Goal: Task Accomplishment & Management: Complete application form

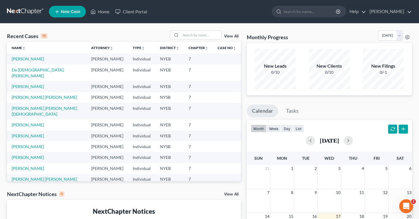
click at [64, 15] on link "New Case" at bounding box center [67, 12] width 37 height 12
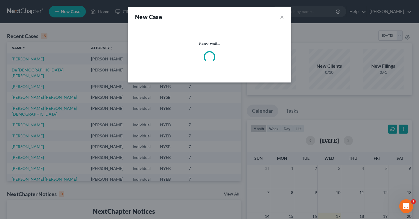
select select "53"
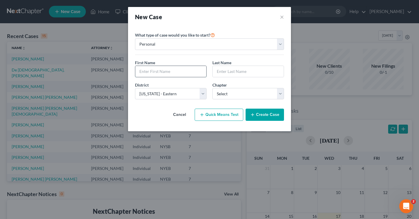
click at [169, 70] on input "text" at bounding box center [170, 71] width 71 height 11
type input "Cindy"
click at [236, 70] on input "text" at bounding box center [248, 71] width 71 height 11
type input "Lalloo"
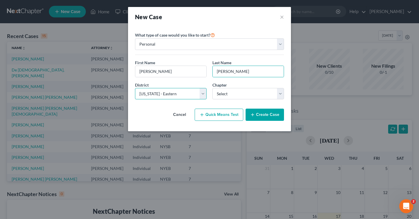
click at [178, 94] on select "Select Alabama - Middle Alabama - Northern Alabama - Southern Alaska Arizona Ar…" at bounding box center [171, 94] width 72 height 12
click at [135, 88] on select "Select Alabama - Middle Alabama - Northern Alabama - Southern Alaska Arizona Ar…" at bounding box center [171, 94] width 72 height 12
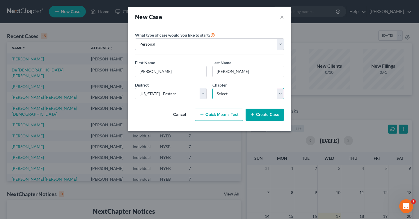
click at [267, 92] on select "Select 7 11 12 13" at bounding box center [248, 94] width 72 height 12
select select "0"
click at [212, 88] on select "Select 7 11 12 13" at bounding box center [248, 94] width 72 height 12
drag, startPoint x: 269, startPoint y: 115, endPoint x: 252, endPoint y: 163, distance: 50.4
click at [252, 163] on div "New Case × Please select case type * Bankruptcy Bankruptcy What type of case wo…" at bounding box center [209, 109] width 419 height 219
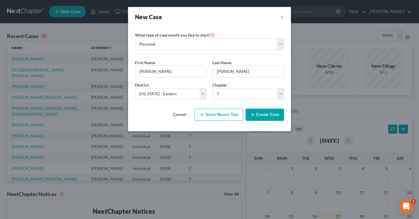
click at [234, 99] on div "District * Select Alabama - Middle Alabama - Northern Alabama - Southern Alaska…" at bounding box center [209, 93] width 155 height 22
click at [137, 105] on div "Cancel Quick Means Test Create Case" at bounding box center [209, 115] width 149 height 22
click at [273, 115] on button "Create Case" at bounding box center [264, 115] width 38 height 12
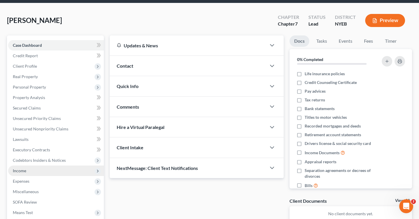
scroll to position [4, 0]
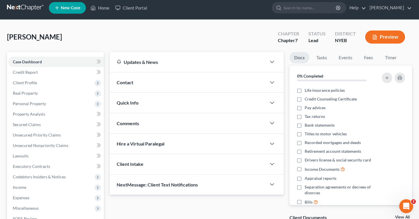
click at [167, 67] on div "Updates & News" at bounding box center [188, 62] width 156 height 20
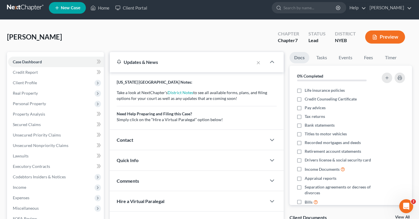
click at [170, 67] on div "Updates & News" at bounding box center [182, 62] width 144 height 20
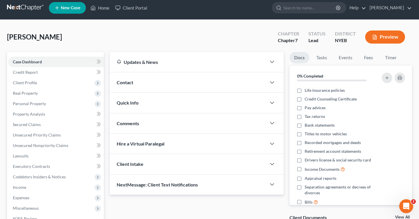
click at [174, 90] on div "Contact" at bounding box center [188, 82] width 156 height 20
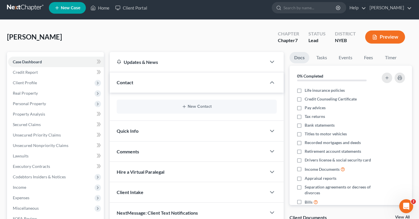
click at [174, 90] on div "Contact" at bounding box center [188, 82] width 156 height 20
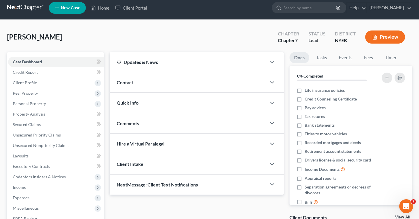
click at [179, 110] on div "Quick Info" at bounding box center [188, 103] width 156 height 20
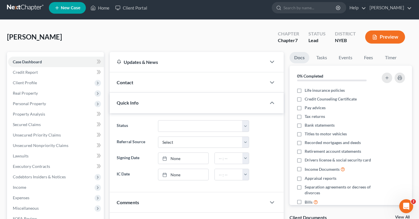
click at [179, 110] on div "Quick Info" at bounding box center [188, 103] width 156 height 20
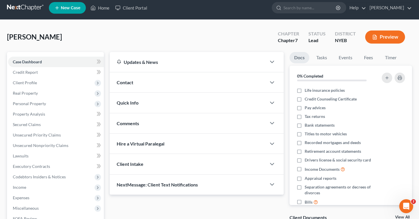
click at [392, 38] on button "Preview" at bounding box center [385, 37] width 40 height 13
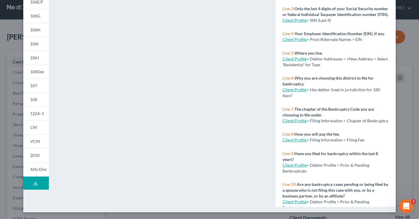
scroll to position [0, 0]
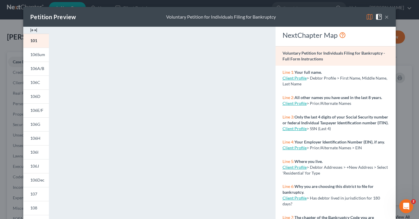
click at [299, 79] on link "Client Profile" at bounding box center [294, 78] width 24 height 5
select select "0"
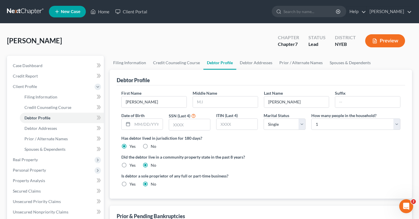
select select "0"
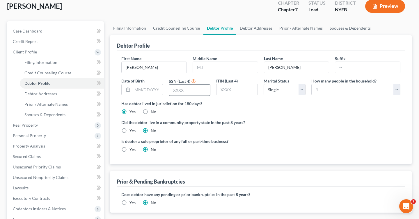
scroll to position [39, 0]
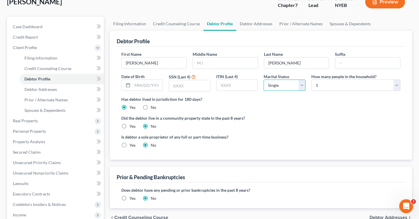
click at [290, 89] on select "Select Single Married Separated Divorced Widowed" at bounding box center [284, 86] width 42 height 12
select select "3"
click at [263, 80] on select "Select Single Married Separated Divorced Widowed" at bounding box center [284, 86] width 42 height 12
click at [340, 84] on select "Select 1 2 3 4 5 6 7 8 9 10 11 12 13 14 15 16 17 18 19 20" at bounding box center [355, 86] width 89 height 12
click at [311, 80] on select "Select 1 2 3 4 5 6 7 8 9 10 11 12 13 14 15 16 17 18 19 20" at bounding box center [355, 86] width 89 height 12
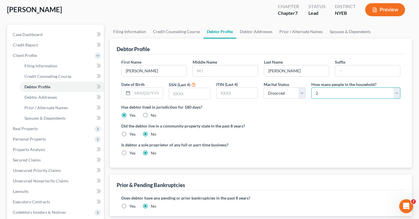
scroll to position [29, 0]
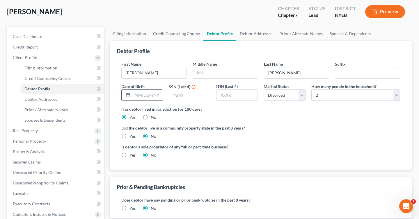
click at [157, 95] on input "text" at bounding box center [147, 95] width 30 height 11
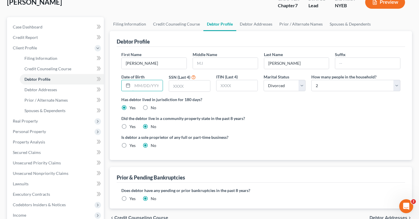
scroll to position [40, 0]
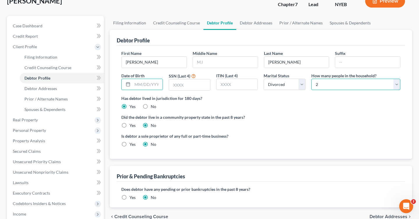
click at [343, 90] on select "Select 1 2 3 4 5 6 7 8 9 10 11 12 13 14 15 16 17 18 19 20" at bounding box center [355, 85] width 89 height 12
select select "2"
click at [311, 79] on select "Select 1 2 3 4 5 6 7 8 9 10 11 12 13 14 15 16 17 18 19 20" at bounding box center [355, 85] width 89 height 12
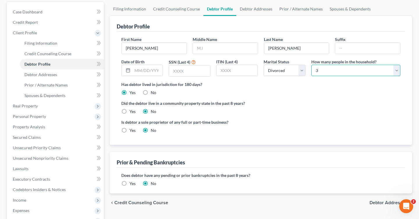
scroll to position [49, 0]
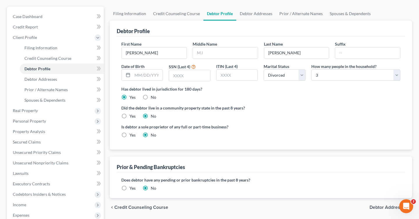
click at [144, 87] on label "Has debtor lived in jurisdiction for 180 days?" at bounding box center [260, 89] width 279 height 6
click at [144, 73] on input "text" at bounding box center [147, 75] width 30 height 11
type input "01/08/1975"
click at [171, 73] on input "text" at bounding box center [189, 75] width 41 height 11
type input "-"
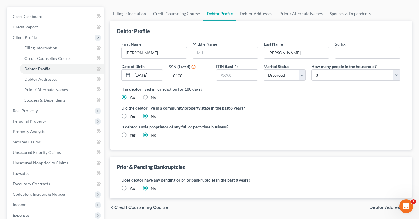
type input "0108"
click at [210, 92] on div "Has debtor lived in jurisdiction for 180 days? Yes No Debtor must reside in jur…" at bounding box center [260, 93] width 279 height 14
click at [251, 63] on div "ITIN (Last 4)" at bounding box center [236, 72] width 47 height 18
click at [247, 71] on input "text" at bounding box center [236, 75] width 41 height 11
click at [233, 64] on label "ITIN (Last 4)" at bounding box center [227, 66] width 22 height 6
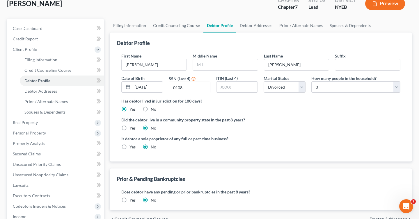
scroll to position [36, 0]
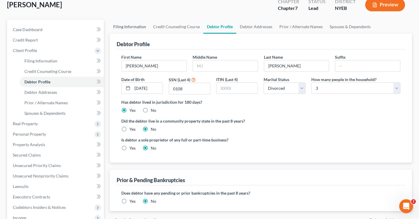
click at [132, 26] on link "Filing Information" at bounding box center [130, 27] width 40 height 14
select select "1"
select select "0"
select select "53"
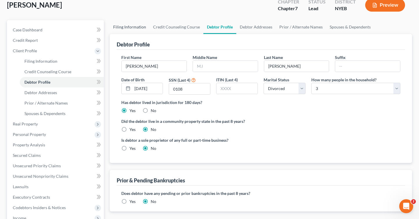
select select "0"
select select "35"
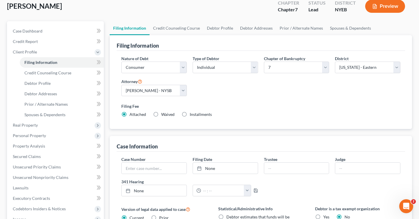
scroll to position [32, 0]
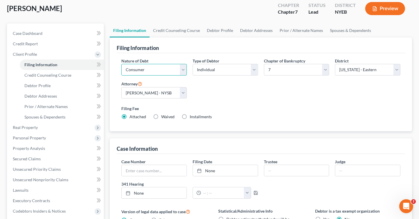
click at [181, 66] on select "Select Business Consumer Other" at bounding box center [153, 70] width 65 height 12
click at [121, 64] on select "Select Business Consumer Other" at bounding box center [153, 70] width 65 height 12
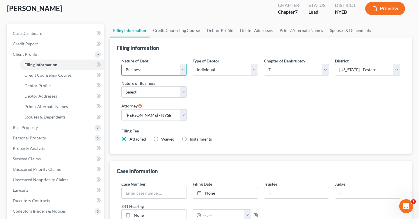
click at [181, 66] on select "Select Business Consumer Other" at bounding box center [153, 70] width 65 height 12
select select "1"
click at [121, 64] on select "Select Business Consumer Other" at bounding box center [153, 70] width 65 height 12
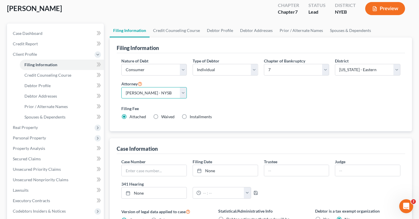
click at [165, 94] on select "Select John Garzon - NYSB" at bounding box center [153, 93] width 65 height 12
click at [121, 87] on select "Select John Garzon - NYSB" at bounding box center [153, 93] width 65 height 12
click at [229, 68] on select "Select Individual Joint" at bounding box center [224, 70] width 65 height 12
click at [192, 64] on select "Select Individual Joint" at bounding box center [224, 70] width 65 height 12
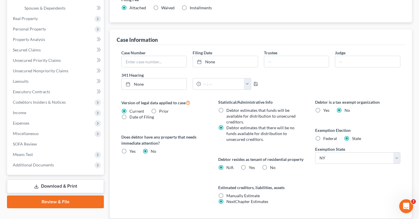
scroll to position [142, 0]
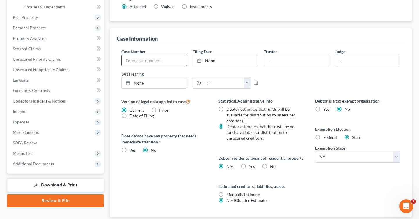
click at [173, 58] on input "text" at bounding box center [154, 60] width 65 height 11
click at [175, 67] on div "Case Number Filing Date None close Date Time chevron_left September 2025 chevro…" at bounding box center [260, 71] width 285 height 45
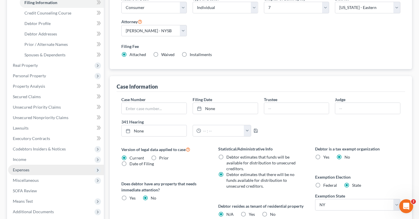
scroll to position [87, 0]
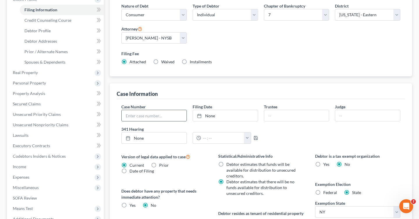
click at [151, 118] on input "text" at bounding box center [154, 115] width 65 height 11
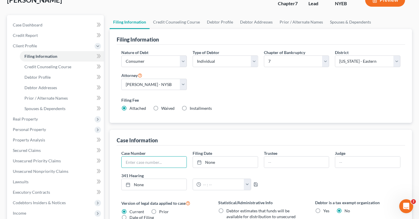
scroll to position [35, 0]
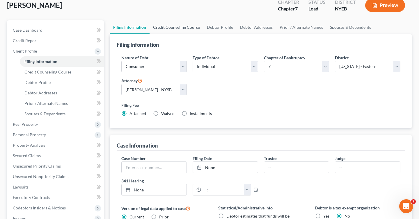
click at [177, 26] on link "Credit Counseling Course" at bounding box center [176, 27] width 54 height 14
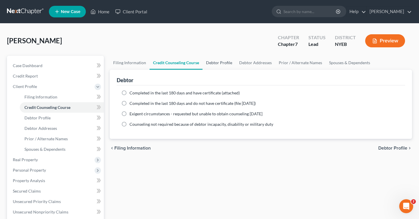
click at [218, 63] on link "Debtor Profile" at bounding box center [218, 63] width 33 height 14
select select "3"
select select "2"
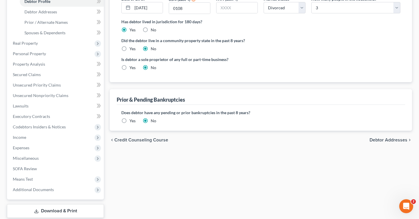
scroll to position [121, 0]
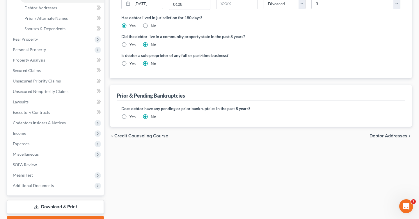
click at [383, 136] on span "Debtor Addresses" at bounding box center [388, 136] width 38 height 5
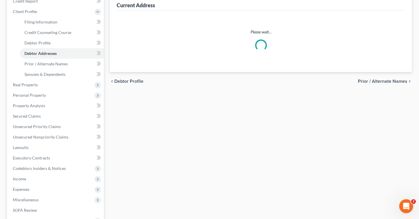
select select "0"
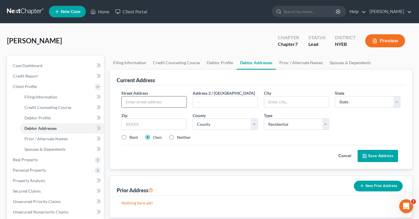
click at [161, 106] on input "text" at bounding box center [154, 102] width 65 height 11
click at [139, 104] on input "17040 30th Avenue" at bounding box center [154, 102] width 65 height 11
type input "17040 130th Avenue"
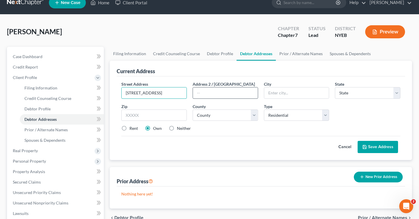
scroll to position [4, 0]
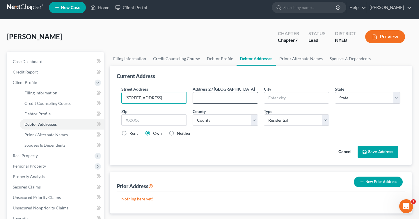
select select "3"
select select "2"
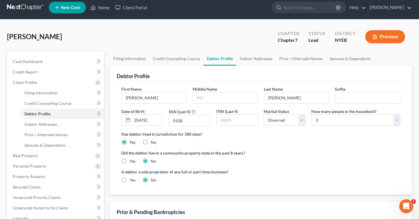
scroll to position [121, 0]
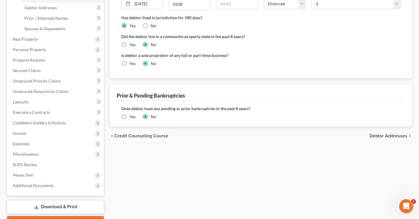
scroll to position [4, 0]
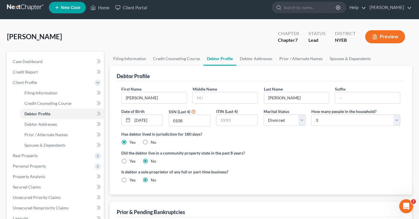
select select "0"
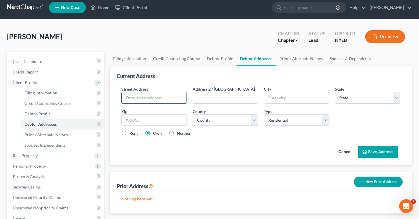
click at [134, 100] on input "text" at bounding box center [154, 97] width 65 height 11
click at [164, 103] on div "Street Address * Address 2 / PO Box City * State * State AL AK AR AZ CA CO CT D…" at bounding box center [260, 113] width 285 height 55
click at [160, 97] on input "text" at bounding box center [154, 97] width 65 height 11
type input "17040 130th Avenue"
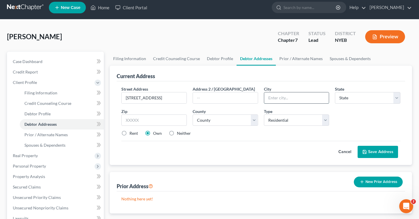
click at [300, 101] on input "text" at bounding box center [296, 97] width 65 height 11
type input "K"
type input "Jamaica"
click at [358, 98] on select "State AL AK AR AZ CA CO CT DE DC FL GA GU HI ID IL IN IA KS KY LA ME MD MA MI M…" at bounding box center [367, 98] width 65 height 12
select select "35"
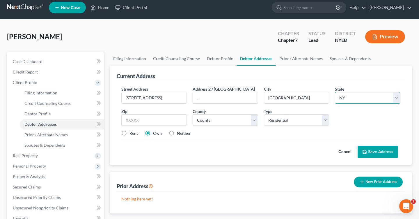
click at [335, 92] on select "State AL AK AR AZ CA CO CT DE DC FL GA GU HI ID IL IN IA KS KY LA ME MD MA MI M…" at bounding box center [367, 98] width 65 height 12
click at [294, 124] on select "Select Residential Mailing Rental Business" at bounding box center [296, 121] width 65 height 12
click at [264, 115] on select "Select Residential Mailing Rental Business" at bounding box center [296, 121] width 65 height 12
click at [221, 124] on select "County Albany County Allegany County Bronx County Broome County Cattaraugus Cou…" at bounding box center [224, 121] width 65 height 12
select select "40"
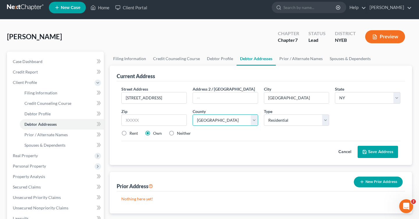
click at [192, 115] on select "County Albany County Allegany County Bronx County Broome County Cattaraugus Cou…" at bounding box center [224, 121] width 65 height 12
click at [158, 121] on input "text" at bounding box center [153, 121] width 65 height 12
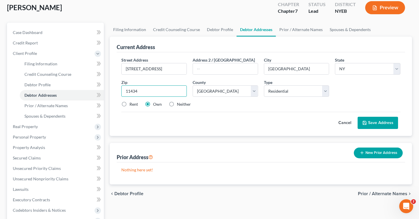
scroll to position [34, 0]
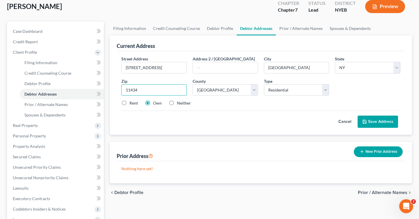
type input "11434"
click at [200, 140] on div "Current Address Street Address * 17040 130th Avenue Address 2 / PO Box City * J…" at bounding box center [261, 109] width 302 height 148
click at [210, 124] on div "Cancel Save Address" at bounding box center [260, 119] width 279 height 17
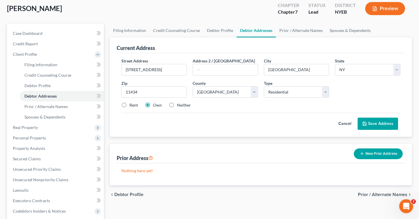
scroll to position [20, 0]
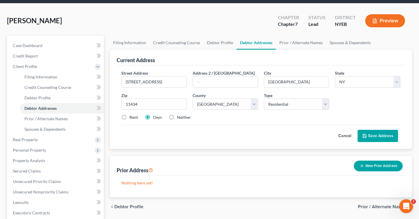
click at [129, 120] on label "Rent" at bounding box center [133, 118] width 8 height 6
click at [132, 118] on input "Rent" at bounding box center [134, 117] width 4 height 4
radio input "true"
click at [374, 136] on button "Save Address" at bounding box center [377, 136] width 40 height 12
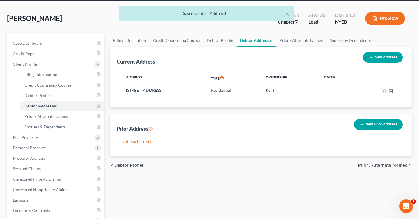
scroll to position [21, 0]
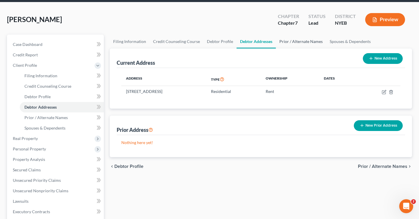
click at [301, 42] on link "Prior / Alternate Names" at bounding box center [301, 42] width 50 height 14
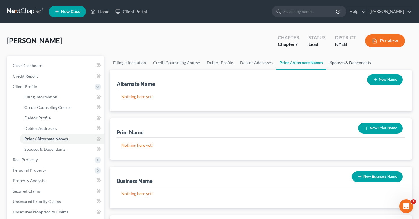
click at [343, 63] on link "Spouses & Dependents" at bounding box center [350, 63] width 48 height 14
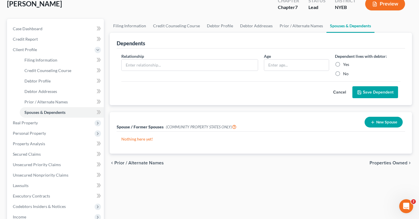
scroll to position [37, 0]
click at [343, 65] on label "Yes" at bounding box center [346, 64] width 6 height 6
click at [345, 65] on input "Yes" at bounding box center [347, 63] width 4 height 4
radio input "true"
click at [191, 63] on input "text" at bounding box center [190, 64] width 136 height 11
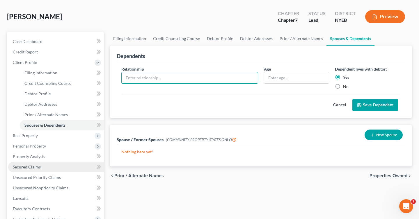
scroll to position [24, 0]
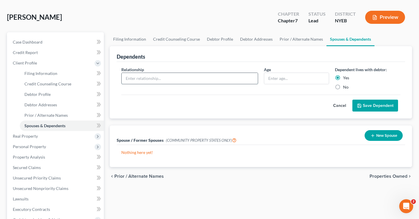
click at [163, 79] on input "text" at bounding box center [190, 78] width 136 height 11
type input "Son"
click at [289, 77] on input "text" at bounding box center [296, 78] width 65 height 11
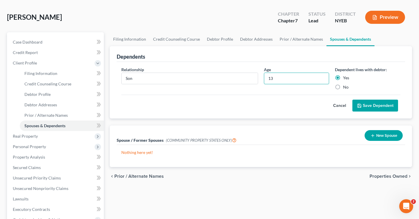
type input "13"
click at [305, 104] on div "Cancel Save Dependent" at bounding box center [260, 103] width 279 height 17
click at [390, 73] on div "Dependent lives with debtor: Yes No" at bounding box center [367, 79] width 71 height 24
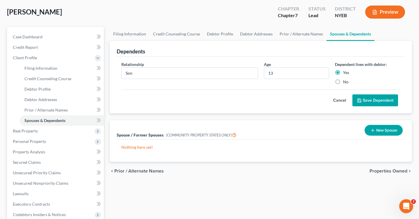
scroll to position [32, 0]
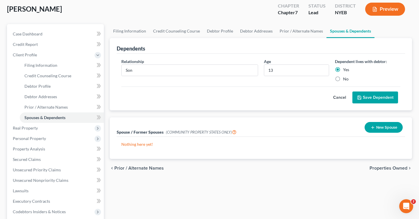
click at [367, 94] on button "Save Dependent" at bounding box center [375, 98] width 46 height 12
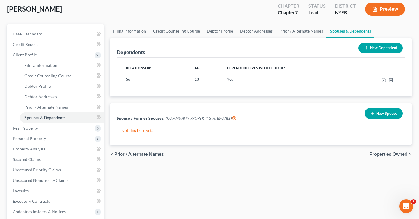
click at [372, 49] on button "New Dependent" at bounding box center [380, 48] width 44 height 11
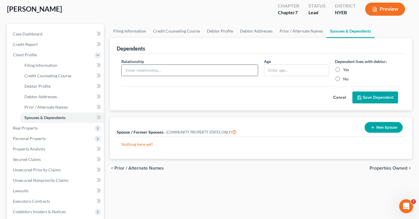
click at [168, 73] on input "text" at bounding box center [190, 70] width 136 height 11
type input "Daughter"
click at [278, 75] on div at bounding box center [296, 71] width 65 height 12
click at [278, 69] on input "text" at bounding box center [296, 70] width 65 height 11
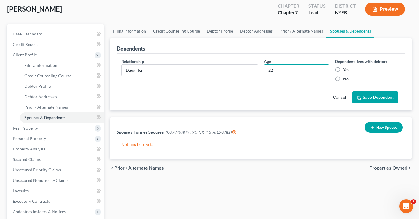
type input "22"
click at [343, 71] on label "Yes" at bounding box center [346, 70] width 6 height 6
click at [345, 71] on input "Yes" at bounding box center [347, 69] width 4 height 4
radio input "true"
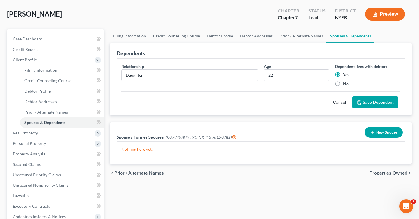
click at [384, 105] on button "Save Dependent" at bounding box center [375, 103] width 46 height 12
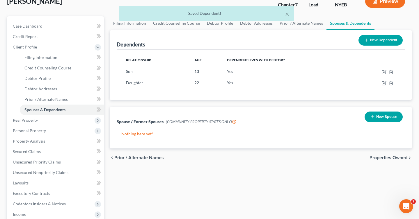
scroll to position [38, 0]
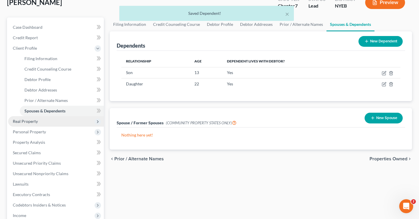
click at [31, 124] on span "Real Property" at bounding box center [56, 121] width 96 height 10
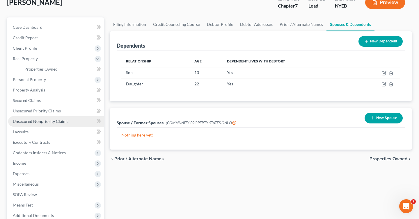
scroll to position [39, 0]
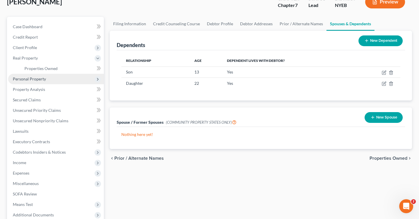
click at [56, 83] on span "Personal Property" at bounding box center [56, 79] width 96 height 10
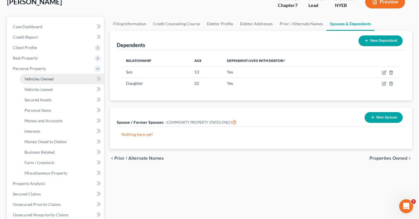
click at [44, 79] on span "Vehicles Owned" at bounding box center [38, 78] width 29 height 5
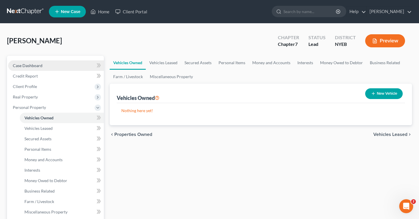
click at [55, 66] on link "Case Dashboard" at bounding box center [56, 65] width 96 height 10
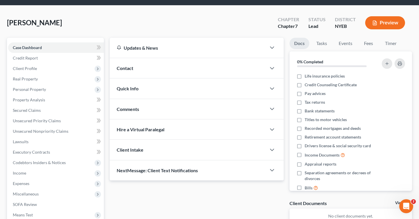
click at [242, 70] on div "Contact" at bounding box center [188, 68] width 156 height 20
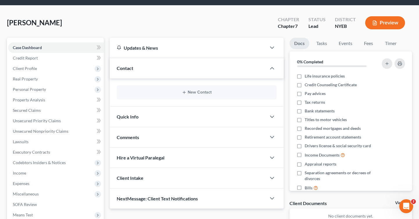
click at [235, 122] on div "Quick Info" at bounding box center [188, 117] width 156 height 20
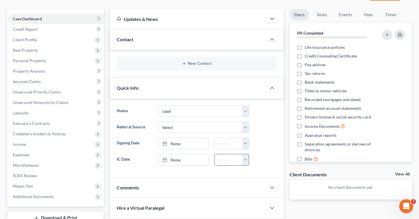
scroll to position [109, 0]
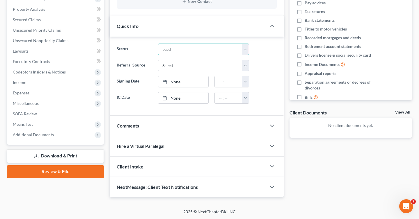
click at [219, 53] on select "Discharged Dismissed Filed In Progress Lead Lost Lead Ready to File To Review" at bounding box center [203, 50] width 91 height 12
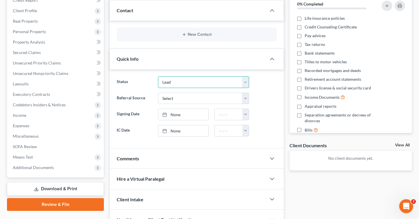
scroll to position [71, 0]
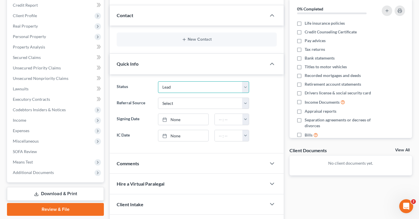
click at [181, 85] on select "Discharged Dismissed Filed In Progress Lead Lost Lead Ready to File To Review" at bounding box center [203, 87] width 91 height 12
click at [158, 81] on select "Discharged Dismissed Filed In Progress Lead Lost Lead Ready to File To Review" at bounding box center [203, 87] width 91 height 12
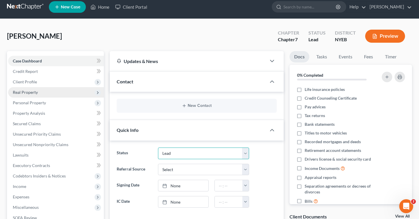
scroll to position [6, 0]
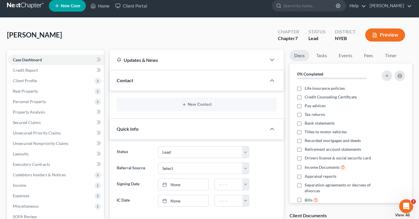
click at [131, 82] on span "Contact" at bounding box center [125, 81] width 17 height 6
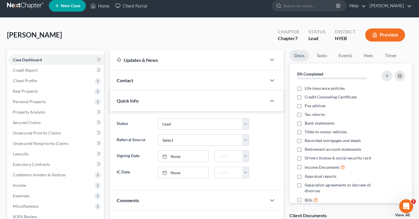
click at [136, 82] on div "Contact" at bounding box center [188, 80] width 156 height 20
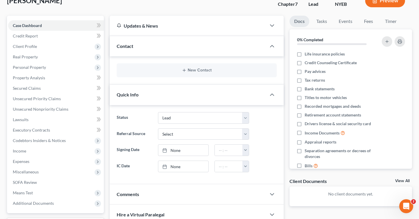
scroll to position [30, 0]
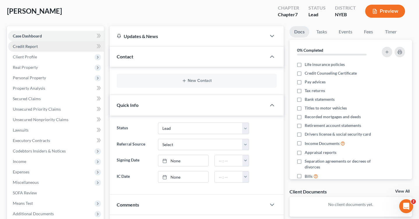
click at [78, 46] on link "Credit Report" at bounding box center [56, 46] width 96 height 10
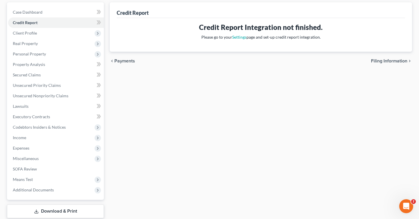
scroll to position [52, 0]
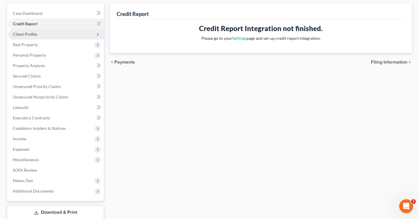
click at [94, 29] on span "Client Profile" at bounding box center [56, 34] width 96 height 10
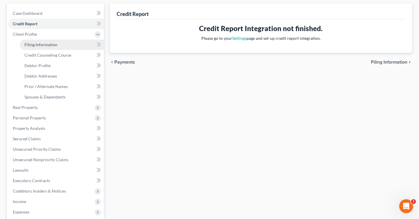
click at [64, 48] on link "Filing Information" at bounding box center [62, 45] width 84 height 10
select select "1"
select select "0"
select select "53"
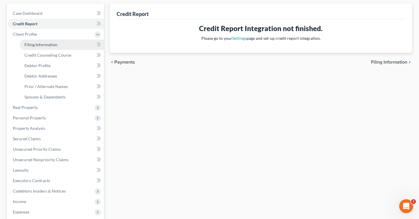
select select "0"
select select "35"
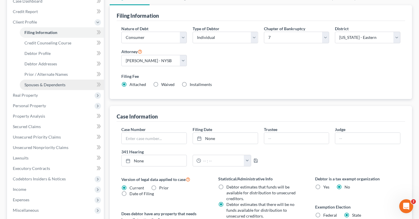
scroll to position [58, 0]
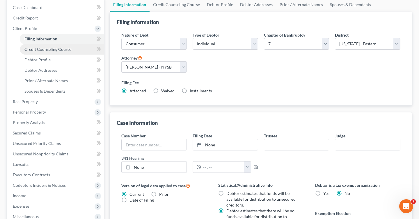
click at [85, 52] on link "Credit Counseling Course" at bounding box center [62, 49] width 84 height 10
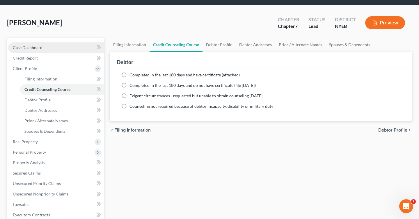
scroll to position [19, 0]
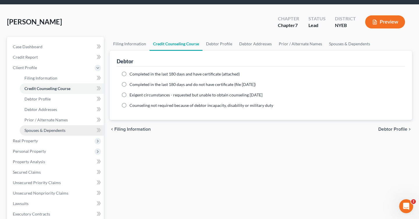
click at [41, 135] on link "Spouses & Dependents" at bounding box center [62, 130] width 84 height 10
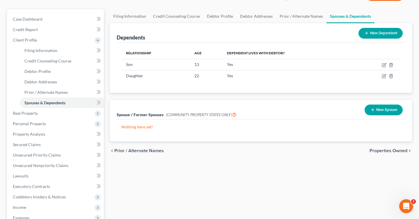
scroll to position [47, 0]
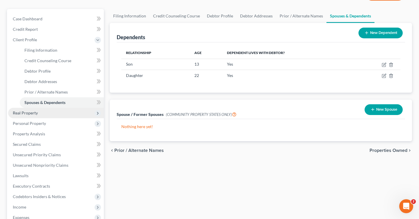
click at [51, 112] on span "Real Property" at bounding box center [56, 113] width 96 height 10
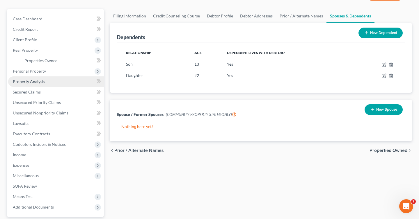
click at [54, 82] on link "Property Analysis" at bounding box center [56, 81] width 96 height 10
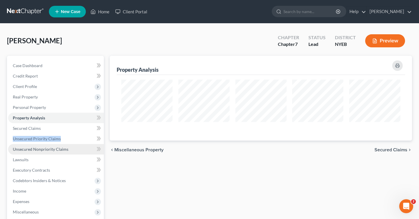
click at [49, 147] on span "Unsecured Nonpriority Claims" at bounding box center [41, 149] width 56 height 5
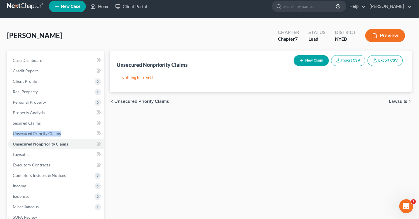
scroll to position [7, 0]
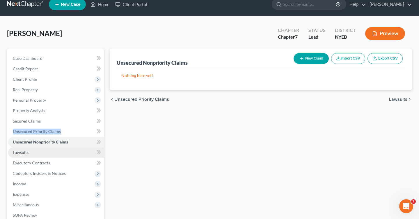
click at [71, 150] on link "Lawsuits" at bounding box center [56, 152] width 96 height 10
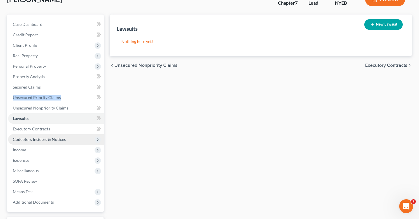
scroll to position [46, 0]
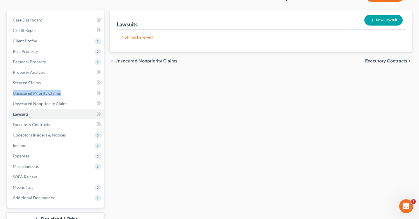
click at [379, 19] on button "New Lawsuit" at bounding box center [383, 20] width 38 height 11
select select "0"
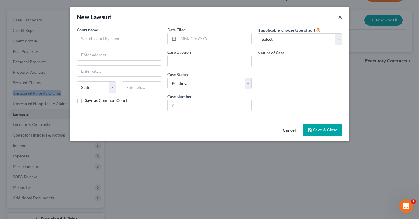
click at [340, 16] on button "×" at bounding box center [340, 16] width 4 height 7
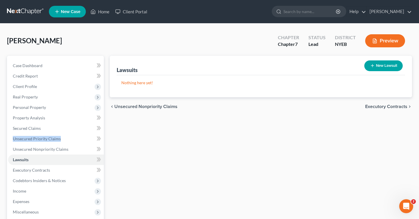
scroll to position [1, 0]
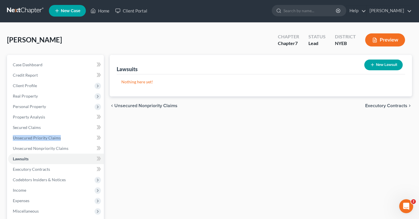
click at [381, 66] on button "New Lawsuit" at bounding box center [383, 65] width 38 height 11
select select "0"
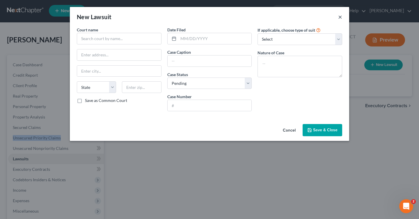
click at [338, 15] on button "×" at bounding box center [340, 16] width 4 height 7
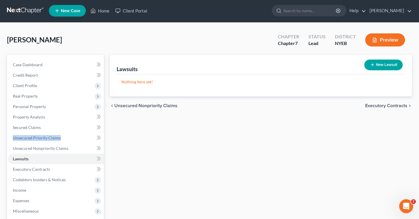
click at [379, 66] on button "New Lawsuit" at bounding box center [383, 65] width 38 height 11
select select "0"
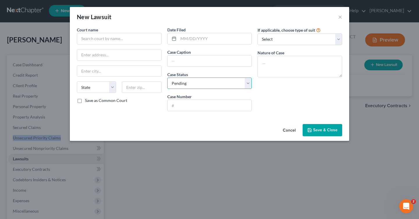
click at [198, 83] on select "Select Pending On Appeal Concluded" at bounding box center [209, 84] width 85 height 12
click at [167, 78] on select "Select Pending On Appeal Concluded" at bounding box center [209, 84] width 85 height 12
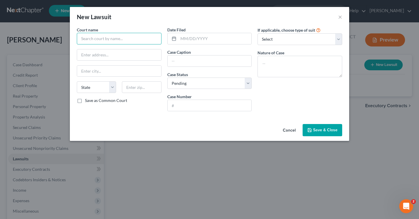
click at [121, 36] on input "text" at bounding box center [119, 39] width 85 height 12
type input "S"
click at [94, 40] on input "Civiilmcourt of the" at bounding box center [119, 39] width 85 height 12
click at [79, 40] on input "Civil court of the" at bounding box center [119, 39] width 85 height 12
click at [124, 42] on input "Supre Civil court of the" at bounding box center [119, 39] width 85 height 12
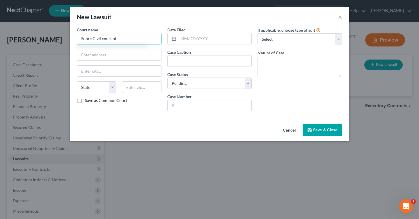
drag, startPoint x: 119, startPoint y: 39, endPoint x: 42, endPoint y: 46, distance: 77.0
click at [42, 46] on div "New Lawsuit × Court name * Supre Civil court of State AL AK AR AZ CA CO CT DE D…" at bounding box center [209, 109] width 419 height 219
type input "S"
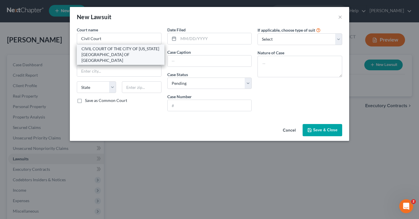
click at [115, 48] on div "CIVIL COURT OF THE CITY OF NEW YORK COUNTY OF QUEENS" at bounding box center [120, 54] width 78 height 17
type input "CIVIL COURT OF THE CITY OF NEW YORK COUNTY OF QUEENS"
type input "89-17 SUTPHIN BLVD., JAMAICA, NY 11435"
type input "Jamaica"
select select "35"
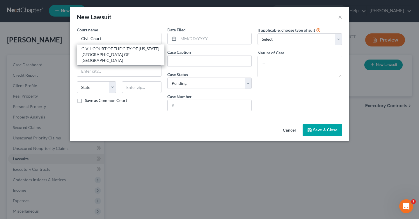
type input "11435"
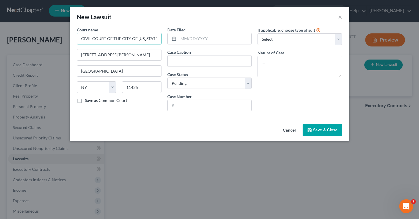
scroll to position [0, 44]
drag, startPoint x: 81, startPoint y: 36, endPoint x: 198, endPoint y: 41, distance: 117.0
click at [198, 41] on div "Court name * CIVIL COURT OF THE CITY OF NEW YORK COUNTY OF QUEENS 89-17 SUTPHIN…" at bounding box center [209, 71] width 271 height 89
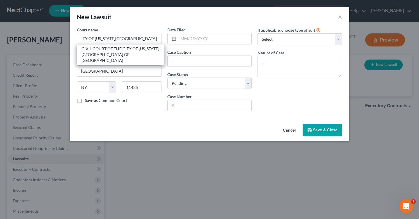
click at [277, 87] on div "If applicable, choose type of suit Select Repossession Garnishment Foreclosure …" at bounding box center [299, 71] width 90 height 89
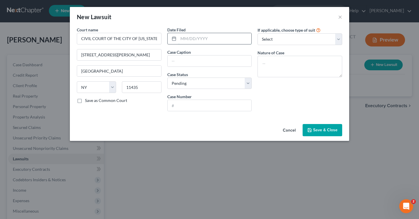
click at [197, 40] on input "text" at bounding box center [214, 38] width 73 height 11
click at [201, 39] on input "text" at bounding box center [214, 38] width 73 height 11
type input "01/06/2025"
click at [274, 35] on select "Select Repossession Garnishment Foreclosure Attached, Seized, Or Levied Other" at bounding box center [299, 39] width 85 height 12
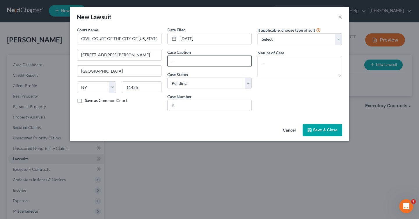
click at [194, 58] on input "text" at bounding box center [209, 61] width 84 height 11
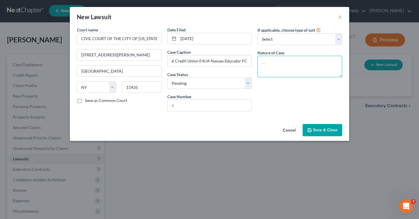
click at [276, 70] on textarea at bounding box center [299, 67] width 85 height 22
click at [245, 64] on input "Jovia Financial Federal Credit Union F/K/A Nassau Educator FCU" at bounding box center [209, 61] width 84 height 11
click at [244, 60] on input "Jovia Financial Federal Credit Union F/K/A Nassau Educator FCU" at bounding box center [209, 61] width 84 height 11
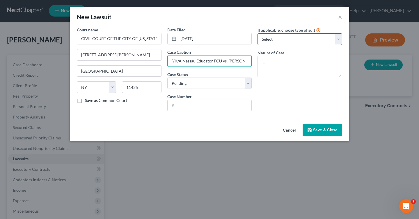
type input "Jovia Financial Federal Credit Union F/K/A Nassau Educator FCU vs. Cindy Lalloo"
click at [308, 42] on select "Select Repossession Garnishment Foreclosure Attached, Seized, Or Levied Other" at bounding box center [299, 39] width 85 height 12
click at [257, 33] on select "Select Repossession Garnishment Foreclosure Attached, Seized, Or Levied Other" at bounding box center [299, 39] width 85 height 12
click at [213, 109] on input "text" at bounding box center [209, 105] width 84 height 11
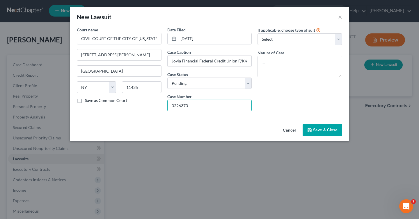
type input "02263701"
drag, startPoint x: 195, startPoint y: 108, endPoint x: 137, endPoint y: 104, distance: 58.0
click at [137, 104] on div "Court name * CIVIL COURT OF THE CITY OF NEW YORK COUNTY OF QUEENS 89-17 SUTPHIN…" at bounding box center [209, 71] width 271 height 89
type input "0"
type input "c"
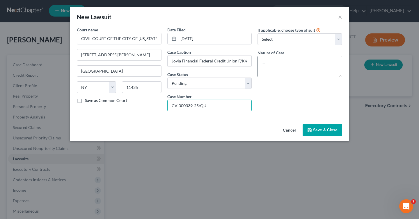
type input "CV-000339-25/QU"
click at [298, 64] on textarea at bounding box center [299, 67] width 85 height 22
click at [274, 111] on div "If applicable, choose type of suit Select Repossession Garnishment Foreclosure …" at bounding box center [299, 71] width 90 height 89
click at [272, 66] on textarea at bounding box center [299, 67] width 85 height 22
click at [269, 63] on textarea at bounding box center [299, 67] width 85 height 22
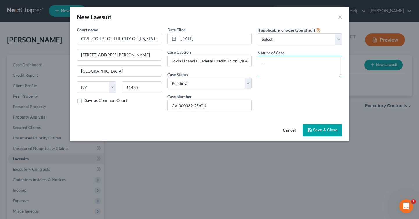
drag, startPoint x: 264, startPoint y: 63, endPoint x: 285, endPoint y: 63, distance: 20.9
click at [285, 63] on textarea at bounding box center [299, 67] width 85 height 22
click at [290, 121] on div "Court name * CIVIL COURT OF THE CITY OF NEW YORK COUNTY OF QUEENS 89-17 SUTPHIN…" at bounding box center [209, 74] width 279 height 95
click at [235, 57] on input "Jovia Financial Federal Credit Union F/K/A Nassau Educator FCU vs. Cindy Lalloo" at bounding box center [209, 61] width 84 height 11
click at [329, 132] on span "Save & Close" at bounding box center [325, 130] width 24 height 5
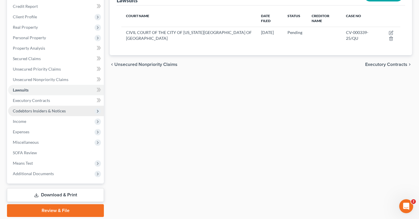
scroll to position [89, 0]
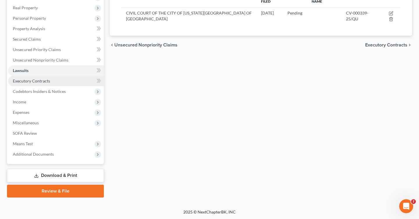
click at [49, 84] on link "Executory Contracts" at bounding box center [56, 81] width 96 height 10
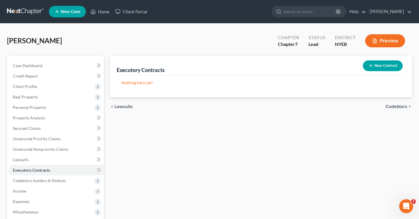
click at [371, 66] on icon "button" at bounding box center [370, 65] width 5 height 5
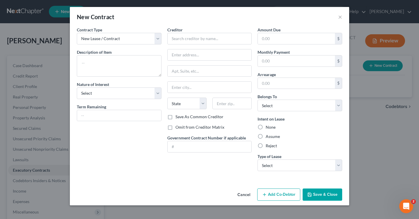
click at [249, 192] on button "Cancel" at bounding box center [244, 195] width 22 height 12
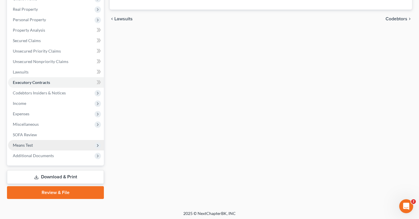
scroll to position [89, 0]
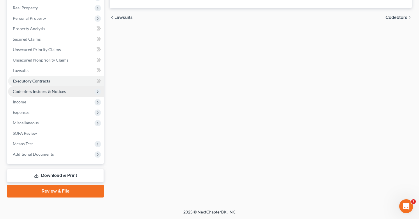
click at [54, 88] on span "Codebtors Insiders & Notices" at bounding box center [56, 91] width 96 height 10
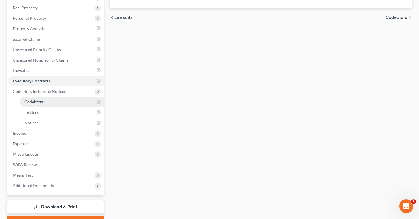
click at [54, 104] on link "Codebtors" at bounding box center [62, 102] width 84 height 10
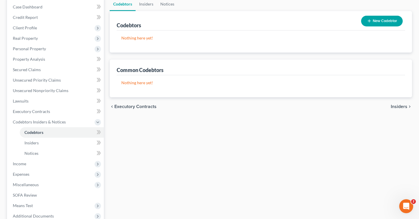
scroll to position [66, 0]
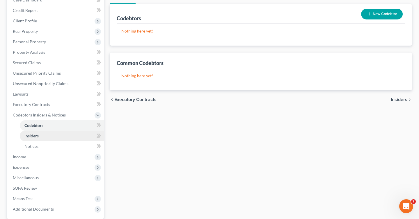
click at [46, 138] on link "Insiders" at bounding box center [62, 136] width 84 height 10
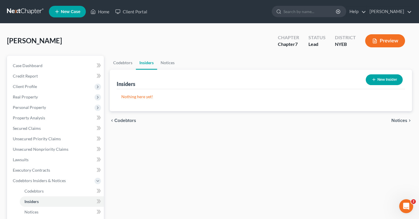
click at [383, 83] on button "New Insider" at bounding box center [383, 79] width 37 height 11
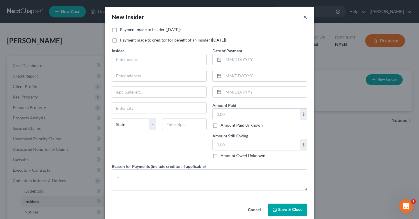
click at [306, 13] on button "×" at bounding box center [305, 16] width 4 height 7
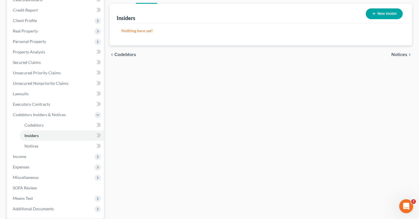
scroll to position [69, 0]
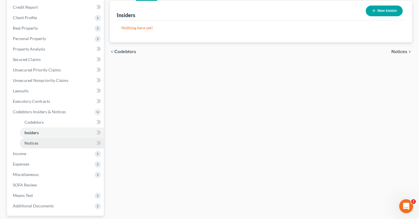
click at [33, 146] on link "Notices" at bounding box center [62, 143] width 84 height 10
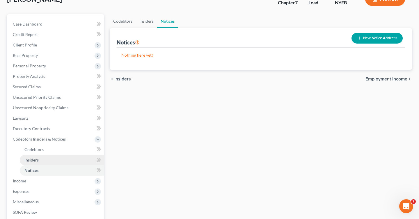
scroll to position [65, 0]
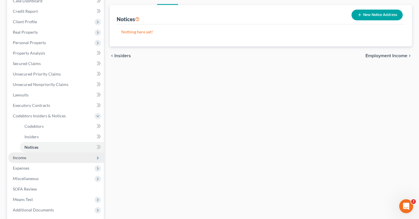
click at [44, 156] on span "Income" at bounding box center [56, 158] width 96 height 10
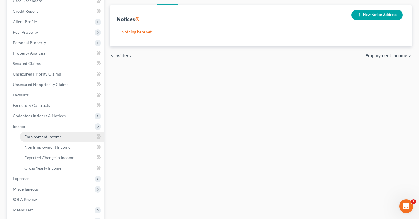
click at [66, 138] on link "Employment Income" at bounding box center [62, 137] width 84 height 10
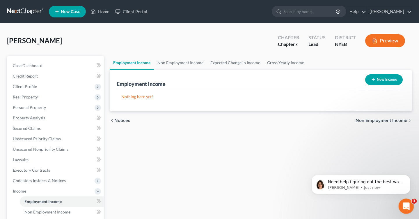
click at [405, 209] on icon "Open Intercom Messenger" at bounding box center [405, 206] width 10 height 10
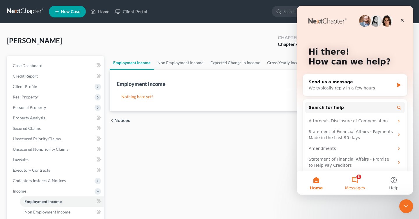
click at [360, 183] on button "8 Messages" at bounding box center [354, 183] width 39 height 23
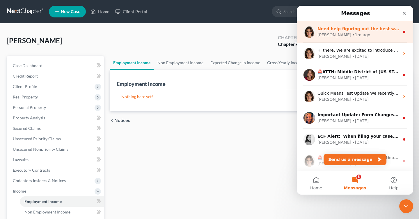
click at [364, 42] on div "Need help figuring out the best way to enter your client's income? Here's a qui…" at bounding box center [355, 32] width 116 height 22
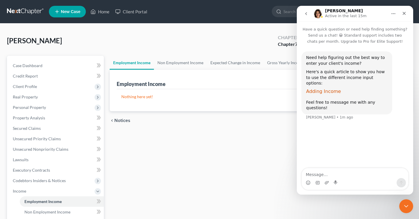
click at [331, 89] on span "Adding Income" at bounding box center [323, 92] width 35 height 6
click at [402, 11] on div "Close" at bounding box center [404, 13] width 10 height 10
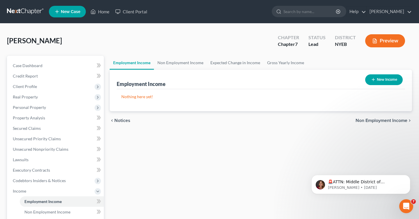
click at [383, 82] on button "New Income" at bounding box center [384, 79] width 38 height 11
select select "0"
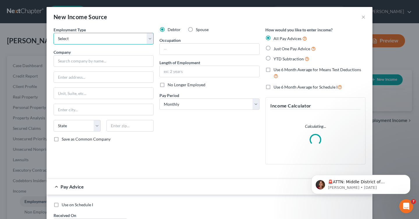
click at [77, 38] on select "Select Full or Part Time Employment Self Employment" at bounding box center [103, 39] width 100 height 12
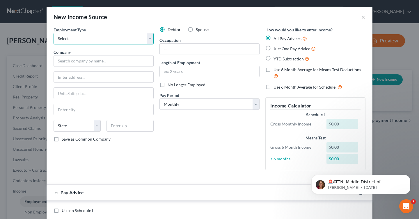
select select "0"
click at [53, 33] on select "Select Full or Part Time Employment Self Employment" at bounding box center [103, 39] width 100 height 12
click at [175, 53] on input "text" at bounding box center [209, 49] width 99 height 11
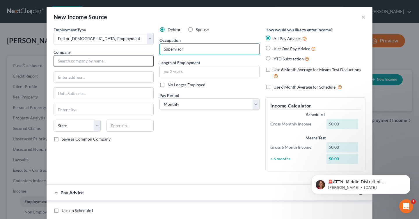
type input "Supervisor"
click at [113, 61] on input "text" at bounding box center [103, 61] width 100 height 12
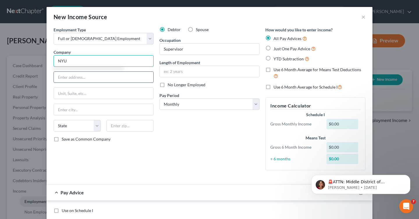
type input "NYU"
click at [92, 77] on input "text" at bounding box center [103, 77] width 99 height 11
type input "6 Ohio DRr"
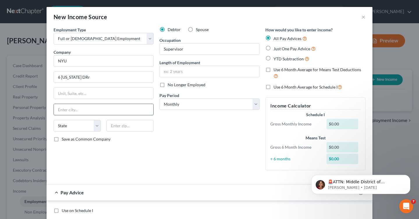
click at [75, 112] on input "text" at bounding box center [103, 109] width 99 height 11
type input "Lake Success"
click at [92, 126] on select "State AL AK AR AZ CA CO CT DE DC FL GA GU HI ID IL IN IA KS KY LA ME MD MA MI M…" at bounding box center [76, 126] width 47 height 12
select select "35"
click at [53, 120] on select "State AL AK AR AZ CA CO CT DE DC FL GA GU HI ID IL IN IA KS KY LA ME MD MA MI M…" at bounding box center [76, 126] width 47 height 12
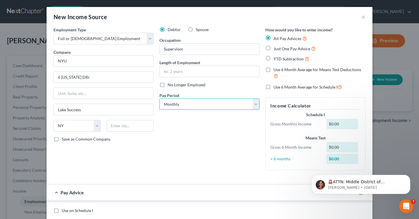
click at [197, 103] on select "Select Monthly Twice Monthly Every Other Week Weekly" at bounding box center [209, 105] width 100 height 12
click at [159, 99] on select "Select Monthly Twice Monthly Every Other Week Weekly" at bounding box center [209, 105] width 100 height 12
click at [196, 106] on select "Select Monthly Twice Monthly Every Other Week Weekly" at bounding box center [209, 105] width 100 height 12
select select "3"
click at [159, 99] on select "Select Monthly Twice Monthly Every Other Week Weekly" at bounding box center [209, 105] width 100 height 12
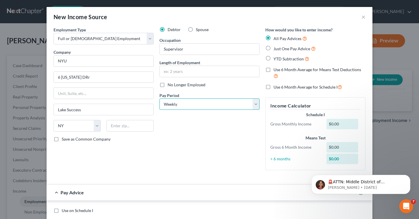
scroll to position [3, 0]
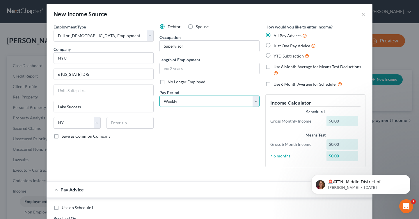
click at [165, 100] on select "Select Monthly Twice Monthly Every Other Week Weekly" at bounding box center [209, 102] width 100 height 12
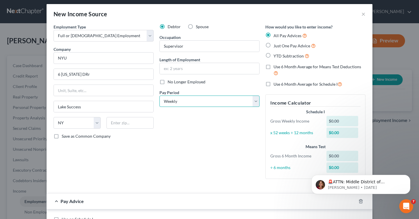
click at [159, 96] on select "Select Monthly Twice Monthly Every Other Week Weekly" at bounding box center [209, 102] width 100 height 12
click at [185, 66] on input "text" at bounding box center [209, 68] width 99 height 11
type input "9 Years"
click at [99, 92] on input "text" at bounding box center [103, 90] width 99 height 11
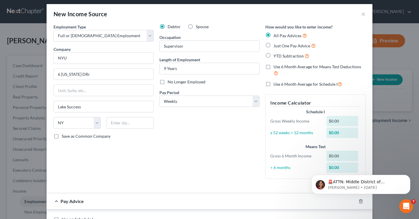
click at [118, 175] on div "Employment Type * Select Full or Part Time Employment Self Employment Company *…" at bounding box center [104, 104] width 106 height 160
click at [77, 75] on input "6 Ohio DRr" at bounding box center [103, 74] width 99 height 11
drag, startPoint x: 85, startPoint y: 73, endPoint x: 4, endPoint y: 73, distance: 81.4
click at [4, 73] on div "New Income Source × Employment Type * Select Full or Part Time Employment Self …" at bounding box center [209, 109] width 419 height 219
type input "6 Ohio DR"
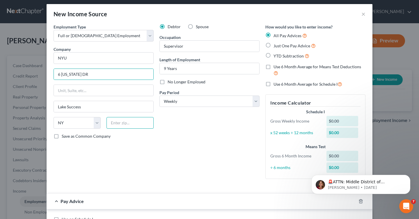
click at [131, 124] on input "text" at bounding box center [129, 123] width 47 height 12
paste input "11042"
type input "11042"
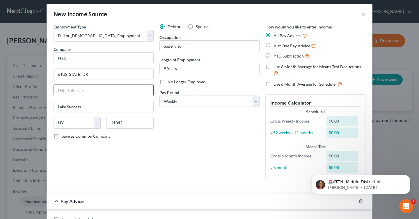
type input "New Hyde Park"
click at [83, 87] on input "text" at bounding box center [103, 90] width 99 height 11
click at [70, 90] on input "Suite/ 101" at bounding box center [103, 90] width 99 height 11
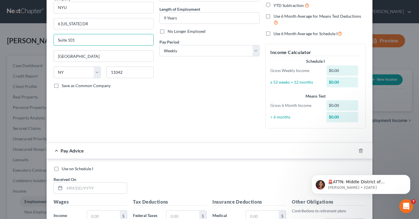
scroll to position [55, 0]
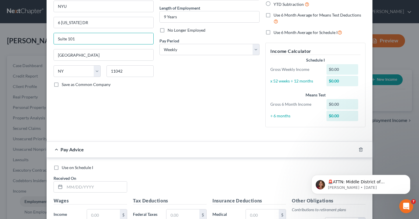
type input "Suite 101"
click at [341, 71] on div "$0.00" at bounding box center [342, 69] width 32 height 10
click at [337, 69] on div "$0.00" at bounding box center [342, 69] width 32 height 10
drag, startPoint x: 333, startPoint y: 74, endPoint x: 333, endPoint y: 77, distance: 3.2
click at [333, 74] on div "$0.00" at bounding box center [342, 69] width 32 height 10
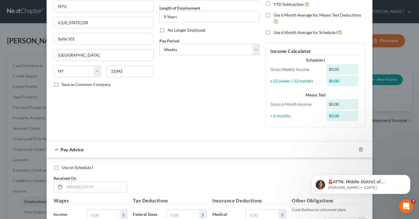
click at [332, 84] on div "$0.00" at bounding box center [342, 81] width 32 height 10
click at [332, 83] on div "$0.00" at bounding box center [342, 81] width 32 height 10
click at [351, 72] on div "$0.00" at bounding box center [342, 69] width 32 height 10
drag, startPoint x: 346, startPoint y: 72, endPoint x: 345, endPoint y: 89, distance: 16.3
click at [345, 74] on div "$0.00" at bounding box center [342, 69] width 32 height 10
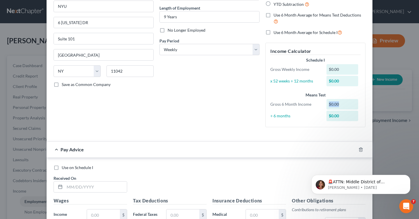
drag, startPoint x: 342, startPoint y: 105, endPoint x: 329, endPoint y: 105, distance: 13.1
click at [328, 105] on div "$0.00" at bounding box center [342, 104] width 32 height 10
click at [330, 110] on div "Means Test Gross 6 Month Income $0.00 ÷ 6 months $0.00" at bounding box center [315, 107] width 96 height 30
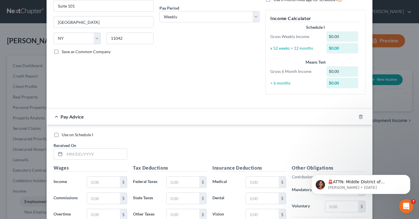
scroll to position [93, 0]
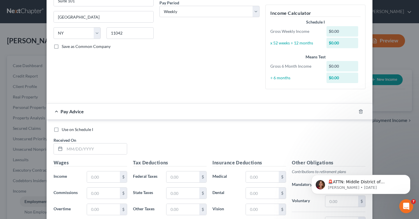
click at [335, 81] on div "$0.00" at bounding box center [342, 78] width 32 height 10
click at [335, 78] on div "$0.00" at bounding box center [342, 78] width 32 height 10
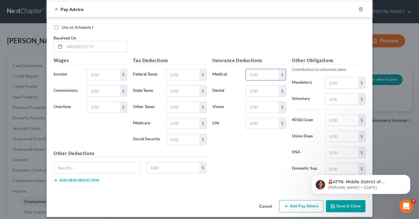
scroll to position [200, 0]
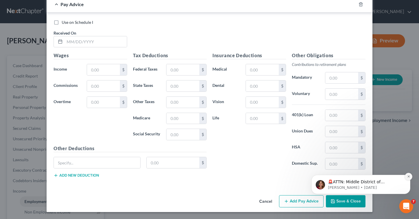
click at [406, 177] on button "Dismiss notification" at bounding box center [408, 177] width 8 height 8
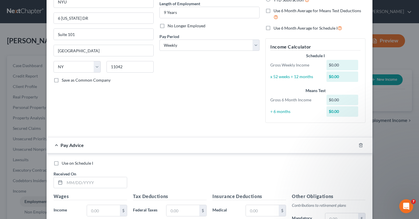
scroll to position [41, 0]
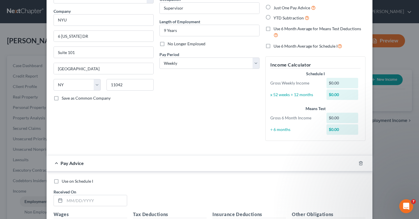
click at [62, 181] on label "Use on Schedule I" at bounding box center [77, 181] width 31 height 6
click at [64, 181] on input "Use on Schedule I" at bounding box center [66, 180] width 4 height 4
click at [62, 184] on label "Use on Schedule I" at bounding box center [77, 181] width 31 height 6
click at [64, 182] on input "Use on Schedule I" at bounding box center [66, 180] width 4 height 4
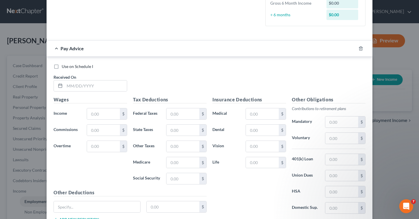
scroll to position [154, 0]
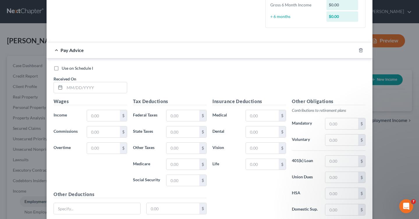
click at [62, 68] on label "Use on Schedule I" at bounding box center [77, 68] width 31 height 6
click at [64, 68] on input "Use on Schedule I" at bounding box center [66, 67] width 4 height 4
checkbox input "true"
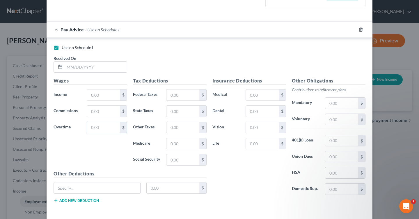
scroll to position [175, 0]
click at [103, 96] on input "text" at bounding box center [103, 94] width 33 height 11
click at [126, 94] on div "$" at bounding box center [123, 94] width 7 height 11
click at [121, 94] on div "$" at bounding box center [123, 94] width 7 height 11
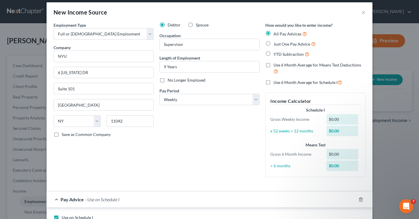
scroll to position [5, 0]
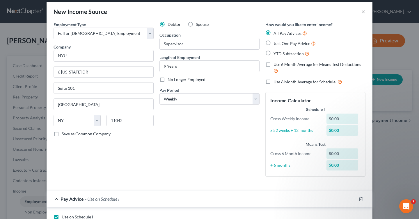
click at [336, 128] on div "$0.00" at bounding box center [342, 130] width 32 height 10
drag, startPoint x: 336, startPoint y: 114, endPoint x: 336, endPoint y: 122, distance: 7.6
click at [336, 118] on div "$0.00" at bounding box center [342, 119] width 32 height 10
click at [336, 122] on div "$0.00" at bounding box center [342, 119] width 32 height 10
click at [351, 154] on div "$0.00" at bounding box center [342, 154] width 32 height 10
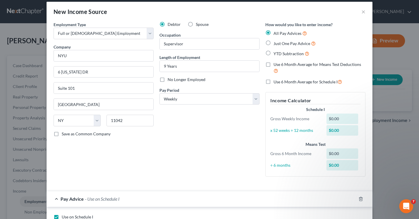
click at [336, 151] on div "$0.00" at bounding box center [342, 154] width 32 height 10
click at [325, 204] on div "Pay Advice - Use on Schedule I" at bounding box center [201, 198] width 309 height 15
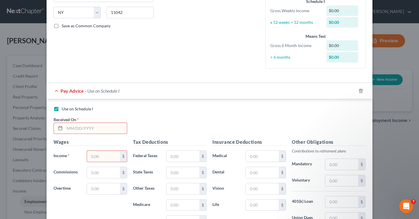
scroll to position [122, 0]
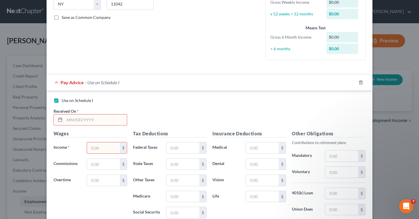
click at [105, 152] on input "text" at bounding box center [103, 147] width 33 height 11
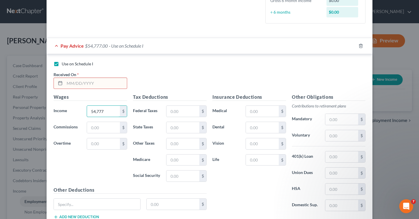
scroll to position [160, 0]
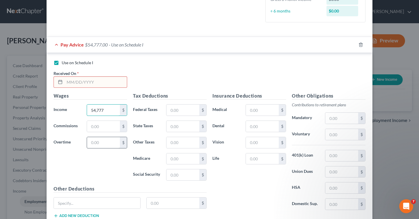
type input "54,777"
click at [103, 146] on input "text" at bounding box center [103, 142] width 33 height 11
click at [103, 123] on input "text" at bounding box center [103, 126] width 33 height 11
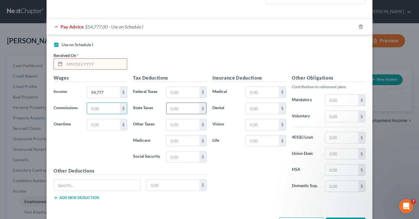
scroll to position [181, 0]
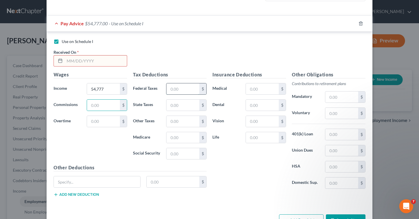
click at [187, 91] on input "text" at bounding box center [182, 88] width 33 height 11
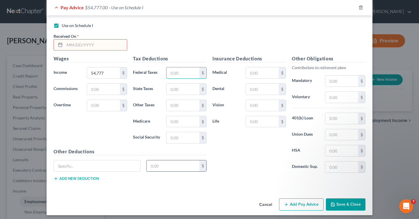
scroll to position [200, 0]
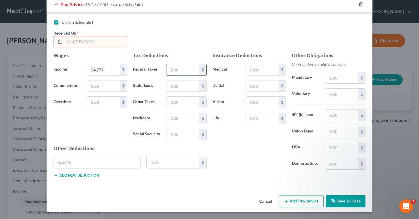
click at [195, 70] on input "text" at bounding box center [182, 69] width 33 height 11
click at [81, 41] on input "text" at bounding box center [96, 41] width 62 height 11
click at [85, 100] on div "$" at bounding box center [107, 103] width 46 height 12
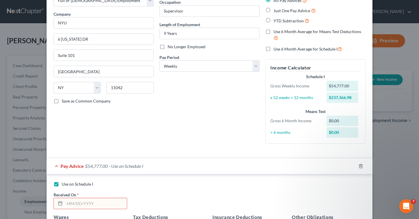
scroll to position [19, 0]
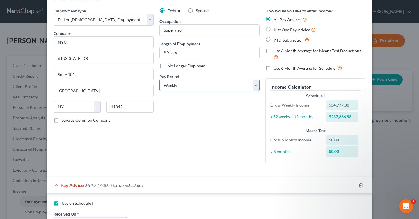
click at [207, 89] on select "Select Monthly Twice Monthly Every Other Week Weekly" at bounding box center [209, 86] width 100 height 12
click at [159, 80] on select "Select Monthly Twice Monthly Every Other Week Weekly" at bounding box center [209, 86] width 100 height 12
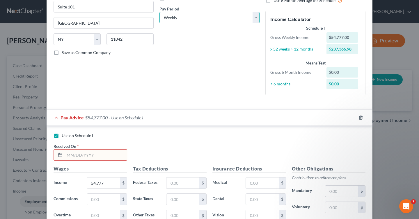
scroll to position [58, 0]
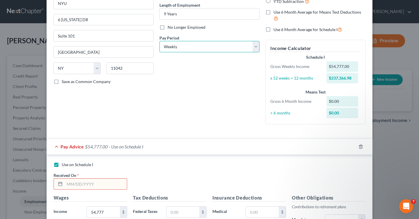
click at [193, 45] on select "Select Monthly Twice Monthly Every Other Week Weekly" at bounding box center [209, 47] width 100 height 12
select select "1"
click at [159, 41] on select "Select Monthly Twice Monthly Every Other Week Weekly" at bounding box center [209, 47] width 100 height 12
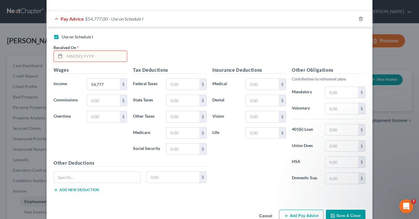
scroll to position [192, 0]
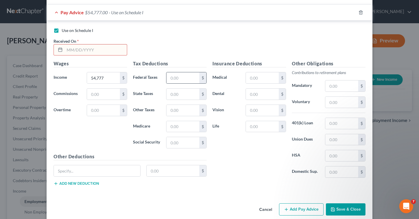
click at [204, 78] on div "$" at bounding box center [202, 77] width 7 height 11
click at [107, 174] on input "text" at bounding box center [97, 170] width 86 height 11
click at [184, 178] on div "$" at bounding box center [130, 173] width 159 height 16
click at [165, 170] on input "text" at bounding box center [173, 170] width 53 height 11
click at [160, 161] on div "Other Deductions $ Add new deduction" at bounding box center [130, 172] width 159 height 38
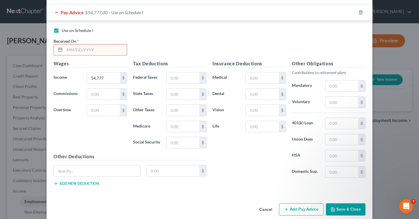
click at [160, 158] on h5 "Other Deductions" at bounding box center [129, 156] width 153 height 7
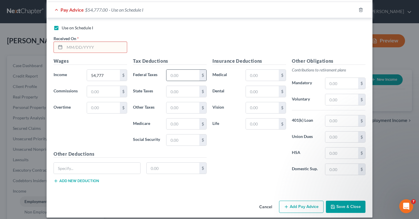
click at [203, 78] on div "$" at bounding box center [202, 75] width 7 height 11
click at [190, 76] on input "text" at bounding box center [182, 75] width 33 height 11
click at [201, 90] on div "$" at bounding box center [202, 91] width 7 height 11
click at [269, 94] on input "text" at bounding box center [262, 91] width 33 height 11
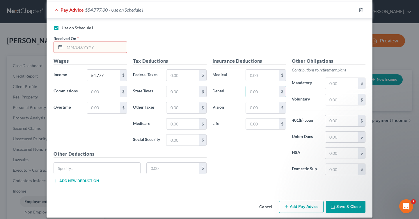
click at [219, 96] on label "Dental" at bounding box center [225, 92] width 33 height 12
click at [247, 95] on input "text" at bounding box center [262, 91] width 33 height 11
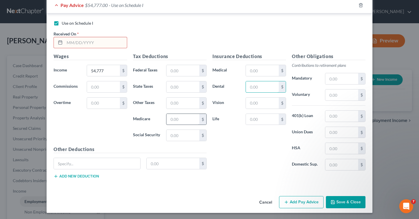
scroll to position [200, 0]
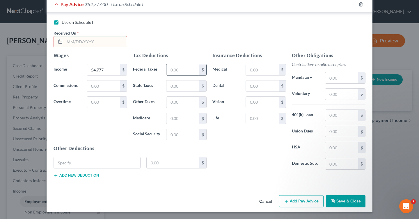
click at [181, 75] on input "text" at bounding box center [182, 69] width 33 height 11
type input "153.50"
click at [185, 82] on input "text" at bounding box center [182, 86] width 33 height 11
type input "1.20"
click at [93, 43] on input "text" at bounding box center [96, 41] width 62 height 11
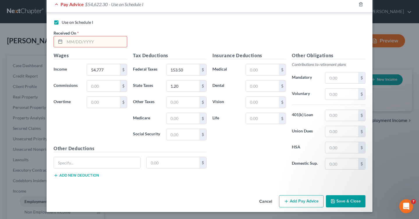
click at [116, 137] on div "Wages Income * 54,777 $ Commissions $ Overtime $" at bounding box center [90, 98] width 79 height 93
click at [87, 167] on input "text" at bounding box center [97, 162] width 86 height 11
click at [98, 140] on div "Wages Income * 54,777 $ Commissions $ Overtime $" at bounding box center [90, 98] width 79 height 93
click at [175, 168] on input "text" at bounding box center [173, 162] width 53 height 11
click at [121, 147] on h5 "Other Deductions" at bounding box center [129, 148] width 153 height 7
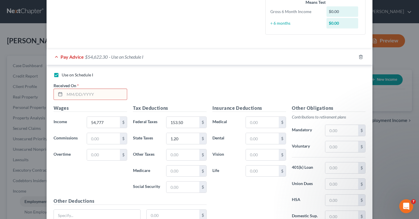
scroll to position [150, 0]
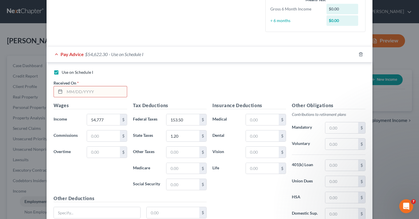
click at [106, 96] on input "text" at bounding box center [96, 91] width 62 height 11
click at [107, 188] on div "Wages Income * 54,777 $ Commissions $ Overtime $" at bounding box center [90, 148] width 79 height 93
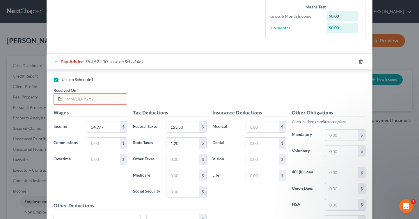
scroll to position [151, 0]
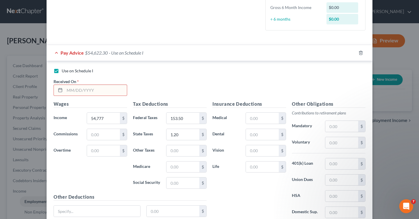
click at [102, 93] on input "text" at bounding box center [96, 90] width 62 height 11
click at [95, 89] on input "text" at bounding box center [96, 90] width 62 height 11
click at [269, 136] on input "text" at bounding box center [262, 134] width 33 height 11
type input "4"
type input "6"
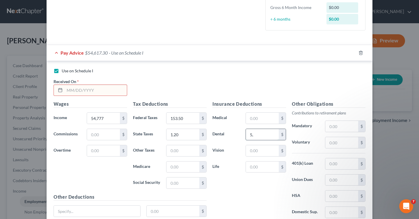
type input "5"
type input "0"
type input "5.40"
click at [263, 155] on input "text" at bounding box center [262, 150] width 33 height 11
type input "2.35"
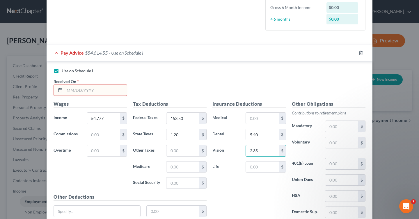
click at [251, 177] on div "Insurance Deductions Medical $ Dental 5.40 $ Vision 2.35 $ Life $" at bounding box center [248, 162] width 79 height 122
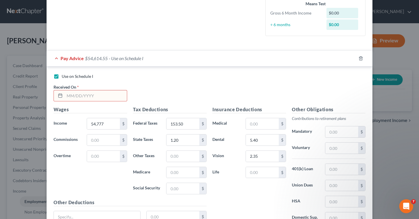
scroll to position [146, 0]
click at [88, 97] on input "text" at bounding box center [96, 96] width 62 height 11
click at [77, 104] on div "Use on Schedule I Received On *" at bounding box center [209, 90] width 317 height 33
click at [83, 98] on input "text" at bounding box center [96, 96] width 62 height 11
type input "11"
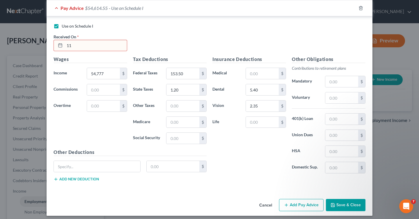
scroll to position [200, 0]
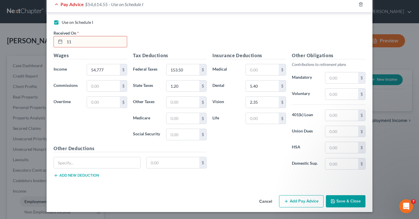
drag, startPoint x: 85, startPoint y: 38, endPoint x: 59, endPoint y: 40, distance: 25.9
click at [59, 40] on div "11" at bounding box center [90, 42] width 74 height 12
click at [74, 40] on input "11" at bounding box center [96, 41] width 62 height 11
drag, startPoint x: 75, startPoint y: 41, endPoint x: 67, endPoint y: 40, distance: 8.2
click at [67, 41] on input "11" at bounding box center [96, 41] width 62 height 11
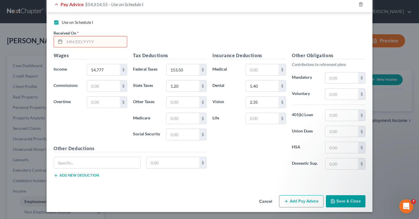
click at [183, 39] on div "Use on Schedule I Received On *" at bounding box center [209, 35] width 317 height 33
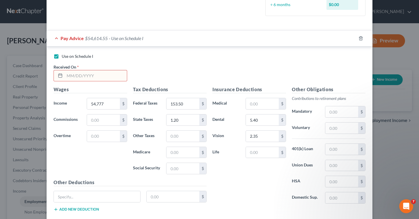
scroll to position [164, 0]
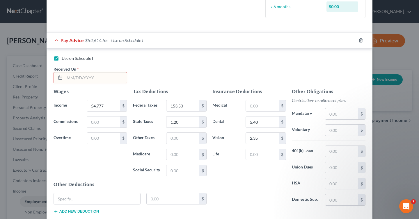
click at [82, 79] on input "text" at bounding box center [96, 77] width 62 height 11
click at [59, 77] on icon at bounding box center [60, 77] width 5 height 5
click at [80, 67] on div "Received On *" at bounding box center [90, 75] width 79 height 18
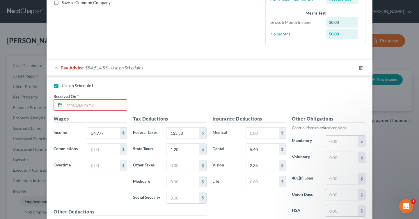
scroll to position [142, 0]
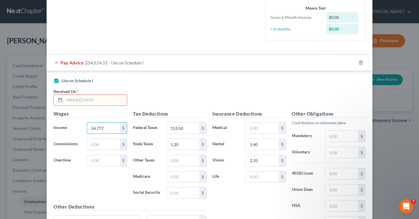
drag, startPoint x: 106, startPoint y: 130, endPoint x: 72, endPoint y: 129, distance: 34.0
click at [72, 129] on div "Income * 54,777 $" at bounding box center [90, 128] width 79 height 12
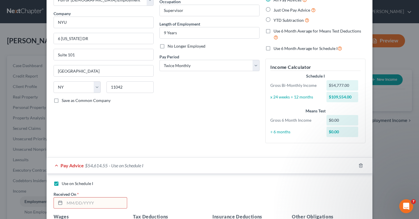
scroll to position [39, 0]
click at [215, 62] on select "Select Monthly Twice Monthly Every Other Week Weekly" at bounding box center [209, 66] width 100 height 12
click at [159, 60] on select "Select Monthly Twice Monthly Every Other Week Weekly" at bounding box center [209, 66] width 100 height 12
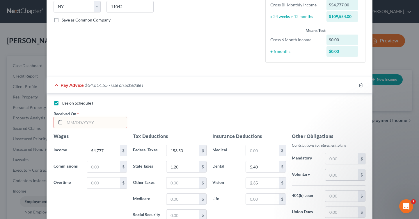
scroll to position [147, 0]
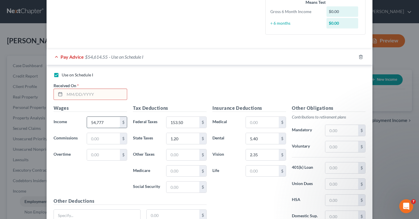
drag, startPoint x: 106, startPoint y: 123, endPoint x: 98, endPoint y: 123, distance: 7.9
click at [107, 122] on input "54,777" at bounding box center [103, 122] width 33 height 11
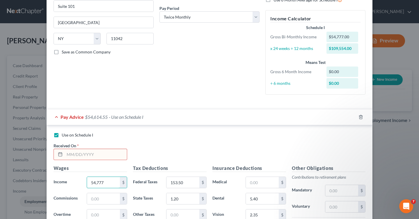
scroll to position [72, 0]
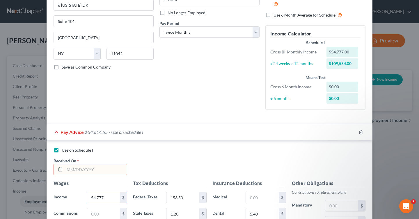
drag, startPoint x: 108, startPoint y: 200, endPoint x: 59, endPoint y: 199, distance: 49.1
click at [59, 199] on div "Income * 54,777 $" at bounding box center [90, 198] width 79 height 12
type input "1,880"
click at [183, 165] on div "Use on Schedule I Received On *" at bounding box center [209, 163] width 317 height 33
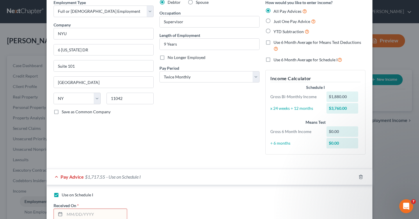
scroll to position [28, 0]
click at [217, 76] on select "Select Monthly Twice Monthly Every Other Week Weekly" at bounding box center [209, 77] width 100 height 12
click at [159, 71] on select "Select Monthly Twice Monthly Every Other Week Weekly" at bounding box center [209, 77] width 100 height 12
click at [211, 70] on div "Pay Period * Select Monthly Twice Monthly Every Other Week Weekly" at bounding box center [209, 74] width 100 height 18
click at [207, 78] on select "Select Monthly Twice Monthly Every Other Week Weekly" at bounding box center [209, 77] width 100 height 12
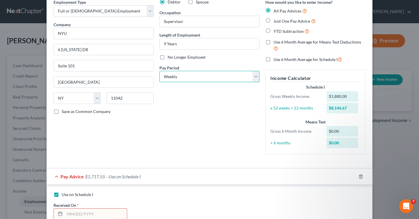
select select "1"
click at [159, 71] on select "Select Monthly Twice Monthly Every Other Week Weekly" at bounding box center [209, 77] width 100 height 12
click at [207, 129] on div "Debtor Spouse Occupation Supervisor Length of Employment 9 Years No Longer Empl…" at bounding box center [209, 79] width 106 height 160
click at [303, 108] on div "x 52 weeks ÷ 12 months" at bounding box center [295, 108] width 56 height 6
click at [348, 109] on div "$3,760.00" at bounding box center [342, 108] width 32 height 10
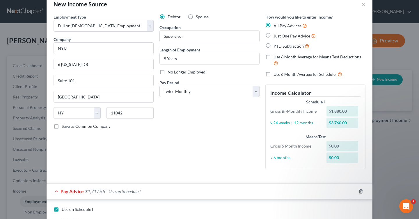
scroll to position [0, 0]
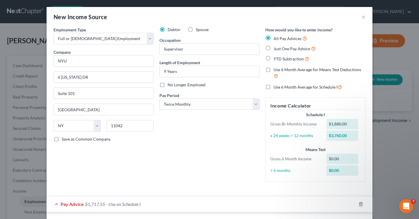
click at [68, 52] on span "Company" at bounding box center [61, 52] width 17 height 5
click at [191, 148] on div "Debtor Spouse Occupation Supervisor Length of Employment 9 Years No Longer Empl…" at bounding box center [209, 107] width 106 height 160
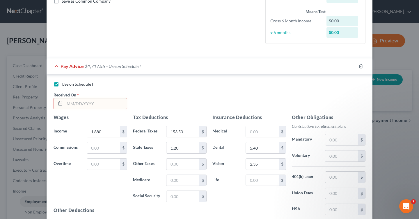
scroll to position [136, 0]
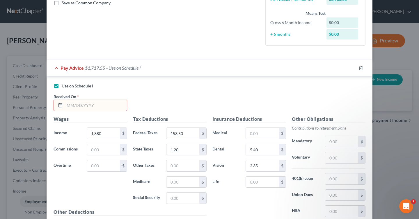
click at [98, 106] on input "text" at bounding box center [96, 105] width 62 height 11
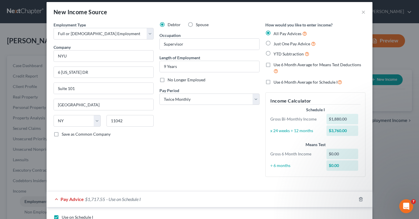
scroll to position [0, 0]
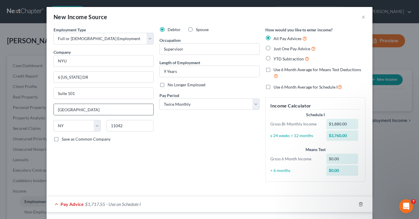
click at [87, 110] on input "New Hyde Park" at bounding box center [103, 109] width 99 height 11
click at [73, 84] on div "Employment Type * Select Full or Part Time Employment Self Employment Company *…" at bounding box center [104, 107] width 106 height 160
click at [73, 90] on input "Suite 101" at bounding box center [103, 93] width 99 height 11
click at [73, 73] on input "6 Ohio DR" at bounding box center [103, 77] width 99 height 11
click at [73, 64] on input "NYU" at bounding box center [103, 61] width 100 height 12
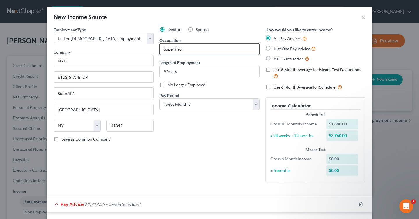
click at [193, 49] on input "Supervisor" at bounding box center [209, 49] width 99 height 11
drag, startPoint x: 193, startPoint y: 49, endPoint x: 181, endPoint y: 49, distance: 12.5
click at [181, 49] on input "Supervisor" at bounding box center [209, 49] width 99 height 11
click at [188, 74] on input "9 Years" at bounding box center [209, 71] width 99 height 11
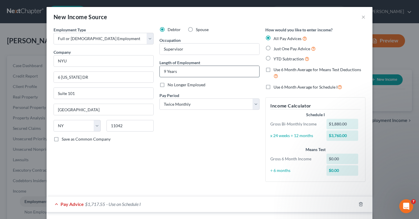
click at [188, 74] on input "9 Years" at bounding box center [209, 71] width 99 height 11
click at [194, 106] on select "Select Monthly Twice Monthly Every Other Week Weekly" at bounding box center [209, 105] width 100 height 12
click at [159, 99] on select "Select Monthly Twice Monthly Every Other Week Weekly" at bounding box center [209, 105] width 100 height 12
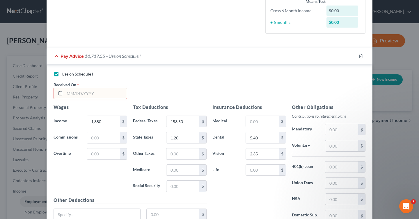
scroll to position [148, 0]
click at [61, 56] on span "Pay Advice" at bounding box center [71, 56] width 23 height 6
click at [56, 56] on div "Pay Advice $1,717.55 - Use on Schedule I" at bounding box center [201, 55] width 309 height 15
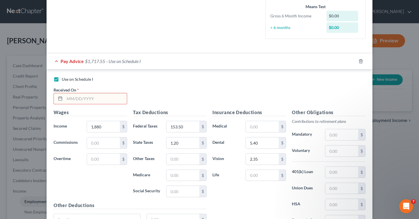
scroll to position [145, 0]
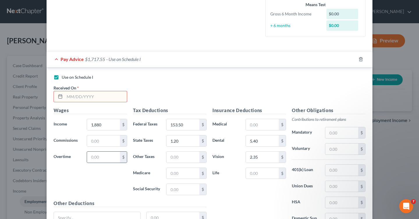
click at [106, 151] on div "$" at bounding box center [107, 157] width 40 height 12
click at [105, 163] on div "$" at bounding box center [107, 157] width 40 height 12
click at [105, 158] on input "text" at bounding box center [103, 157] width 33 height 11
click at [104, 144] on input "text" at bounding box center [103, 140] width 33 height 11
click at [184, 128] on input "153.50" at bounding box center [182, 124] width 33 height 11
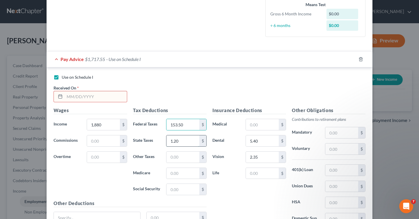
click at [183, 142] on input "1.20" at bounding box center [182, 140] width 33 height 11
click at [249, 125] on input "text" at bounding box center [262, 124] width 33 height 11
click at [258, 143] on input "5.40" at bounding box center [262, 140] width 33 height 11
click at [253, 160] on input "2.35" at bounding box center [262, 157] width 33 height 11
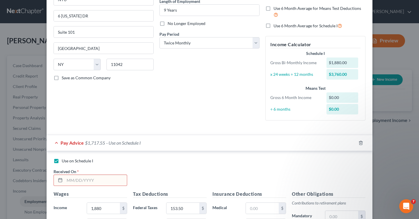
scroll to position [200, 0]
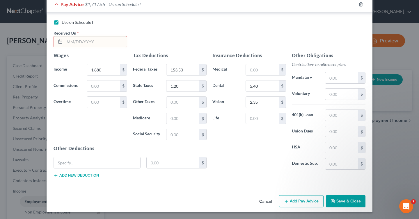
click at [334, 201] on icon "button" at bounding box center [332, 201] width 5 height 5
click at [106, 44] on input "text" at bounding box center [96, 41] width 62 height 11
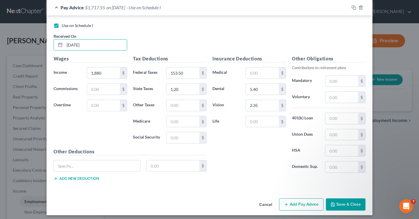
scroll to position [196, 0]
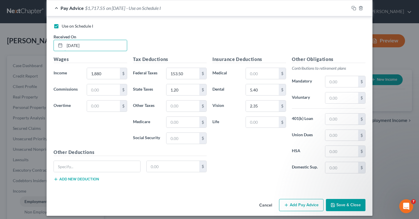
type input "10/25/2024"
click at [241, 184] on div "Insurance Deductions Medical $ Dental 5.40 $ Vision 2.35 $ Life $ Other Obligat…" at bounding box center [288, 121] width 159 height 131
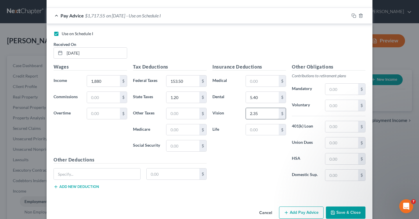
scroll to position [200, 0]
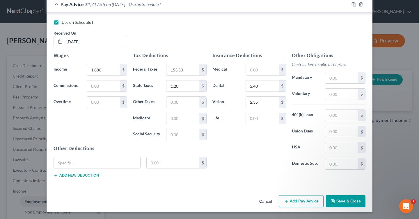
click at [343, 204] on button "Save & Close" at bounding box center [346, 201] width 40 height 12
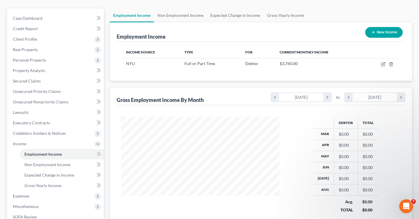
scroll to position [50, 0]
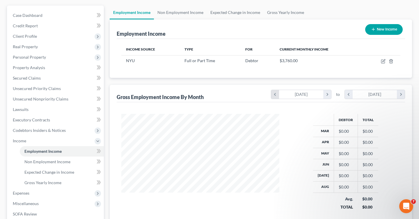
click at [274, 98] on icon "chevron_left" at bounding box center [275, 94] width 8 height 9
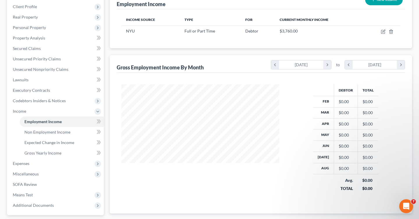
scroll to position [47, 0]
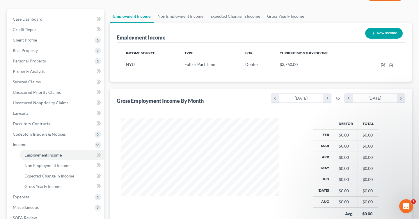
click at [208, 53] on th "Type" at bounding box center [210, 53] width 61 height 12
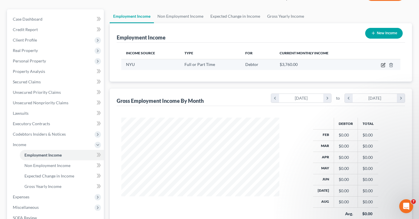
click at [381, 65] on icon "button" at bounding box center [383, 65] width 5 height 5
select select "0"
select select "35"
select select "1"
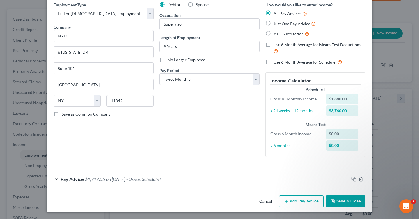
scroll to position [0, 0]
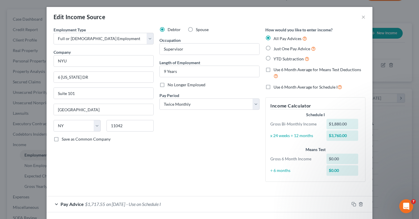
click at [360, 15] on div "Edit Income Source ×" at bounding box center [210, 17] width 326 height 20
click at [362, 17] on button "×" at bounding box center [363, 16] width 4 height 7
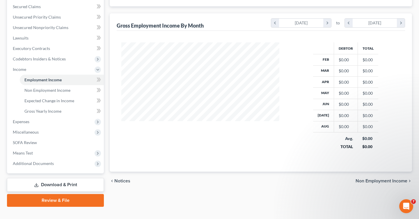
scroll to position [122, 0]
click at [341, 77] on td "$0.00" at bounding box center [345, 81] width 24 height 11
click at [324, 22] on icon "chevron_right" at bounding box center [327, 22] width 8 height 9
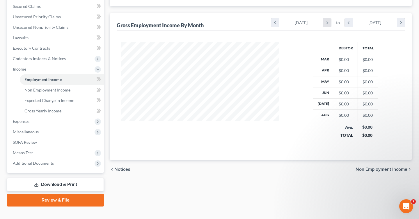
scroll to position [290604, 290539]
click at [324, 22] on icon "chevron_right" at bounding box center [327, 22] width 8 height 9
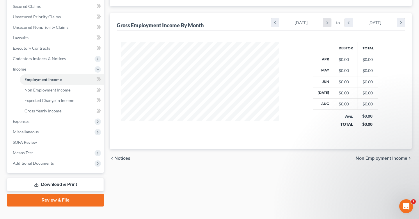
scroll to position [290615, 290539]
click at [324, 22] on icon "chevron_right" at bounding box center [327, 22] width 8 height 9
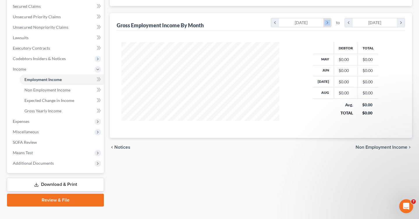
scroll to position [290626, 290539]
click at [324, 22] on icon "chevron_right" at bounding box center [327, 22] width 8 height 9
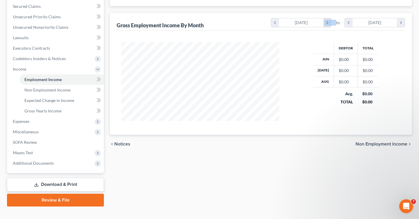
scroll to position [290630, 290539]
click at [324, 22] on icon "chevron_right" at bounding box center [327, 22] width 8 height 9
click at [279, 21] on div "[DATE]" at bounding box center [301, 22] width 44 height 9
click at [277, 22] on icon "chevron_left" at bounding box center [275, 22] width 8 height 9
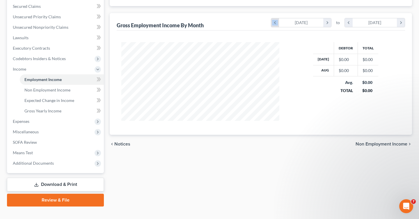
click at [277, 22] on icon "chevron_left" at bounding box center [275, 22] width 8 height 9
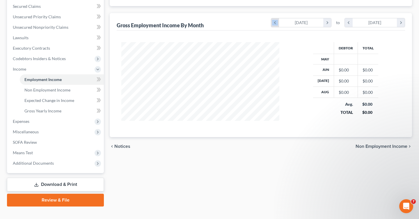
scroll to position [82, 169]
click at [277, 22] on icon "chevron_left" at bounding box center [275, 22] width 8 height 9
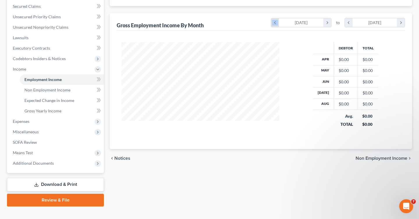
scroll to position [93, 169]
click at [277, 22] on icon "chevron_left" at bounding box center [275, 22] width 8 height 9
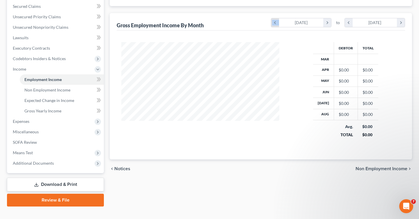
click at [277, 22] on icon "chevron_left" at bounding box center [275, 22] width 8 height 9
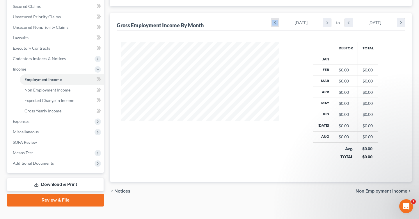
scroll to position [126, 169]
click at [277, 22] on icon "chevron_left" at bounding box center [275, 22] width 8 height 9
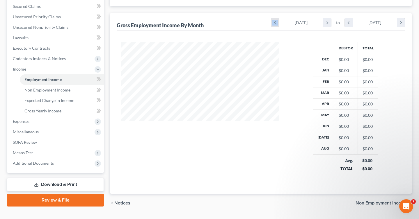
scroll to position [138, 169]
click at [277, 22] on icon "chevron_left" at bounding box center [275, 22] width 8 height 9
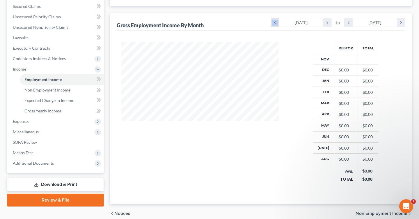
click at [277, 22] on icon "chevron_left" at bounding box center [275, 22] width 8 height 9
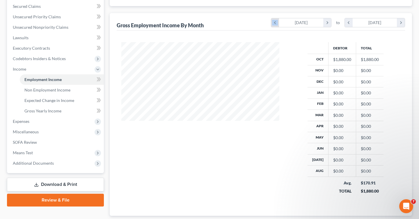
click at [277, 22] on icon "chevron_left" at bounding box center [275, 22] width 8 height 9
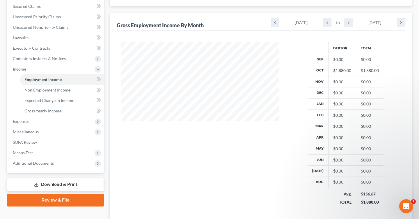
click at [330, 89] on td "$0.00" at bounding box center [342, 93] width 28 height 11
click at [330, 86] on td "$0.00" at bounding box center [342, 81] width 28 height 11
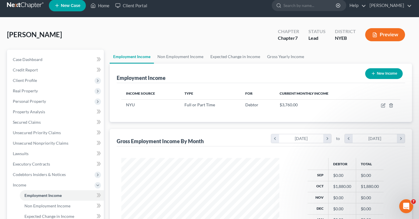
click at [380, 73] on button "New Income" at bounding box center [384, 73] width 38 height 11
select select "0"
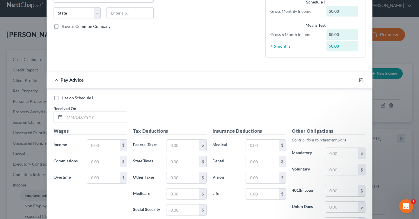
scroll to position [0, 0]
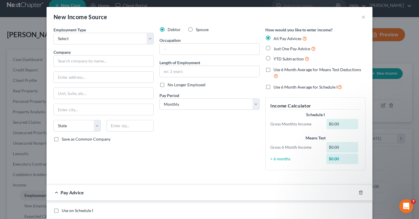
click at [360, 19] on div "New Income Source ×" at bounding box center [210, 17] width 326 height 20
click at [363, 17] on button "×" at bounding box center [363, 16] width 4 height 7
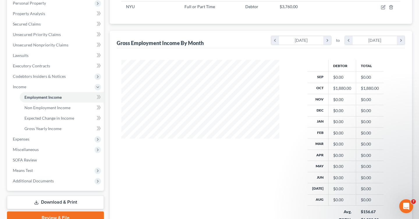
scroll to position [105, 0]
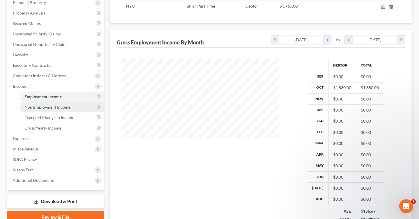
click at [76, 106] on link "Non Employment Income" at bounding box center [62, 107] width 84 height 10
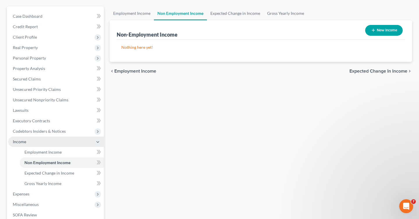
scroll to position [51, 0]
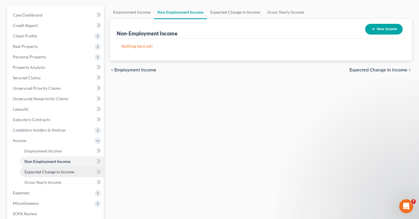
click at [68, 174] on span "Expected Change in Income" at bounding box center [49, 171] width 50 height 5
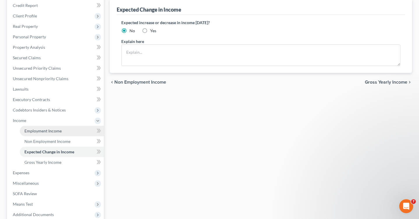
scroll to position [75, 0]
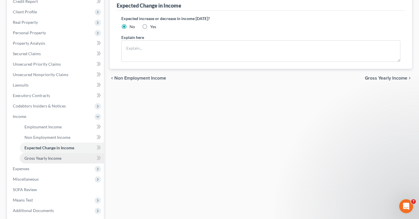
click at [65, 157] on link "Gross Yearly Income" at bounding box center [62, 158] width 84 height 10
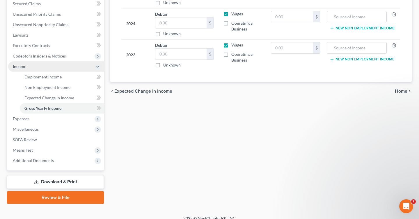
scroll to position [131, 0]
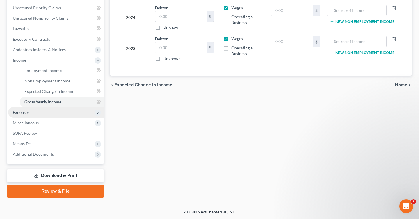
click at [77, 115] on span "Expenses" at bounding box center [56, 112] width 96 height 10
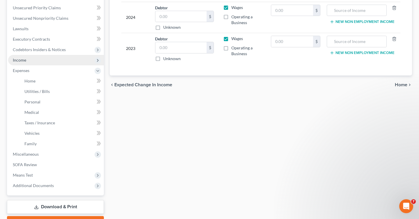
click at [84, 62] on span "Income" at bounding box center [56, 60] width 96 height 10
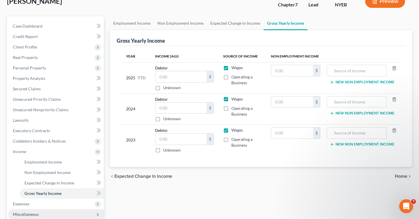
scroll to position [39, 0]
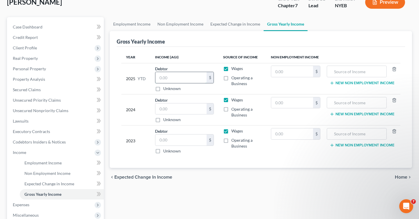
click at [178, 81] on input "text" at bounding box center [180, 77] width 51 height 11
click at [172, 105] on input "text" at bounding box center [180, 108] width 51 height 11
type input "6"
type input "62,330"
click at [231, 131] on label "Wages" at bounding box center [237, 131] width 12 height 6
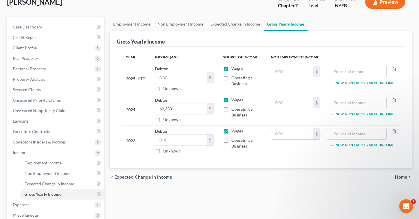
click at [233, 131] on input "Wages" at bounding box center [235, 130] width 4 height 4
checkbox input "false"
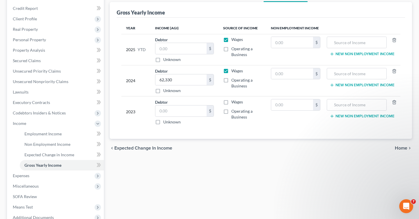
scroll to position [69, 0]
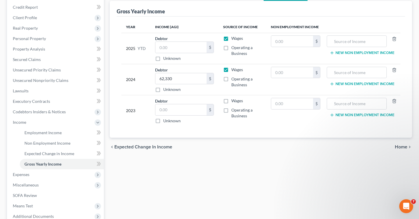
click at [363, 80] on td "New Non Employment Income" at bounding box center [362, 79] width 75 height 31
click at [361, 78] on td "New Non Employment Income" at bounding box center [362, 79] width 75 height 31
click at [358, 67] on input "text" at bounding box center [356, 72] width 53 height 11
click at [358, 74] on input "text" at bounding box center [356, 72] width 53 height 11
click at [309, 97] on td "$" at bounding box center [295, 110] width 59 height 31
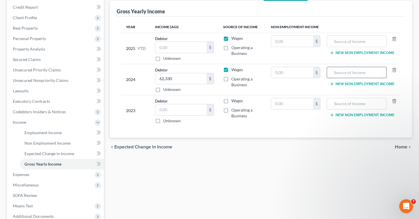
click at [365, 75] on input "text" at bounding box center [356, 72] width 53 height 11
type input "Wages"
click at [361, 98] on div at bounding box center [356, 104] width 60 height 12
click at [317, 125] on td "$" at bounding box center [295, 111] width 59 height 31
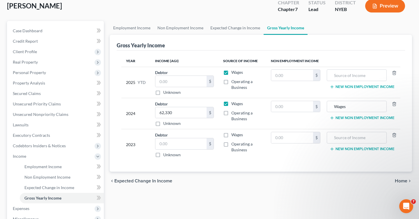
scroll to position [38, 0]
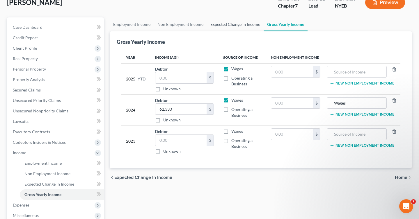
click at [244, 23] on link "Expected Change in Income" at bounding box center [235, 24] width 57 height 14
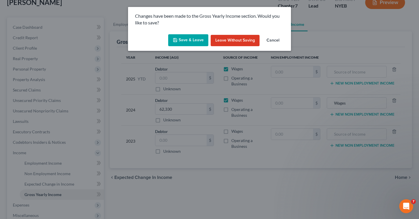
click at [274, 44] on button "Cancel" at bounding box center [273, 41] width 22 height 12
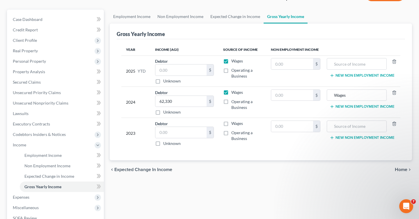
scroll to position [49, 0]
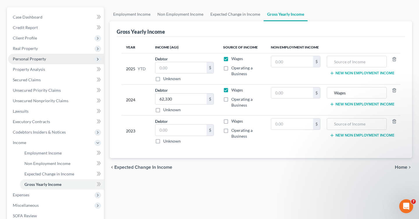
click at [44, 59] on span "Personal Property" at bounding box center [29, 58] width 33 height 5
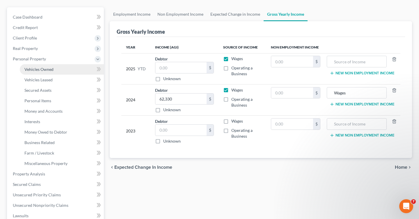
click at [43, 68] on span "Vehicles Owned" at bounding box center [38, 69] width 29 height 5
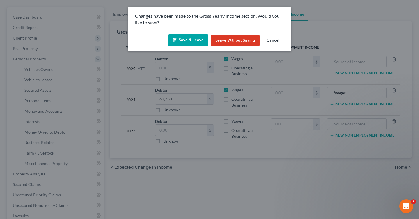
click at [275, 46] on div "Save & Leave Leave without Saving Cancel" at bounding box center [209, 41] width 163 height 19
click at [275, 37] on button "Cancel" at bounding box center [273, 41] width 22 height 12
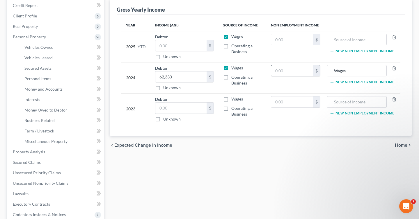
scroll to position [72, 0]
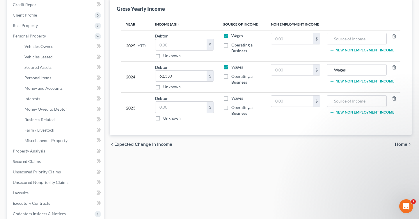
click at [407, 146] on icon "chevron_right" at bounding box center [409, 144] width 5 height 5
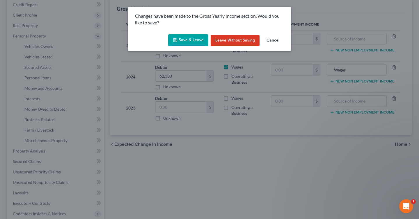
click at [200, 41] on button "Save & Leave" at bounding box center [188, 40] width 40 height 12
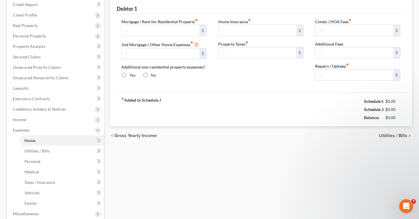
type input "0.00"
radio input "true"
type input "0.00"
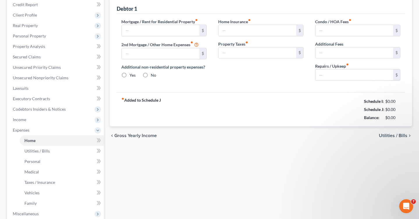
type input "0.00"
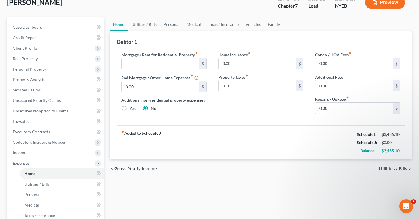
scroll to position [34, 0]
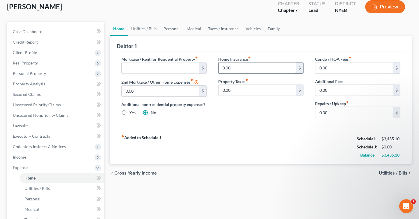
click at [241, 71] on input "0.00" at bounding box center [257, 68] width 78 height 11
click at [176, 67] on input "text" at bounding box center [161, 68] width 78 height 11
click at [201, 67] on div "$" at bounding box center [202, 68] width 7 height 11
click at [198, 57] on icon "fiber_manual_record" at bounding box center [196, 57] width 3 height 3
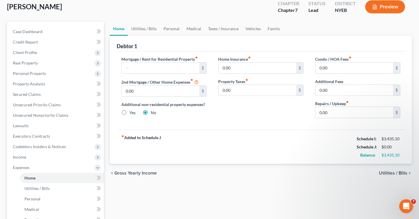
click at [198, 57] on icon "fiber_manual_record" at bounding box center [196, 57] width 3 height 3
click at [192, 80] on icon "fiber_manual_record" at bounding box center [191, 79] width 3 height 3
click at [198, 83] on icon at bounding box center [196, 82] width 5 height 6
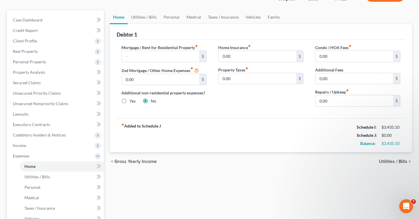
scroll to position [44, 0]
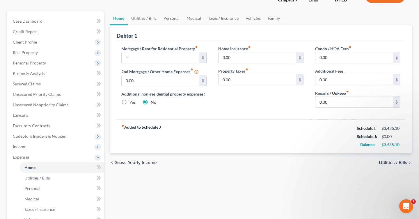
click at [158, 63] on div "Mortgage / Rent for Residential Property fiber_manual_record $ 2nd Mortgage / O…" at bounding box center [163, 79] width 97 height 67
click at [158, 58] on input "text" at bounding box center [161, 57] width 78 height 11
type input "2,100"
click at [258, 147] on div "fiber_manual_record Added to Schedule J Schedule I: $3,435.10 Schedule J: $2,10…" at bounding box center [261, 136] width 288 height 34
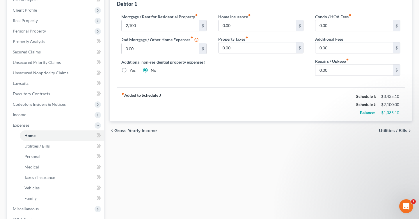
scroll to position [77, 0]
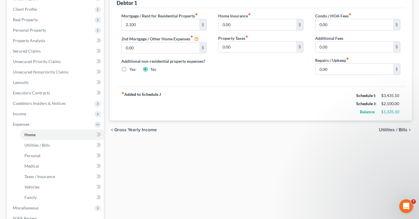
click at [399, 130] on span "Utilities / Bills" at bounding box center [393, 130] width 28 height 5
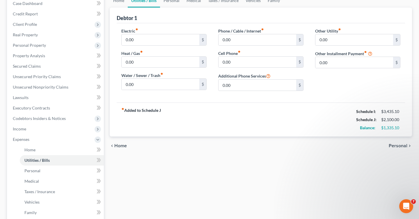
scroll to position [75, 0]
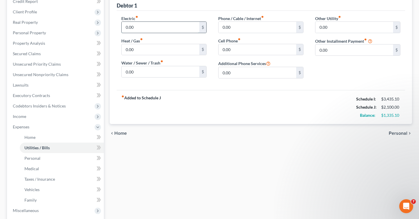
click at [174, 27] on input "0.00" at bounding box center [161, 27] width 78 height 11
type input "120"
click at [177, 54] on input "0.00" at bounding box center [161, 49] width 78 height 11
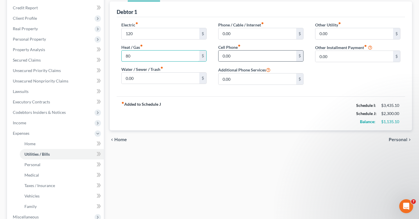
scroll to position [67, 0]
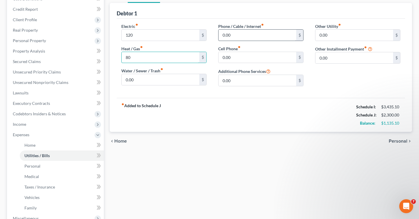
type input "80"
click at [225, 40] on input "0.00" at bounding box center [257, 35] width 78 height 11
type input "2"
type input "100"
click at [249, 52] on div "0.00 $" at bounding box center [260, 58] width 85 height 12
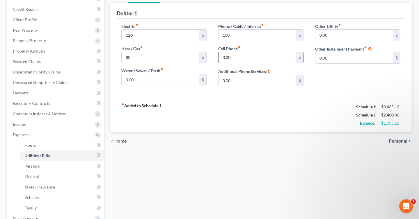
click at [245, 57] on input "0.00" at bounding box center [257, 57] width 78 height 11
type input "150"
click at [260, 84] on input "0.00" at bounding box center [257, 80] width 78 height 11
click at [325, 56] on input "0.00" at bounding box center [354, 57] width 78 height 11
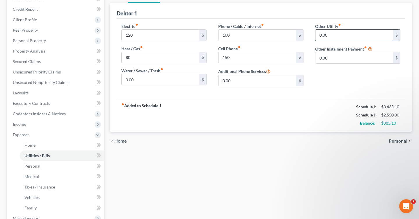
click at [333, 37] on input "0.00" at bounding box center [354, 35] width 78 height 11
click at [340, 25] on icon "fiber_manual_record" at bounding box center [339, 24] width 3 height 3
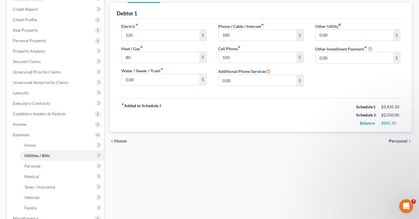
click at [340, 25] on icon "fiber_manual_record" at bounding box center [339, 24] width 3 height 3
click at [321, 80] on div "Other Utility fiber_manual_record 0.00 $ Other Installment Payment fiber_manual…" at bounding box center [357, 57] width 97 height 68
click at [354, 38] on input "0.00" at bounding box center [354, 35] width 78 height 11
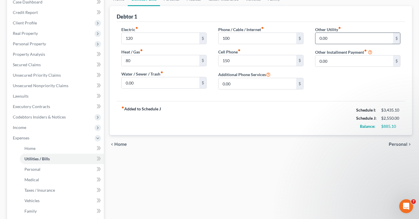
scroll to position [59, 0]
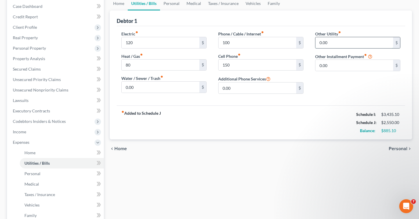
click at [334, 42] on input "0.00" at bounding box center [354, 42] width 78 height 11
click at [397, 149] on span "Personal" at bounding box center [397, 149] width 19 height 5
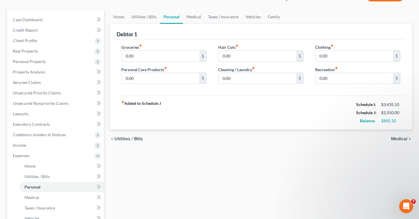
scroll to position [46, 0]
click at [185, 61] on input "0.00" at bounding box center [161, 55] width 78 height 11
type input "600"
click at [264, 58] on input "0.00" at bounding box center [257, 55] width 78 height 11
type input "50"
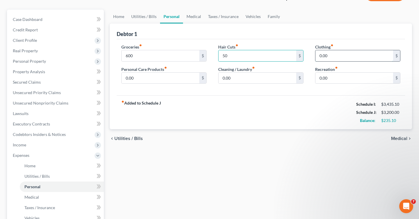
click at [362, 56] on input "0.00" at bounding box center [354, 55] width 78 height 11
type input "50"
click at [167, 75] on input "0.00" at bounding box center [161, 77] width 78 height 11
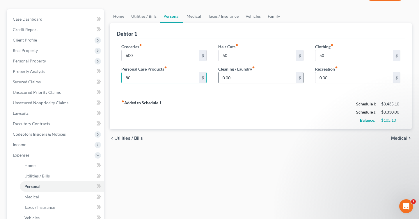
type input "80"
click at [236, 76] on input "0.00" at bounding box center [257, 77] width 78 height 11
type input "80"
click at [324, 115] on div "fiber_manual_record Added to Schedule J Schedule I: $3,435.10 Schedule J: $3,41…" at bounding box center [261, 112] width 288 height 34
click at [396, 139] on span "Medical" at bounding box center [399, 138] width 16 height 5
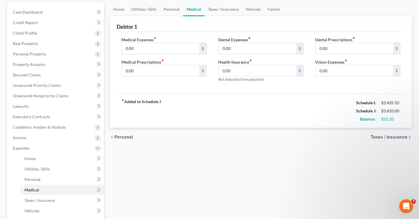
scroll to position [54, 0]
click at [400, 138] on span "Taxes / Insurance" at bounding box center [388, 137] width 37 height 5
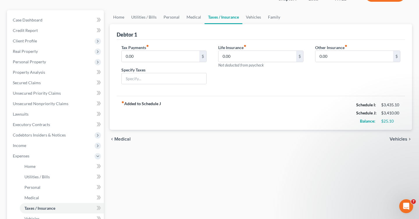
scroll to position [44, 0]
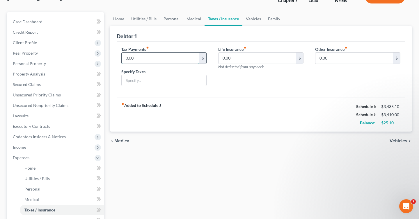
click at [158, 58] on input "0.00" at bounding box center [161, 58] width 78 height 11
click at [398, 144] on div "chevron_left Medical Vehicles chevron_right" at bounding box center [261, 141] width 302 height 19
click at [398, 141] on span "Vehicles" at bounding box center [398, 141] width 18 height 5
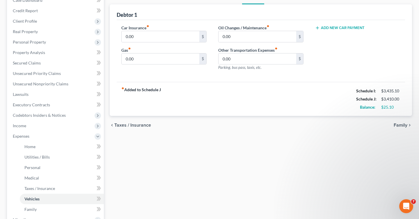
scroll to position [65, 0]
click at [395, 129] on div "chevron_left Taxes / Insurance Family chevron_right" at bounding box center [261, 125] width 302 height 19
click at [398, 126] on span "Family" at bounding box center [400, 125] width 14 height 5
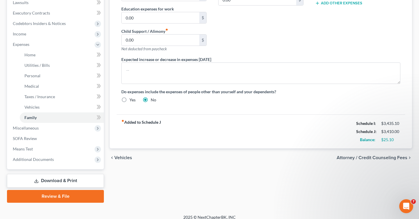
scroll to position [163, 0]
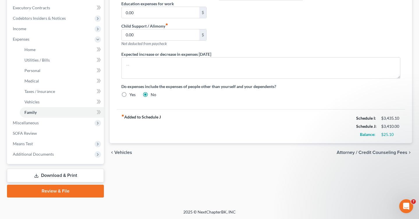
click at [387, 151] on span "Attorney / Credit Counseling Fees" at bounding box center [371, 152] width 71 height 5
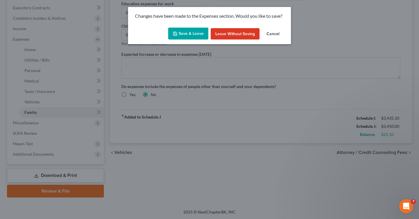
click at [278, 33] on button "Cancel" at bounding box center [273, 34] width 22 height 12
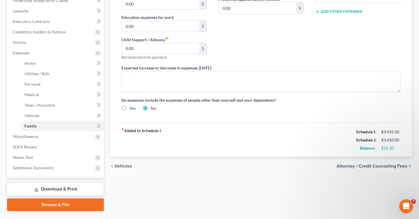
scroll to position [153, 0]
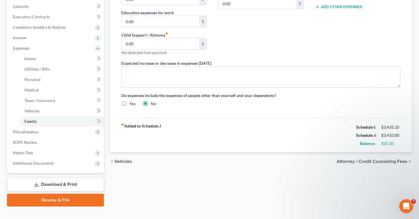
click at [369, 164] on div "chevron_left Vehicles Attorney / Credit Counseling Fees chevron_right" at bounding box center [261, 161] width 302 height 19
click at [368, 162] on span "Attorney / Credit Counseling Fees" at bounding box center [371, 161] width 71 height 5
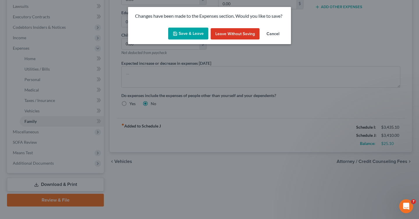
click at [198, 29] on button "Save & Leave" at bounding box center [188, 34] width 40 height 12
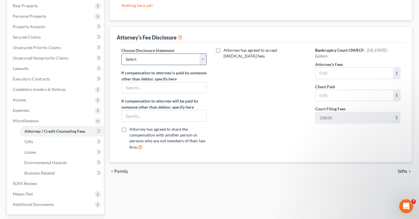
scroll to position [97, 0]
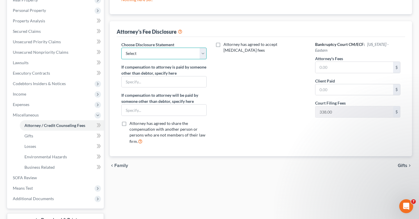
click at [171, 52] on select "Select Attorney John Garzon" at bounding box center [163, 54] width 85 height 12
select select "0"
click at [121, 48] on select "Select Attorney John Garzon" at bounding box center [163, 54] width 85 height 12
click at [170, 79] on input "text" at bounding box center [164, 81] width 85 height 11
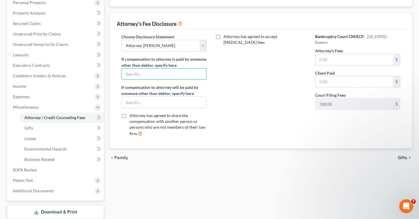
scroll to position [106, 0]
click at [338, 53] on input "text" at bounding box center [354, 58] width 78 height 11
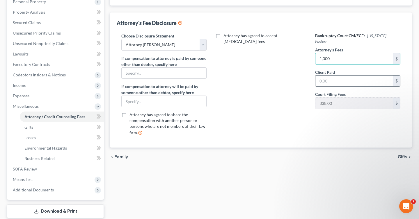
type input "1,000"
click at [328, 78] on input "text" at bounding box center [354, 81] width 78 height 11
type input "1"
click at [328, 53] on input "1,000" at bounding box center [354, 58] width 78 height 11
click at [330, 53] on input "1,000" at bounding box center [354, 58] width 78 height 11
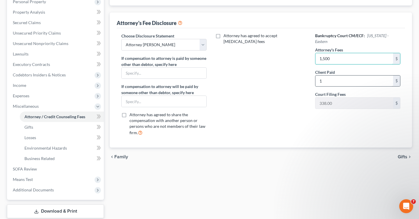
type input "1,500"
click at [324, 77] on input "1" at bounding box center [354, 81] width 78 height 11
type input "1,000"
click at [306, 95] on div "Attorney has agreed to accept retainer fees" at bounding box center [260, 87] width 97 height 108
drag, startPoint x: 218, startPoint y: 36, endPoint x: 226, endPoint y: 52, distance: 18.5
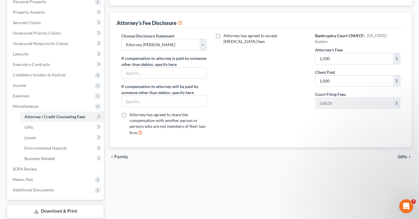
click at [226, 53] on div "Attorney has agreed to accept retainer fees" at bounding box center [260, 87] width 97 height 108
click at [223, 33] on label "Attorney has agreed to accept retainer fees" at bounding box center [264, 39] width 83 height 12
click at [226, 33] on input "Attorney has agreed to accept retainer fees" at bounding box center [228, 35] width 4 height 4
click at [223, 36] on label "Attorney has agreed to accept retainer fees" at bounding box center [264, 39] width 83 height 12
click at [226, 36] on input "Attorney has agreed to accept retainer fees" at bounding box center [228, 35] width 4 height 4
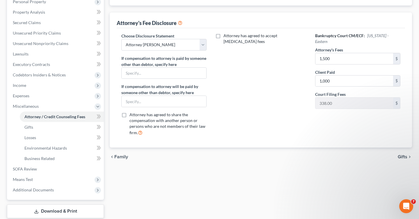
click at [223, 36] on label "Attorney has agreed to accept retainer fees" at bounding box center [264, 39] width 83 height 12
click at [226, 36] on input "Attorney has agreed to accept retainer fees" at bounding box center [228, 35] width 4 height 4
checkbox input "true"
click at [245, 49] on input "text" at bounding box center [257, 54] width 78 height 11
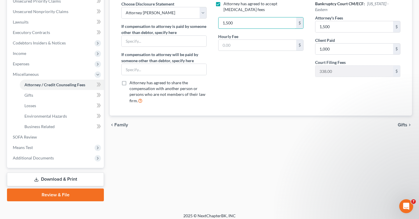
scroll to position [142, 0]
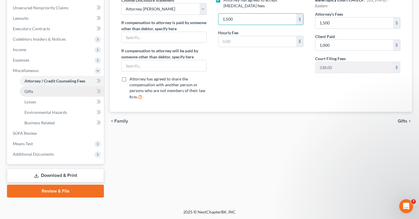
type input "1,500"
click at [63, 90] on link "Gifts" at bounding box center [62, 91] width 84 height 10
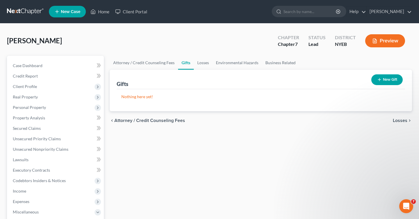
click at [400, 81] on button "New Gift" at bounding box center [386, 79] width 31 height 11
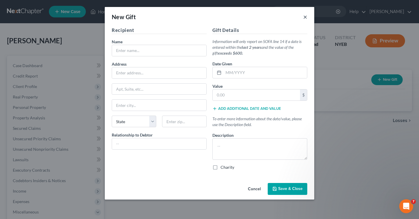
click at [303, 16] on button "×" at bounding box center [305, 16] width 4 height 7
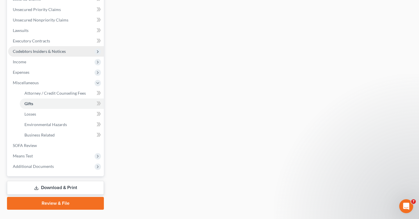
scroll to position [130, 0]
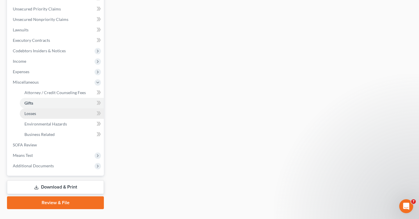
click at [33, 113] on span "Losses" at bounding box center [30, 113] width 12 height 5
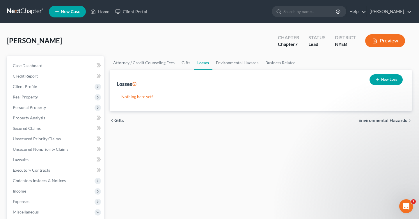
click at [383, 77] on button "New Loss" at bounding box center [385, 79] width 33 height 11
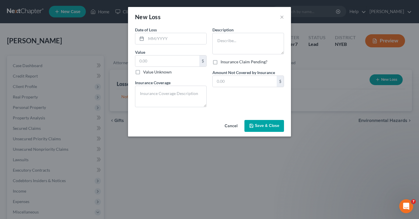
click at [279, 13] on div "New Loss ×" at bounding box center [209, 17] width 163 height 20
click at [280, 17] on button "×" at bounding box center [282, 16] width 4 height 7
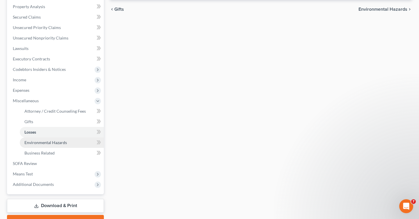
click at [48, 144] on span "Environmental Hazards" at bounding box center [45, 142] width 42 height 5
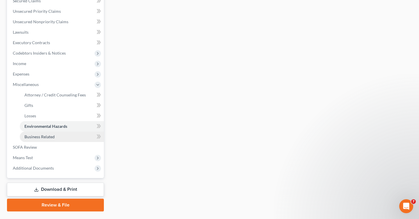
click at [63, 139] on link "Business Related" at bounding box center [62, 137] width 84 height 10
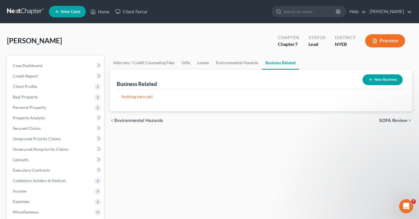
click at [379, 78] on button "New Business" at bounding box center [382, 79] width 40 height 11
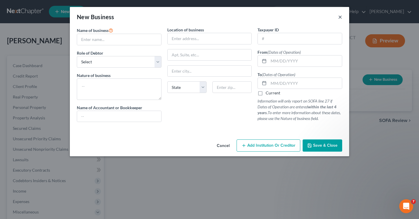
click at [341, 17] on button "×" at bounding box center [340, 16] width 4 height 7
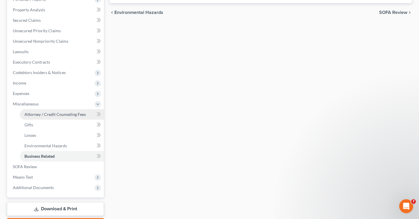
scroll to position [108, 0]
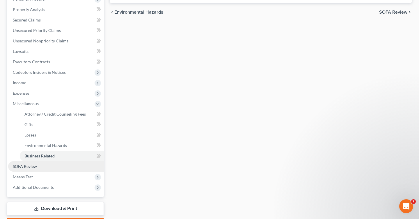
click at [31, 167] on span "SOFA Review" at bounding box center [25, 166] width 24 height 5
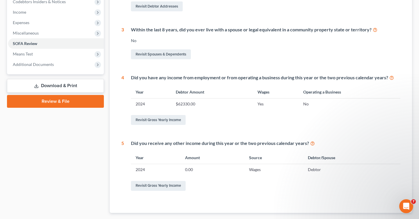
scroll to position [213, 0]
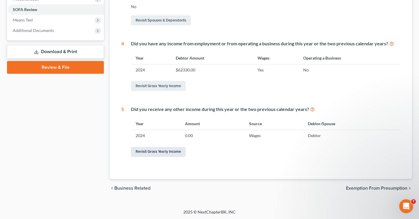
click at [162, 155] on link "Revisit Gross Yearly Income" at bounding box center [158, 152] width 55 height 10
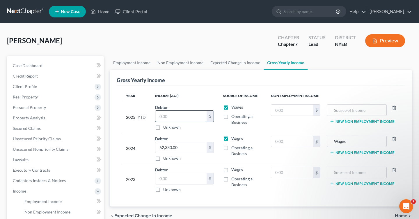
click at [172, 114] on input "text" at bounding box center [180, 116] width 51 height 11
click at [176, 182] on input "text" at bounding box center [180, 178] width 51 height 11
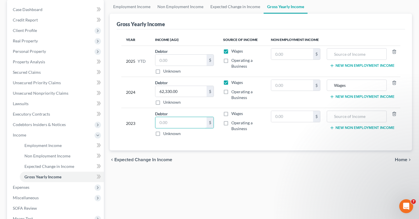
scroll to position [57, 0]
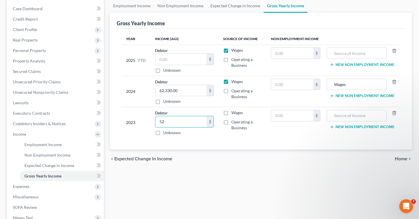
type input "5"
type input "61,800"
click at [257, 142] on div "Year Income (AGI) Source of Income Non Employment Income 2025 YTD Debtor $ Unkn…" at bounding box center [261, 89] width 288 height 122
click at [231, 113] on label "Wages" at bounding box center [237, 113] width 12 height 6
click at [233, 113] on input "Wages" at bounding box center [235, 112] width 4 height 4
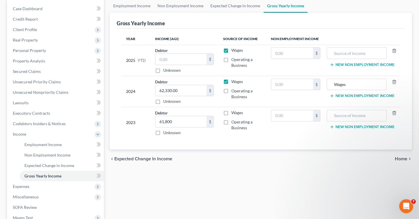
checkbox input "true"
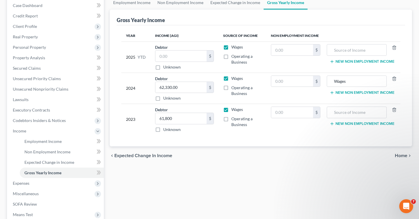
click at [403, 159] on div "chevron_left Expected Change in Income Home chevron_right" at bounding box center [261, 156] width 302 height 19
click at [404, 160] on div "chevron_left Expected Change in Income Home chevron_right" at bounding box center [261, 156] width 302 height 19
click at [404, 155] on span "Home" at bounding box center [400, 155] width 13 height 5
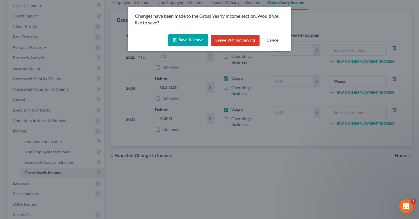
click at [200, 37] on button "Save & Leave" at bounding box center [188, 40] width 40 height 12
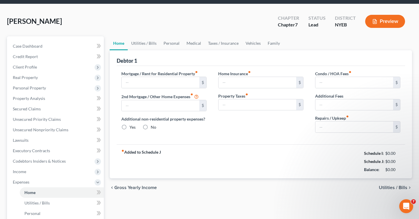
type input "2,100.00"
type input "0.00"
radio input "true"
type input "0.00"
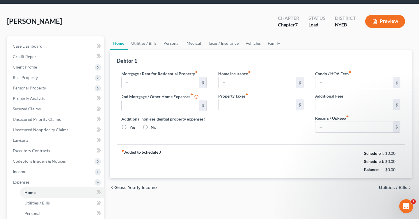
type input "0.00"
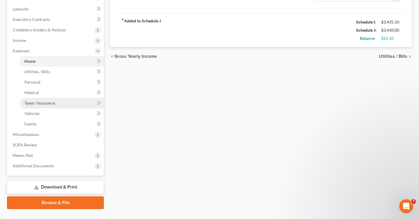
scroll to position [163, 0]
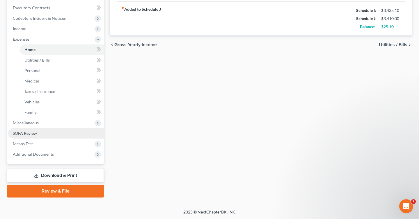
click at [35, 131] on span "SOFA Review" at bounding box center [25, 133] width 24 height 5
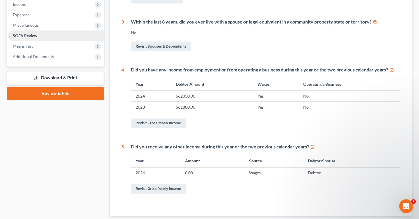
scroll to position [174, 0]
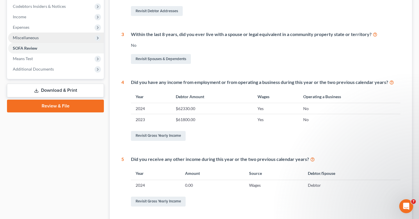
click at [65, 40] on span "Miscellaneous" at bounding box center [56, 38] width 96 height 10
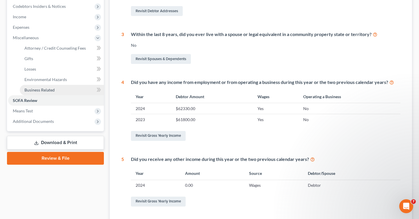
click at [63, 89] on link "Business Related" at bounding box center [62, 90] width 84 height 10
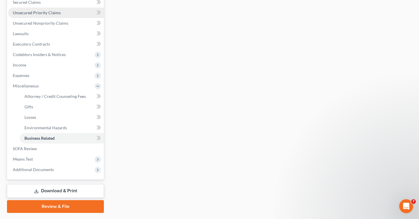
scroll to position [142, 0]
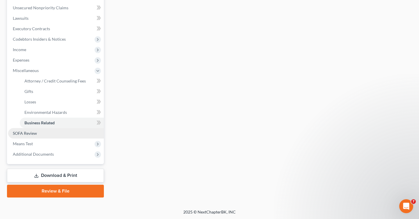
drag, startPoint x: 74, startPoint y: 139, endPoint x: 72, endPoint y: 135, distance: 4.2
click at [72, 135] on ul "Case Dashboard Payments Invoices Payments Payments Credit Report Client Profile" at bounding box center [56, 39] width 96 height 241
click at [72, 135] on link "SOFA Review" at bounding box center [56, 133] width 96 height 10
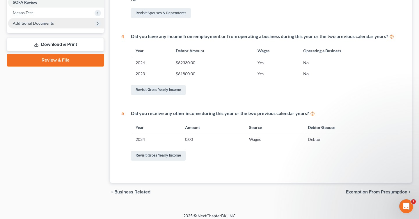
scroll to position [224, 0]
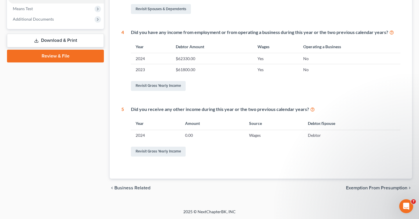
click at [376, 189] on span "Exemption from Presumption" at bounding box center [376, 188] width 61 height 5
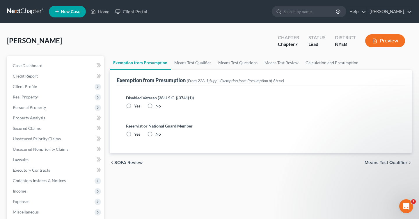
click at [155, 105] on label "No" at bounding box center [158, 106] width 6 height 6
click at [158, 105] on input "No" at bounding box center [160, 105] width 4 height 4
radio input "true"
click at [155, 134] on label "No" at bounding box center [158, 134] width 6 height 6
click at [158, 134] on input "No" at bounding box center [160, 133] width 4 height 4
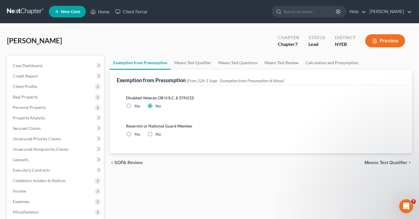
radio input "true"
click at [374, 164] on span "Means Test Qualifier" at bounding box center [385, 162] width 43 height 5
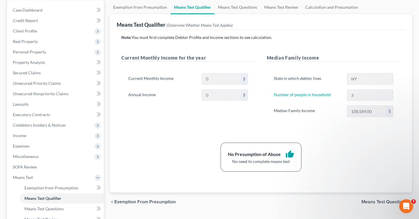
scroll to position [56, 0]
click at [389, 201] on span "Means Test Questions" at bounding box center [384, 201] width 46 height 5
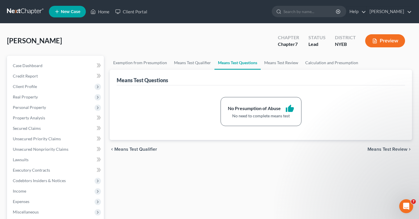
click at [397, 148] on span "Means Test Review" at bounding box center [387, 149] width 40 height 5
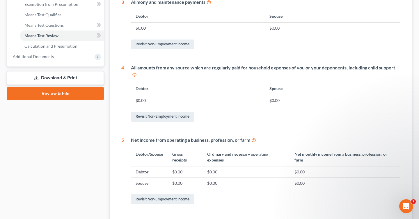
scroll to position [287, 0]
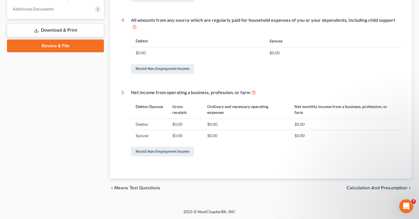
click at [394, 187] on span "Calculation and Presumption" at bounding box center [376, 188] width 61 height 5
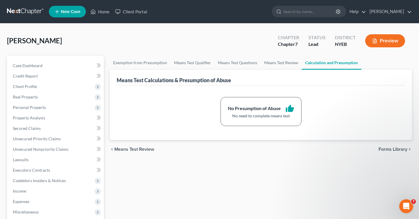
click at [280, 106] on div "No Presumption of Abuse" at bounding box center [254, 108] width 53 height 7
click at [402, 147] on span "Forms Library" at bounding box center [392, 149] width 29 height 5
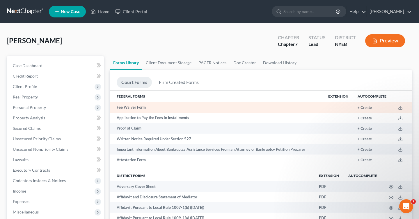
click at [167, 105] on td "Fee Waiver Form" at bounding box center [217, 107] width 214 height 10
click at [360, 108] on button "+ Create" at bounding box center [364, 108] width 14 height 4
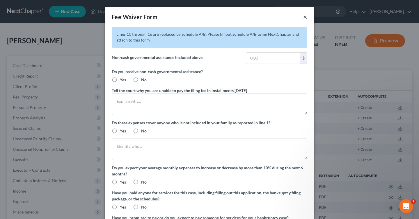
click at [306, 15] on button "×" at bounding box center [305, 16] width 4 height 7
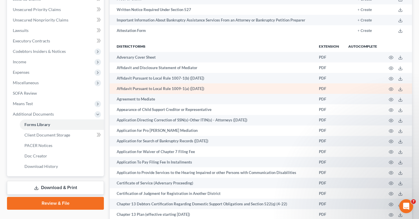
scroll to position [139, 0]
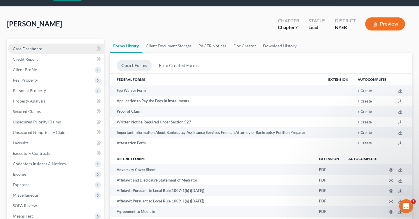
click at [60, 48] on link "Case Dashboard" at bounding box center [56, 49] width 96 height 10
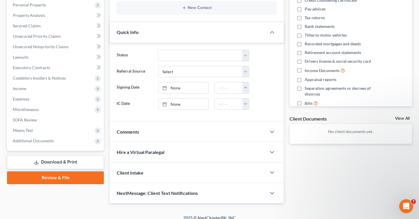
scroll to position [109, 0]
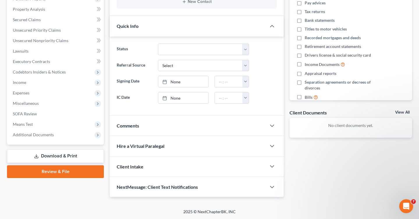
click at [191, 153] on div "Hire a Virtual Paralegal" at bounding box center [188, 146] width 156 height 20
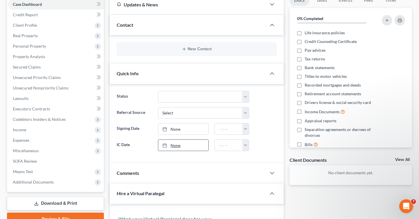
scroll to position [53, 0]
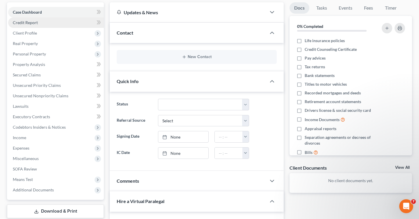
click at [52, 25] on link "Credit Report" at bounding box center [56, 22] width 96 height 10
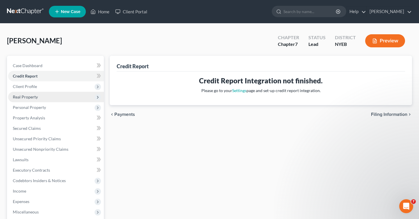
click at [46, 101] on span "Real Property" at bounding box center [56, 97] width 96 height 10
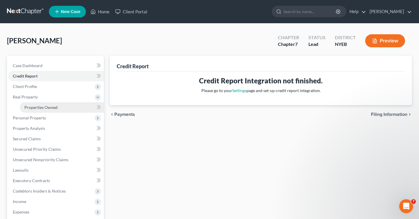
click at [63, 110] on link "Properties Owned" at bounding box center [62, 107] width 84 height 10
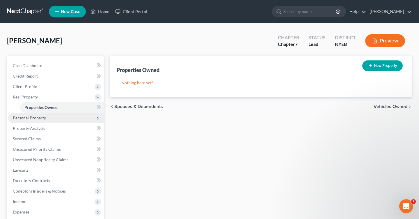
click at [55, 117] on span "Personal Property" at bounding box center [56, 118] width 96 height 10
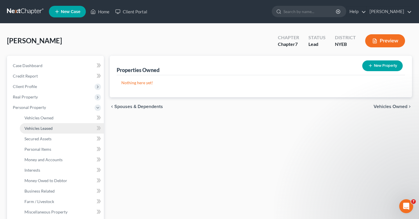
click at [58, 128] on link "Vehicles Leased" at bounding box center [62, 128] width 84 height 10
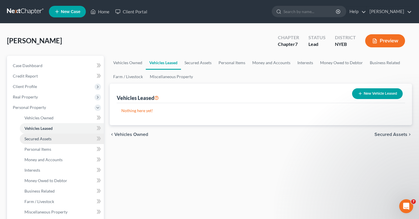
click at [61, 135] on link "Secured Assets" at bounding box center [62, 139] width 84 height 10
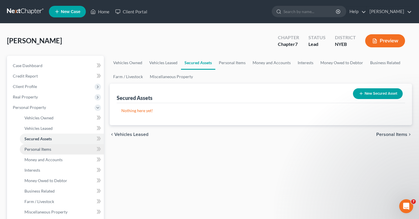
click at [63, 149] on link "Personal Items" at bounding box center [62, 149] width 84 height 10
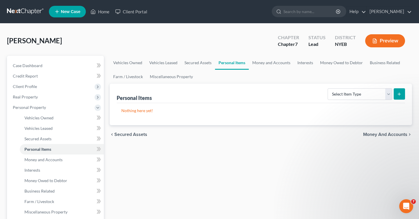
click at [404, 95] on button "submit" at bounding box center [398, 93] width 11 height 11
click at [404, 90] on button "submit" at bounding box center [398, 93] width 11 height 11
click at [399, 92] on icon "submit" at bounding box center [399, 94] width 5 height 5
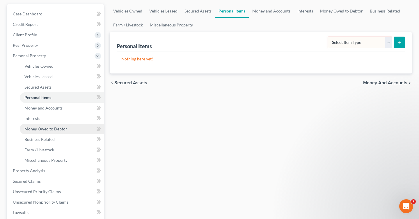
scroll to position [55, 0]
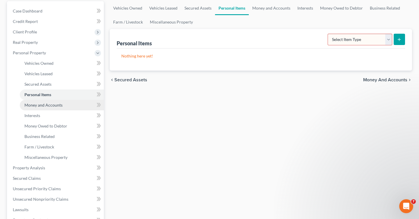
click at [62, 102] on link "Money and Accounts" at bounding box center [62, 105] width 84 height 10
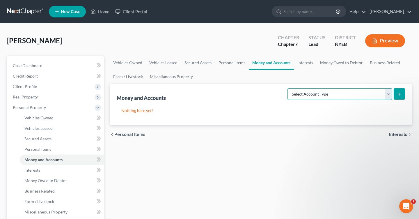
click at [324, 97] on select "Select Account Type Brokerage Cash on Hand Certificates of Deposit Checking Acc…" at bounding box center [339, 94] width 105 height 12
select select "brokerage"
click at [288, 88] on select "Select Account Type Brokerage Cash on Hand Certificates of Deposit Checking Acc…" at bounding box center [339, 94] width 105 height 12
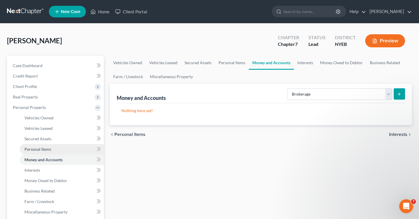
click at [73, 150] on link "Personal Items" at bounding box center [62, 149] width 84 height 10
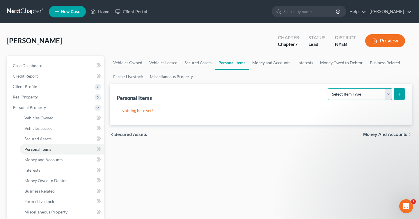
click at [371, 92] on select "Select Item Type Clothing Collectibles Of Value Electronics Firearms Household …" at bounding box center [359, 94] width 65 height 12
select select "electronics"
click at [328, 88] on select "Select Item Type Clothing Collectibles Of Value Electronics Firearms Household …" at bounding box center [359, 94] width 65 height 12
click at [399, 92] on icon "submit" at bounding box center [399, 94] width 5 height 5
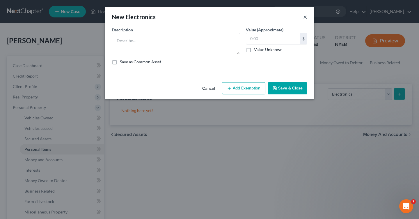
click at [306, 16] on button "×" at bounding box center [305, 16] width 4 height 7
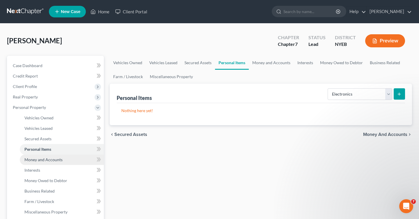
click at [37, 161] on span "Money and Accounts" at bounding box center [43, 159] width 38 height 5
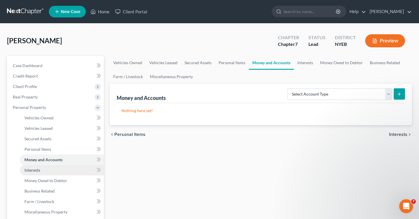
click at [30, 168] on span "Interests" at bounding box center [32, 170] width 16 height 5
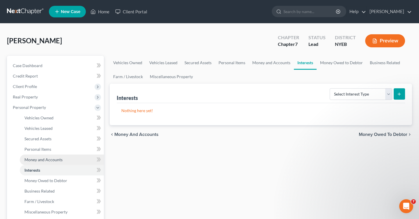
click at [36, 163] on link "Money and Accounts" at bounding box center [62, 160] width 84 height 10
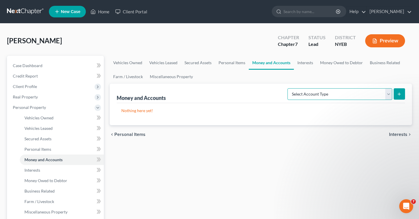
click at [373, 94] on select "Select Account Type Brokerage Cash on Hand Certificates of Deposit Checking Acc…" at bounding box center [339, 94] width 105 height 12
select select "checking"
click at [288, 88] on select "Select Account Type Brokerage Cash on Hand Certificates of Deposit Checking Acc…" at bounding box center [339, 94] width 105 height 12
click at [400, 92] on icon "submit" at bounding box center [399, 94] width 5 height 5
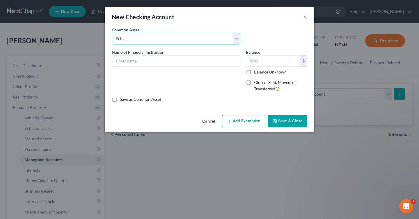
click at [166, 35] on select "Select Capital One Bank" at bounding box center [176, 39] width 128 height 12
click at [273, 64] on input "text" at bounding box center [273, 61] width 54 height 11
type input "1,500"
click at [142, 59] on input "text" at bounding box center [176, 61] width 128 height 11
click at [142, 61] on input "text" at bounding box center [176, 61] width 128 height 11
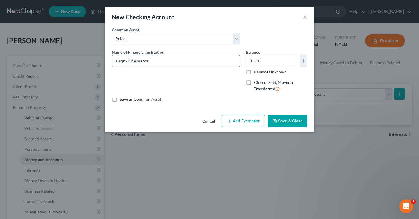
click at [123, 60] on input "Baqnk Of Amerca" at bounding box center [176, 61] width 128 height 11
type input "Bank Of Amerca"
click at [296, 122] on button "Save & Close" at bounding box center [287, 121] width 40 height 12
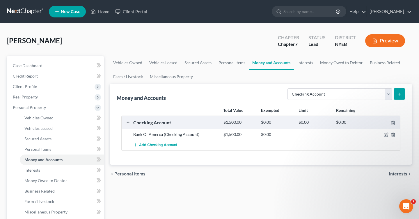
click at [161, 147] on span "Add Checking Account" at bounding box center [158, 145] width 38 height 5
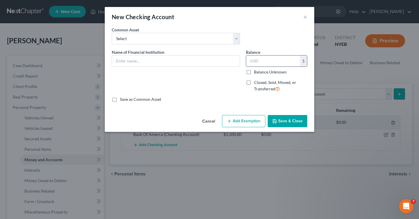
click at [269, 58] on input "text" at bounding box center [273, 61] width 54 height 11
click at [282, 60] on input "text" at bounding box center [273, 61] width 54 height 11
click at [305, 61] on div "$" at bounding box center [303, 61] width 7 height 11
click at [216, 41] on select "Select Capital One Bank" at bounding box center [176, 39] width 128 height 12
click at [112, 33] on select "Select Capital One Bank" at bounding box center [176, 39] width 128 height 12
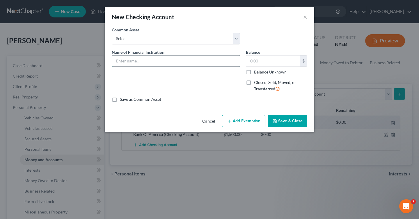
click at [224, 60] on input "text" at bounding box center [176, 61] width 128 height 11
click at [238, 61] on input "text" at bounding box center [176, 61] width 128 height 11
click at [308, 18] on div "New Checking Account ×" at bounding box center [209, 17] width 209 height 20
click at [305, 16] on button "×" at bounding box center [305, 16] width 4 height 7
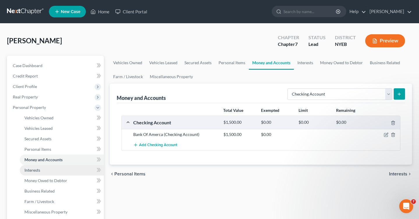
click at [62, 170] on link "Interests" at bounding box center [62, 170] width 84 height 10
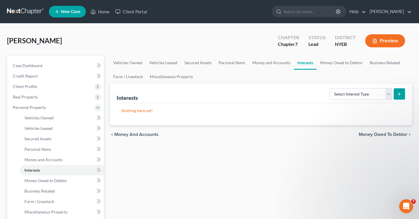
click at [400, 93] on icon "submit" at bounding box center [399, 94] width 5 height 5
click at [400, 94] on line "submit" at bounding box center [399, 94] width 3 height 0
click at [380, 92] on select "Select Interest Type 401K Annuity Bond Education IRA Government Bond Government…" at bounding box center [360, 94] width 63 height 12
click at [56, 182] on span "Money Owed to Debtor" at bounding box center [45, 180] width 43 height 5
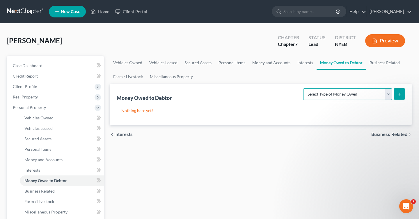
click at [368, 90] on select "Select Type of Money Owed Accounts Receivable Alimony Child Support Claims Agai…" at bounding box center [347, 94] width 89 height 12
click at [399, 91] on button "submit" at bounding box center [398, 93] width 11 height 11
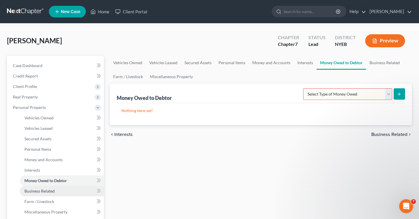
click at [63, 188] on link "Business Related" at bounding box center [62, 191] width 84 height 10
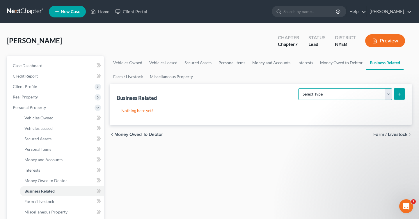
click at [347, 97] on select "Select Type Customer Lists Franchises Inventory Licenses Machinery Office Equip…" at bounding box center [345, 94] width 94 height 12
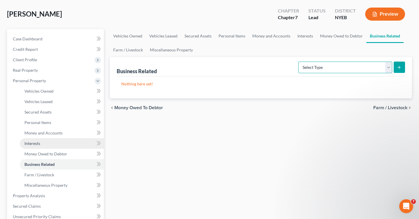
scroll to position [27, 0]
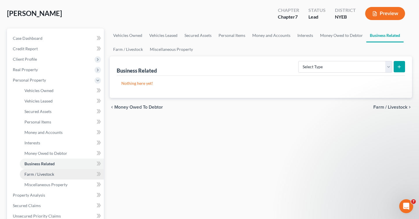
click at [59, 174] on link "Farm / Livestock" at bounding box center [62, 174] width 84 height 10
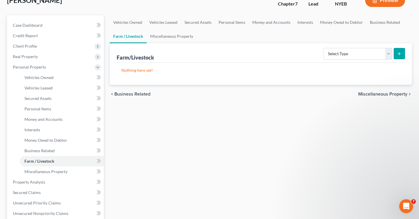
scroll to position [68, 0]
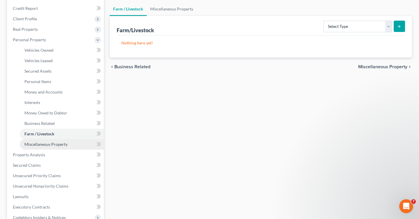
click at [66, 146] on span "Miscellaneous Property" at bounding box center [45, 144] width 43 height 5
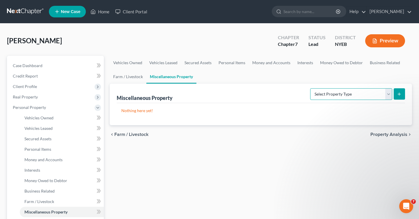
click at [387, 89] on select "Select Property Type Assigned for Creditor Benefit Within 1 Year Holding for An…" at bounding box center [351, 94] width 82 height 12
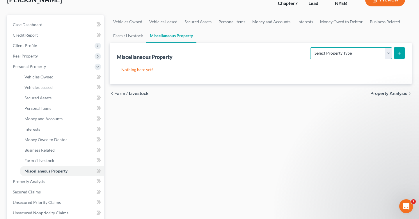
scroll to position [42, 0]
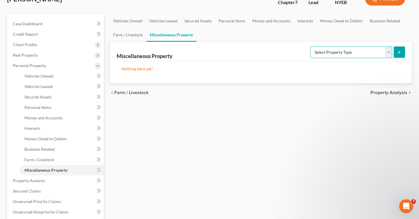
click at [329, 54] on select "Select Property Type Assigned for Creditor Benefit Within 1 Year Holding for An…" at bounding box center [351, 53] width 82 height 12
select select "assigned_for_creditor_benefit"
click at [310, 47] on select "Select Property Type Assigned for Creditor Benefit Within 1 Year Holding for An…" at bounding box center [351, 53] width 82 height 12
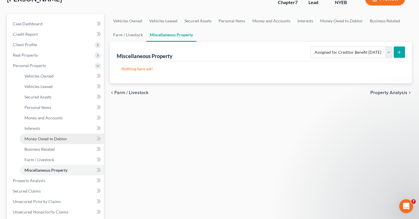
click at [45, 139] on span "Money Owed to Debtor" at bounding box center [45, 138] width 43 height 5
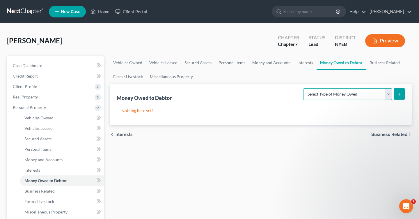
click at [315, 97] on select "Select Type of Money Owed Accounts Receivable Alimony Child Support Claims Agai…" at bounding box center [347, 94] width 89 height 12
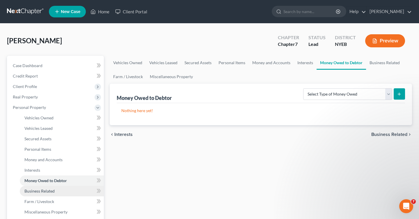
click at [46, 191] on span "Business Related" at bounding box center [39, 191] width 30 height 5
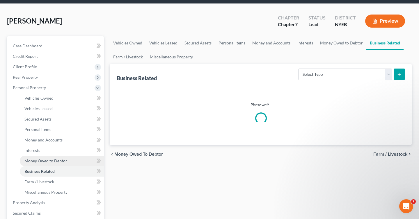
scroll to position [25, 0]
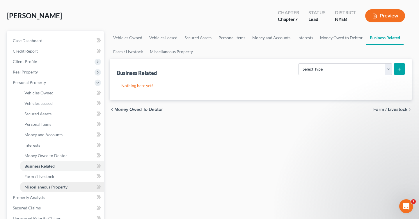
click at [45, 188] on span "Miscellaneous Property" at bounding box center [45, 187] width 43 height 5
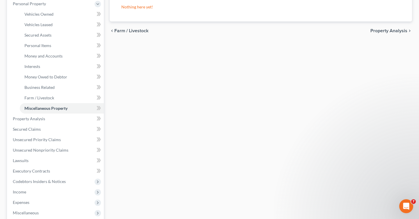
scroll to position [116, 0]
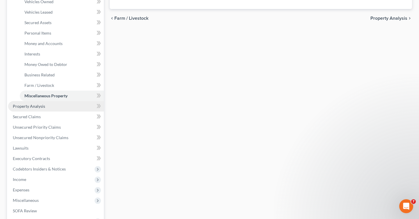
click at [28, 104] on span "Property Analysis" at bounding box center [29, 106] width 32 height 5
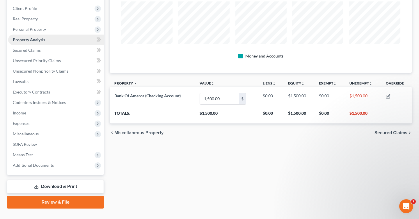
scroll to position [89, 0]
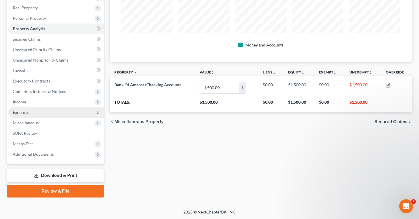
click at [35, 117] on span "Expenses" at bounding box center [56, 112] width 96 height 10
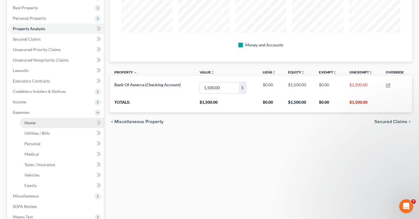
click at [36, 121] on link "Home" at bounding box center [62, 123] width 84 height 10
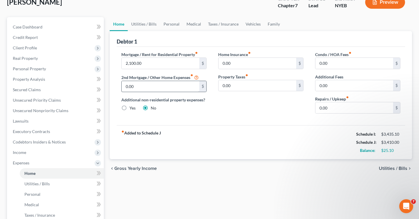
scroll to position [41, 0]
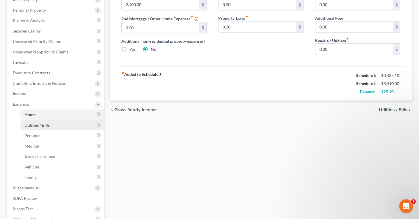
click at [64, 125] on link "Utilities / Bills" at bounding box center [62, 125] width 84 height 10
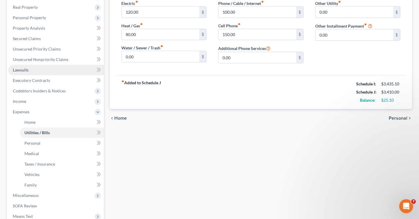
scroll to position [91, 0]
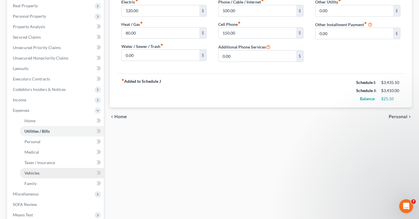
click at [60, 176] on link "Vehicles" at bounding box center [62, 173] width 84 height 10
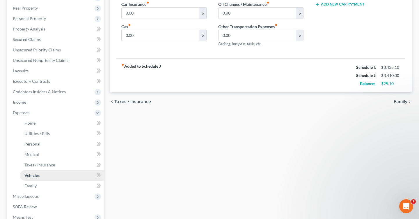
scroll to position [89, 0]
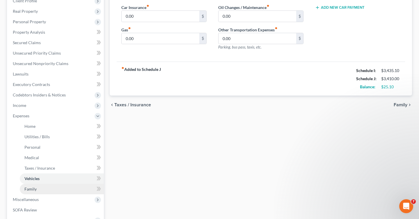
click at [61, 188] on link "Family" at bounding box center [62, 189] width 84 height 10
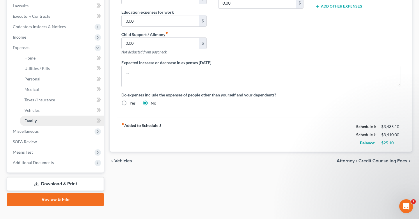
scroll to position [163, 0]
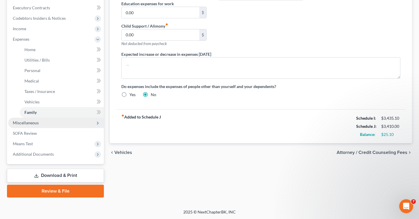
click at [36, 126] on span "Miscellaneous" at bounding box center [56, 123] width 96 height 10
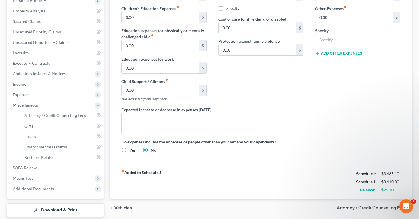
scroll to position [108, 0]
click at [63, 167] on link "SOFA Review" at bounding box center [56, 167] width 96 height 10
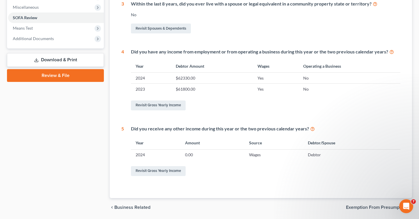
scroll to position [143, 0]
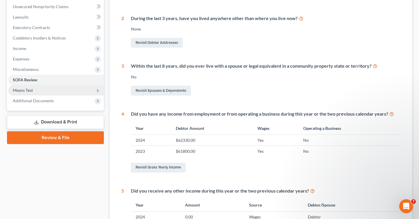
click at [88, 91] on span "Means Test" at bounding box center [56, 90] width 96 height 10
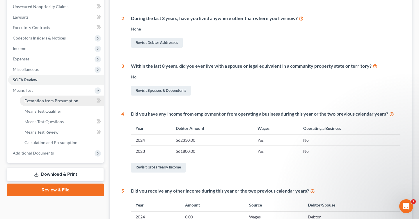
click at [77, 102] on link "Exemption from Presumption" at bounding box center [62, 101] width 84 height 10
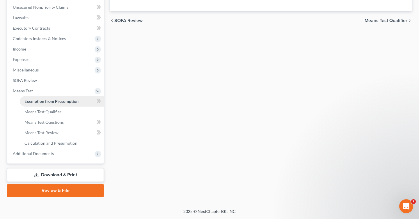
radio input "true"
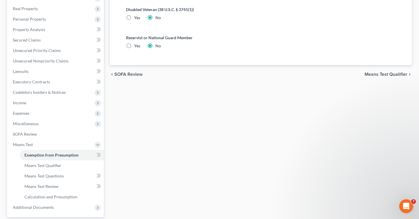
scroll to position [98, 0]
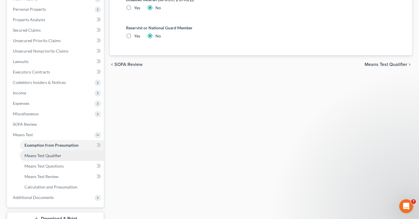
click at [69, 158] on link "Means Test Qualifier" at bounding box center [62, 156] width 84 height 10
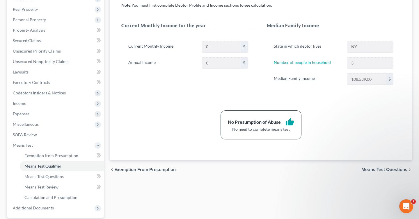
scroll to position [123, 0]
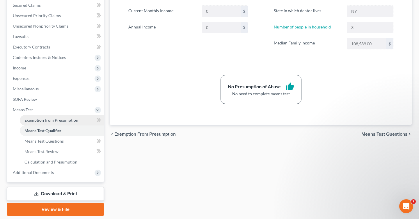
click at [60, 120] on span "Exemption from Presumption" at bounding box center [51, 120] width 54 height 5
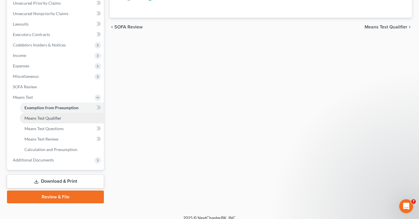
click at [40, 122] on link "Means Test Qualifier" at bounding box center [62, 118] width 84 height 10
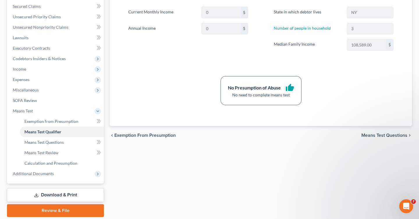
scroll to position [122, 0]
click at [356, 52] on div "State in which debtor lives NY Number of people in household 3 Median Family In…" at bounding box center [334, 30] width 134 height 63
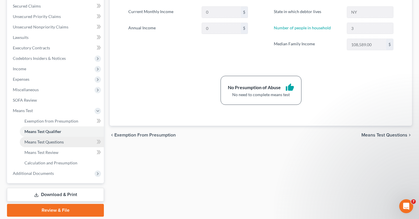
click at [66, 141] on link "Means Test Questions" at bounding box center [62, 142] width 84 height 10
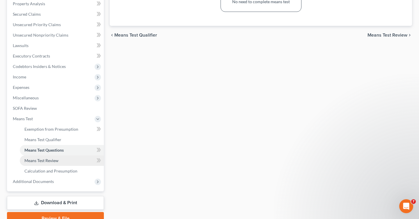
click at [57, 159] on span "Means Test Review" at bounding box center [41, 160] width 34 height 5
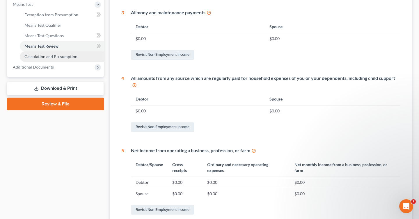
click at [57, 55] on span "Calculation and Presumption" at bounding box center [50, 56] width 53 height 5
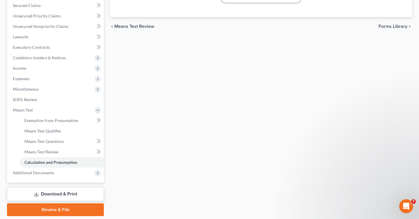
scroll to position [142, 0]
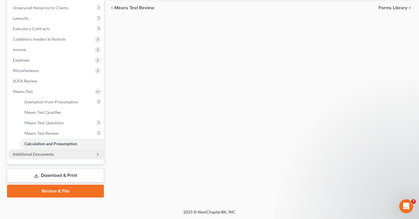
click at [68, 158] on span "Additional Documents" at bounding box center [56, 154] width 96 height 10
click at [79, 154] on link "Download History" at bounding box center [62, 154] width 84 height 10
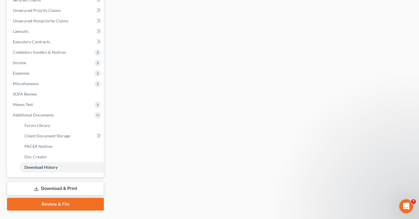
scroll to position [128, 0]
click at [74, 123] on link "Forms Library" at bounding box center [62, 126] width 84 height 10
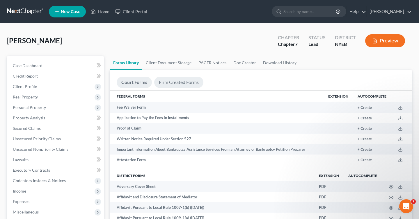
click at [186, 87] on link "Firm Created Forms" at bounding box center [178, 82] width 49 height 11
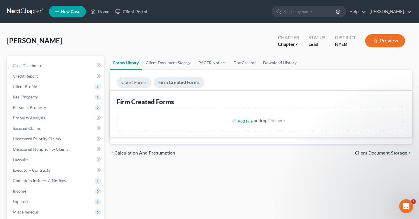
click at [134, 82] on link "Court Forms" at bounding box center [134, 82] width 35 height 11
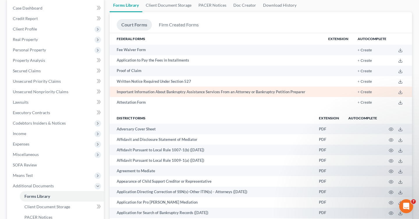
scroll to position [60, 0]
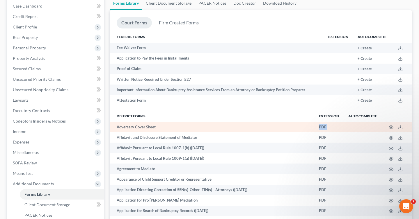
drag, startPoint x: 185, startPoint y: 133, endPoint x: 185, endPoint y: 129, distance: 4.1
click at [185, 129] on td "Adversary Cover Sheet" at bounding box center [212, 127] width 204 height 10
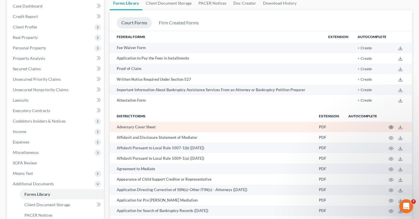
click at [392, 127] on icon "button" at bounding box center [391, 127] width 4 height 3
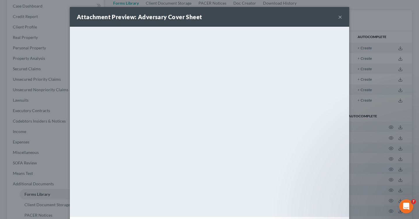
scroll to position [24, 0]
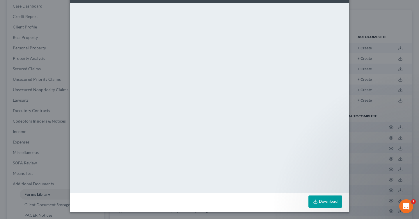
click at [370, 49] on div "Attachment Preview: Adversary Cover Sheet × <object ng-attr-data='https://nextc…" at bounding box center [209, 109] width 419 height 219
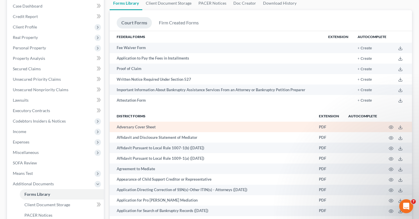
click at [163, 126] on td "Adversary Cover Sheet" at bounding box center [212, 127] width 204 height 10
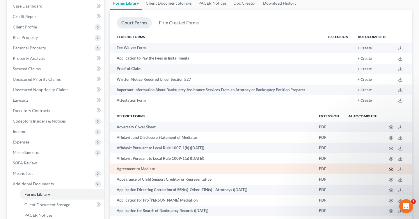
click at [391, 171] on icon "button" at bounding box center [390, 169] width 5 height 5
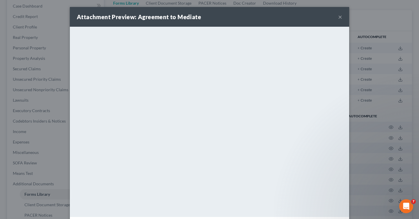
click at [339, 16] on button "×" at bounding box center [340, 16] width 4 height 7
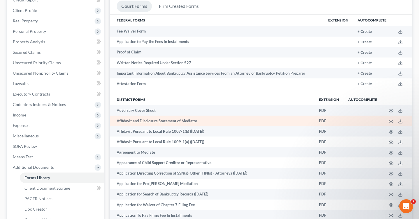
scroll to position [78, 0]
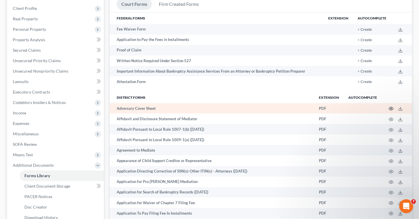
click at [392, 108] on icon "button" at bounding box center [390, 108] width 5 height 5
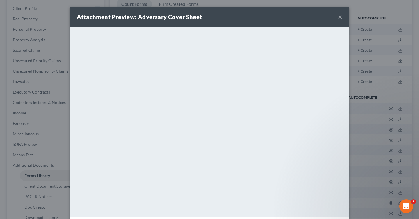
click at [383, 149] on div "Attachment Preview: Adversary Cover Sheet × <object ng-attr-data='https://nextc…" at bounding box center [209, 109] width 419 height 219
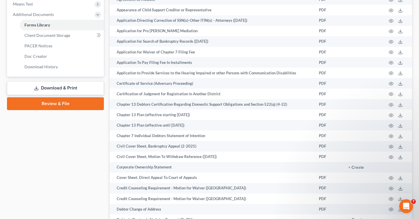
scroll to position [227, 0]
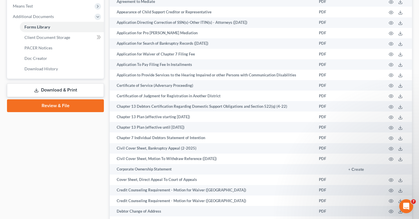
click at [69, 90] on link "Download & Print" at bounding box center [55, 90] width 97 height 14
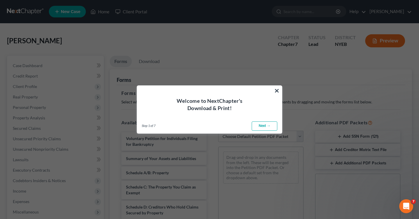
click at [262, 128] on link "Next →" at bounding box center [264, 126] width 26 height 9
select select "0"
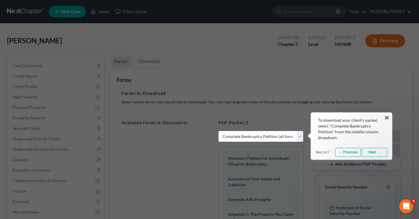
click at [377, 153] on link "Next →" at bounding box center [374, 152] width 26 height 9
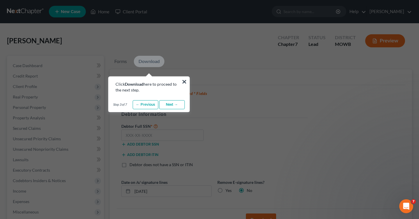
click at [172, 104] on link "Next →" at bounding box center [172, 104] width 26 height 9
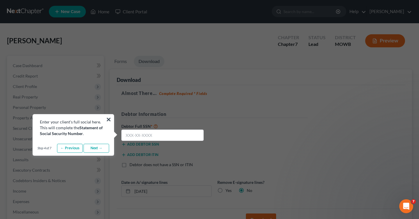
click at [94, 150] on link "Next →" at bounding box center [96, 148] width 26 height 9
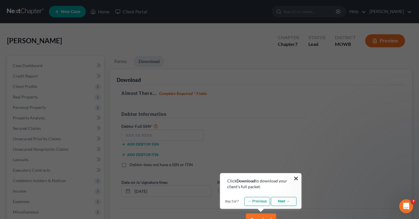
click at [287, 203] on link "Next →" at bounding box center [284, 201] width 26 height 9
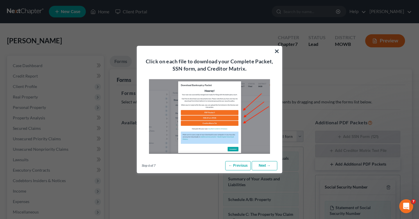
click at [267, 164] on link "Next →" at bounding box center [264, 165] width 26 height 9
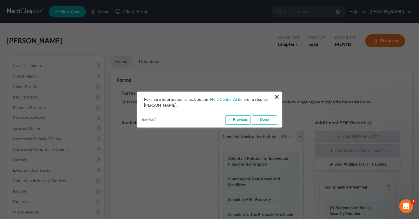
click at [272, 119] on link "Done" at bounding box center [264, 119] width 26 height 9
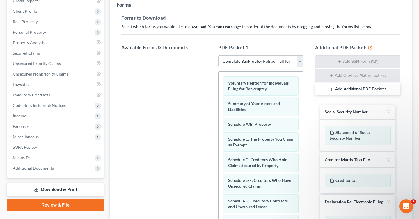
click at [363, 110] on div "Social Security Number" at bounding box center [345, 112] width 43 height 6
drag, startPoint x: 355, startPoint y: 147, endPoint x: 354, endPoint y: 142, distance: 5.0
click at [355, 147] on div "Statement of Social Security Number" at bounding box center [357, 135] width 75 height 31
click at [354, 140] on div "Statement of Social Security Number" at bounding box center [357, 135] width 66 height 19
click at [353, 138] on div "Statement of Social Security Number" at bounding box center [357, 135] width 66 height 19
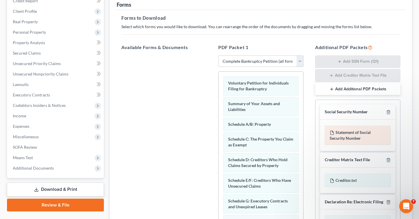
click at [333, 134] on icon at bounding box center [331, 133] width 5 height 5
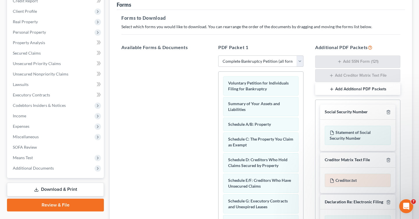
click at [331, 183] on div "Creditor.txt" at bounding box center [357, 180] width 66 height 13
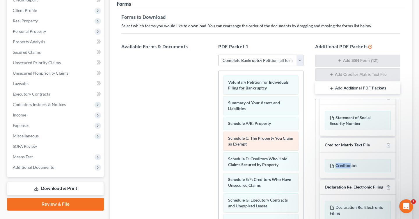
scroll to position [68, 0]
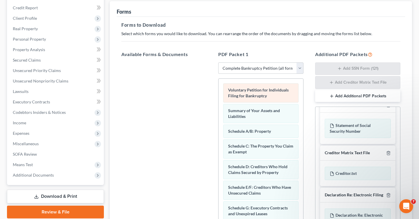
click at [282, 97] on div "Voluntary Petition for Individuals Filing for Bankruptcy" at bounding box center [260, 92] width 75 height 19
click at [272, 95] on div "Voluntary Petition for Individuals Filing for Bankruptcy" at bounding box center [260, 92] width 75 height 19
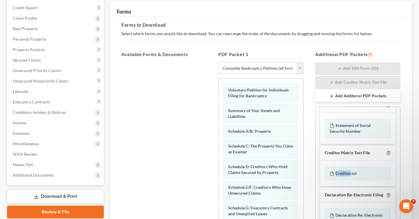
click at [299, 70] on select "Choose Default Petition PDF Packet Complete Bankruptcy Petition (all forms and …" at bounding box center [260, 69] width 85 height 12
click at [218, 63] on select "Choose Default Petition PDF Packet Complete Bankruptcy Petition (all forms and …" at bounding box center [260, 69] width 85 height 12
click at [70, 200] on link "Download & Print" at bounding box center [55, 197] width 97 height 14
click at [78, 200] on link "Download & Print" at bounding box center [55, 197] width 97 height 14
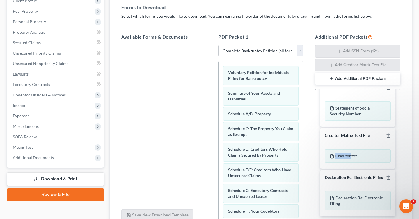
scroll to position [86, 0]
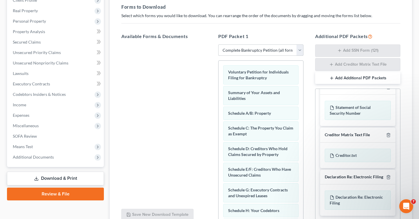
click at [240, 73] on span "Voluntary Petition for Individuals Filing for Bankruptcy" at bounding box center [258, 74] width 60 height 11
click at [252, 76] on span "Voluntary Petition for Individuals Filing for Bankruptcy" at bounding box center [258, 74] width 60 height 11
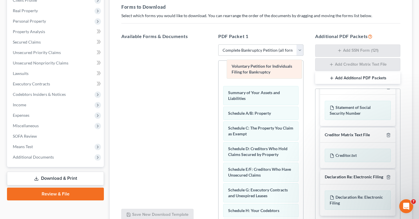
drag, startPoint x: 252, startPoint y: 76, endPoint x: 255, endPoint y: 71, distance: 6.5
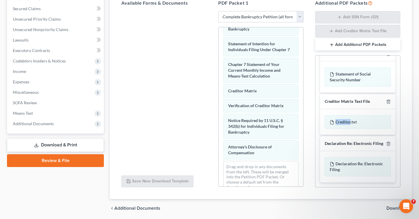
scroll to position [140, 0]
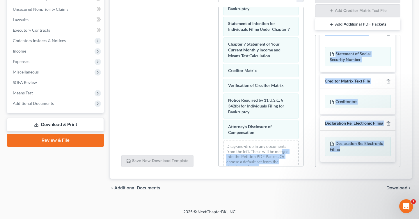
drag, startPoint x: 359, startPoint y: 147, endPoint x: 271, endPoint y: 145, distance: 87.8
click at [271, 145] on div "Available Forms & Documents Save New Download Template PDF Packet 1 Choose Defa…" at bounding box center [260, 73] width 290 height 198
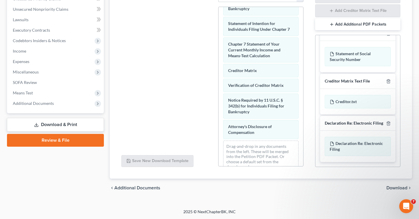
click at [265, 142] on div "Drag-and-drop in any documents from the left. These will be merged into the Pet…" at bounding box center [260, 157] width 75 height 32
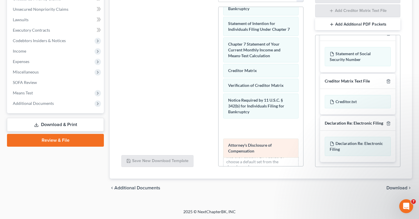
drag, startPoint x: 243, startPoint y: 124, endPoint x: 243, endPoint y: 149, distance: 24.7
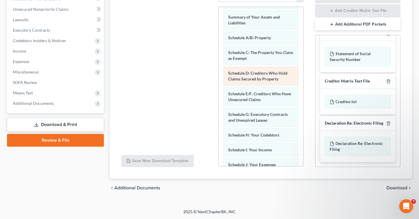
scroll to position [0, 0]
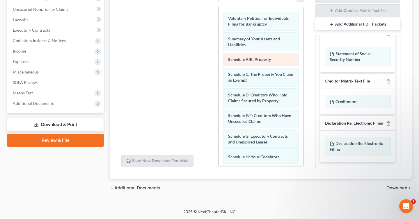
click at [267, 56] on div "Schedule A/B: Property" at bounding box center [260, 59] width 75 height 13
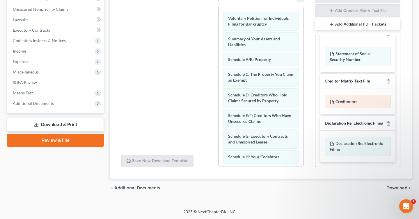
click at [348, 102] on div "Creditor.txt" at bounding box center [357, 101] width 66 height 13
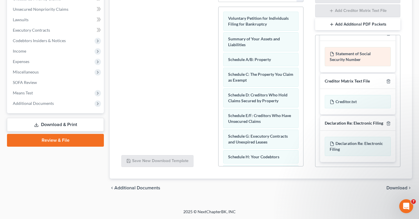
click at [380, 55] on div "Statement of Social Security Number" at bounding box center [357, 56] width 66 height 19
click at [380, 47] on div "Statement of Social Security Number" at bounding box center [357, 56] width 66 height 19
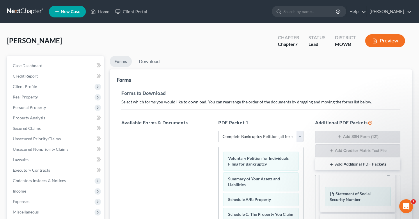
scroll to position [13, 0]
click at [377, 39] on button "Preview" at bounding box center [385, 40] width 40 height 13
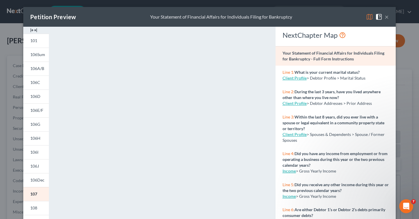
scroll to position [108, 0]
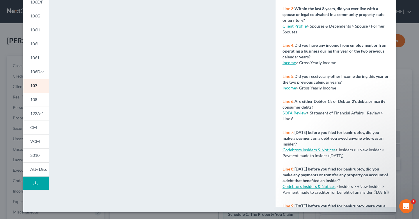
click at [31, 182] on button "Download Draft" at bounding box center [36, 183] width 26 height 13
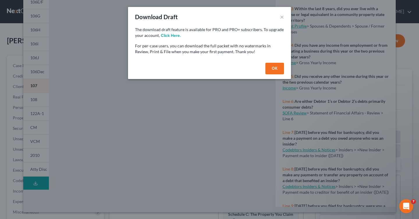
click at [279, 69] on button "OK" at bounding box center [274, 69] width 19 height 12
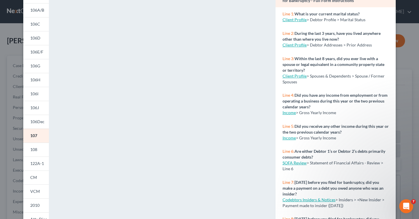
scroll to position [0, 0]
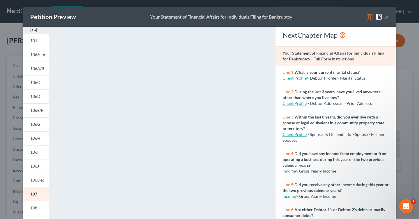
click at [385, 15] on button "×" at bounding box center [386, 16] width 4 height 7
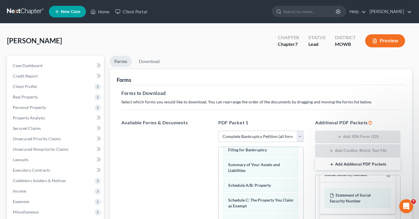
click at [30, 14] on link at bounding box center [25, 11] width 37 height 10
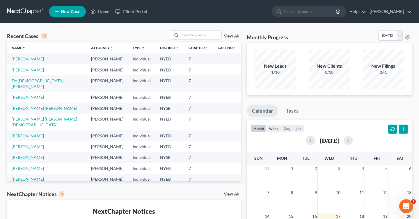
click at [25, 70] on link "[PERSON_NAME]" at bounding box center [28, 69] width 32 height 5
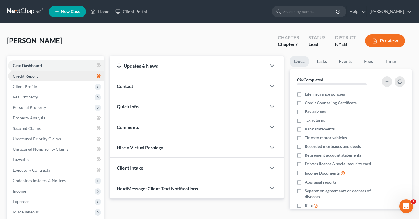
click at [63, 76] on link "Credit Report" at bounding box center [56, 76] width 96 height 10
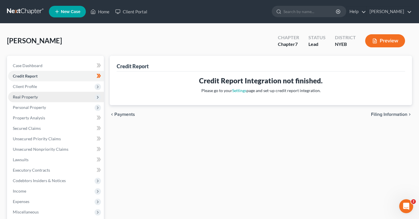
click at [77, 98] on span "Real Property" at bounding box center [56, 97] width 96 height 10
click at [76, 93] on span "Real Property" at bounding box center [56, 97] width 96 height 10
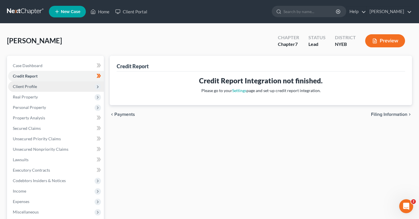
click at [75, 89] on span "Client Profile" at bounding box center [56, 86] width 96 height 10
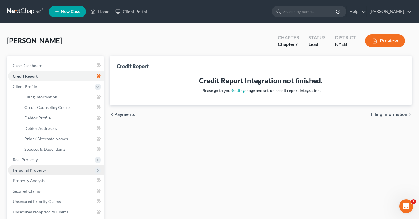
click at [72, 168] on span "Personal Property" at bounding box center [56, 170] width 96 height 10
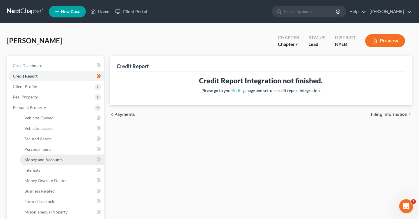
click at [72, 159] on link "Money and Accounts" at bounding box center [62, 160] width 84 height 10
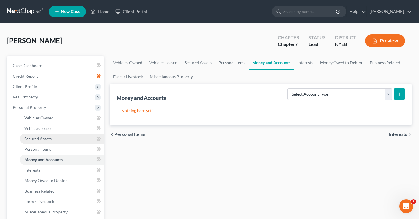
click at [72, 135] on link "Secured Assets" at bounding box center [62, 139] width 84 height 10
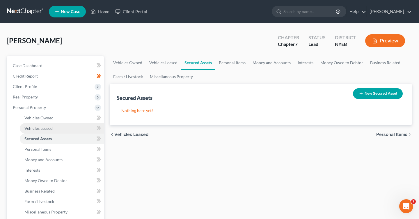
click at [72, 128] on link "Vehicles Leased" at bounding box center [62, 128] width 84 height 10
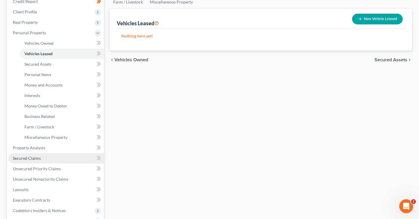
click at [63, 162] on link "Secured Claims" at bounding box center [56, 158] width 96 height 10
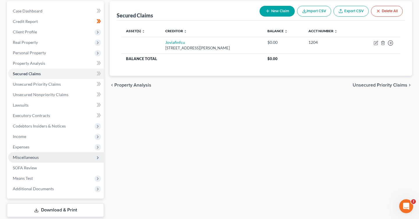
scroll to position [62, 0]
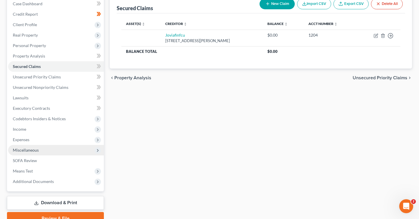
click at [67, 149] on span "Miscellaneous" at bounding box center [56, 150] width 96 height 10
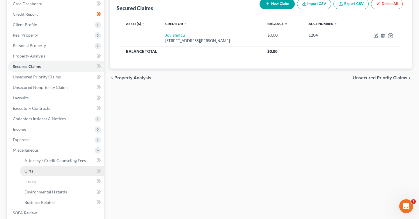
click at [64, 167] on link "Gifts" at bounding box center [62, 171] width 84 height 10
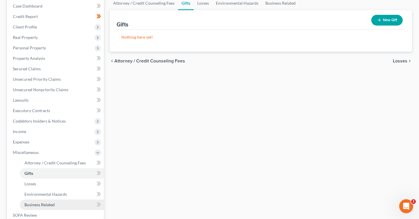
click at [65, 201] on link "Business Related" at bounding box center [62, 205] width 84 height 10
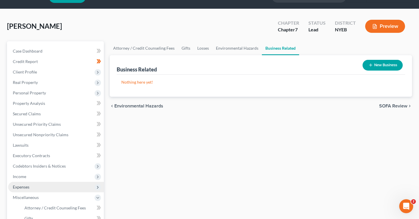
scroll to position [15, 0]
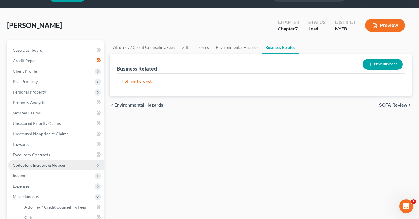
click at [66, 169] on span "Codebtors Insiders & Notices" at bounding box center [56, 165] width 96 height 10
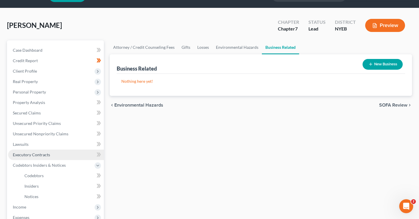
click at [66, 159] on link "Executory Contracts" at bounding box center [56, 155] width 96 height 10
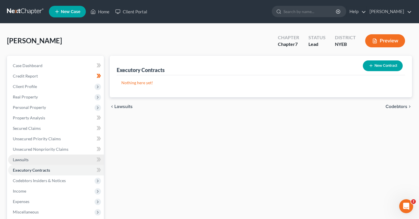
click at [66, 161] on link "Lawsuits" at bounding box center [56, 160] width 96 height 10
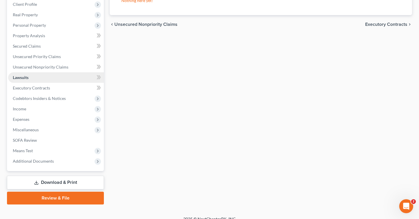
scroll to position [89, 0]
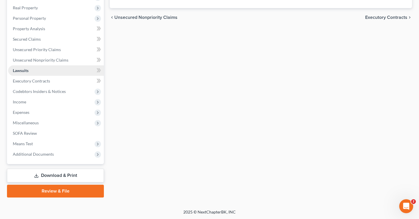
click at [66, 161] on div "Case Dashboard Payments Invoices Payments Payments Credit Report Client Profile…" at bounding box center [55, 66] width 97 height 198
click at [65, 158] on span "Additional Documents" at bounding box center [56, 154] width 96 height 10
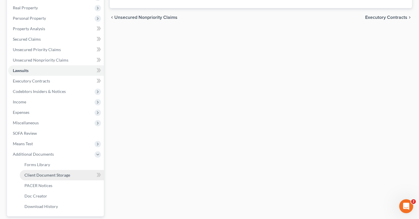
click at [53, 173] on span "Client Document Storage" at bounding box center [47, 175] width 46 height 5
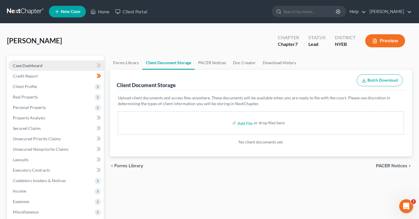
click at [52, 66] on link "Case Dashboard" at bounding box center [56, 65] width 96 height 10
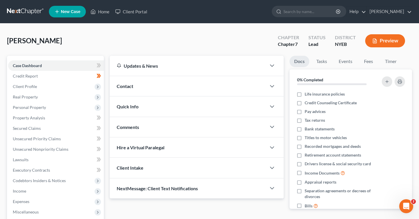
click at [168, 107] on div "Quick Info" at bounding box center [188, 107] width 156 height 20
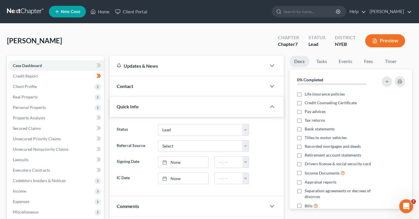
click at [165, 90] on div "Contact" at bounding box center [188, 86] width 156 height 20
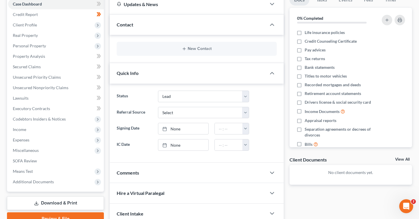
scroll to position [71, 0]
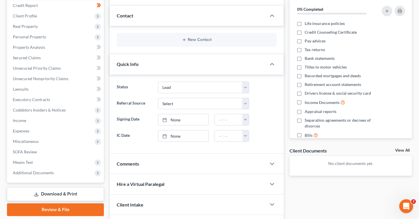
click at [156, 155] on div "Comments" at bounding box center [188, 164] width 156 height 20
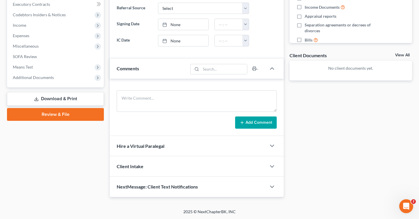
scroll to position [166, 0]
click at [156, 153] on div "Hire a Virtual Paralegal" at bounding box center [188, 146] width 156 height 20
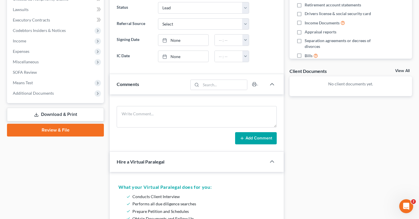
scroll to position [0, 0]
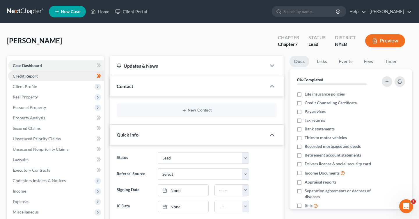
click at [70, 78] on link "Credit Report" at bounding box center [56, 76] width 96 height 10
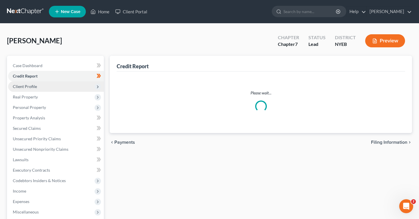
click at [74, 85] on span "Client Profile" at bounding box center [56, 86] width 96 height 10
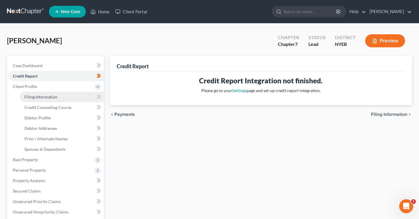
click at [75, 97] on link "Filing Information" at bounding box center [62, 97] width 84 height 10
select select "1"
select select "0"
select select "53"
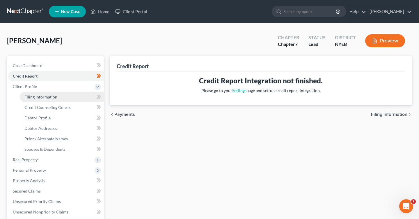
select select "0"
select select "35"
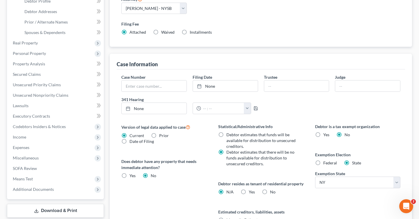
scroll to position [58, 0]
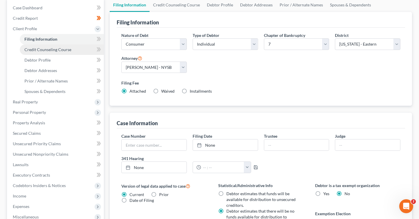
click at [61, 49] on span "Credit Counseling Course" at bounding box center [47, 49] width 47 height 5
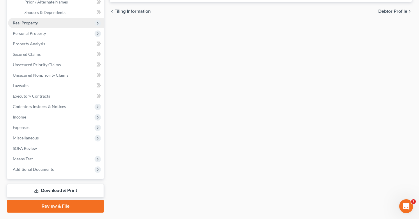
scroll to position [148, 0]
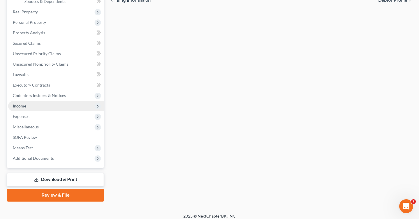
click at [59, 104] on span "Income" at bounding box center [56, 106] width 96 height 10
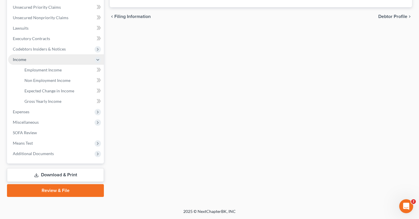
scroll to position [131, 0]
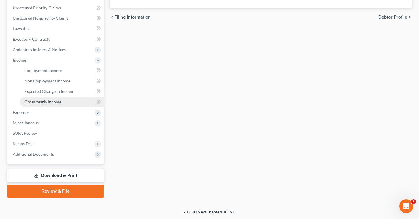
click at [57, 103] on span "Gross Yearly Income" at bounding box center [42, 101] width 37 height 5
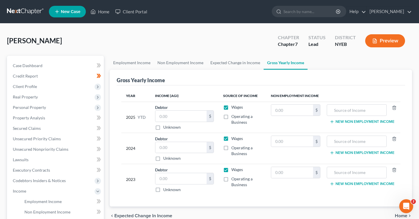
click at [37, 9] on link at bounding box center [25, 11] width 37 height 10
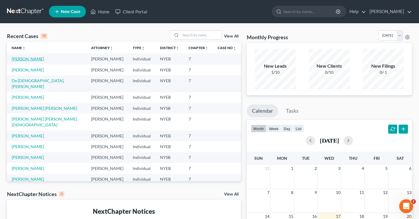
click at [22, 58] on link "[PERSON_NAME]" at bounding box center [28, 58] width 32 height 5
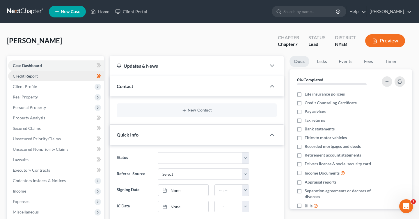
click at [74, 76] on link "Credit Report" at bounding box center [56, 76] width 96 height 10
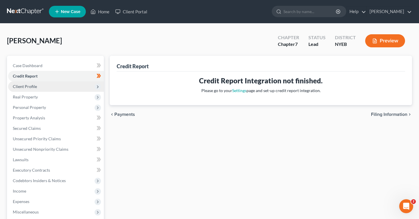
click at [68, 90] on span "Client Profile" at bounding box center [56, 86] width 96 height 10
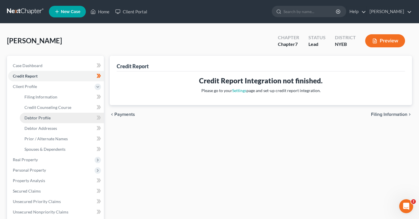
click at [72, 122] on link "Debtor Profile" at bounding box center [62, 118] width 84 height 10
select select "0"
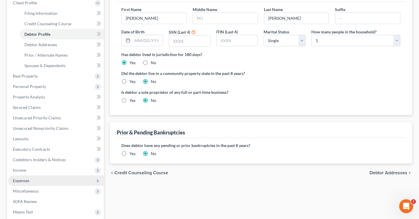
scroll to position [84, 0]
click at [33, 182] on span "Expenses" at bounding box center [56, 180] width 96 height 10
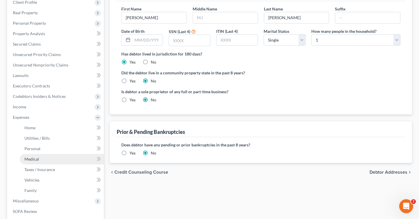
click at [43, 162] on link "Medical" at bounding box center [62, 159] width 84 height 10
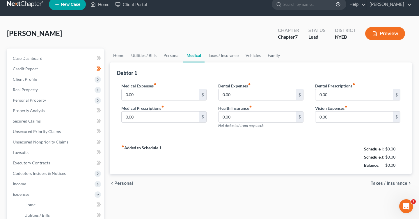
click at [45, 173] on ul "Case Dashboard Payments Invoices Payments Payments Credit Report Client Profile" at bounding box center [56, 184] width 96 height 262
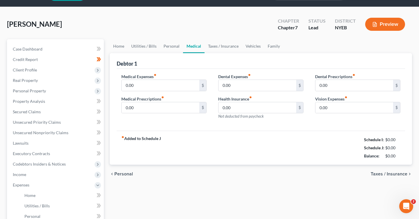
scroll to position [38, 0]
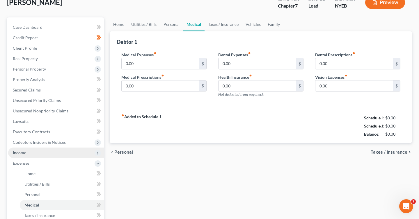
click at [31, 155] on span "Income" at bounding box center [56, 153] width 96 height 10
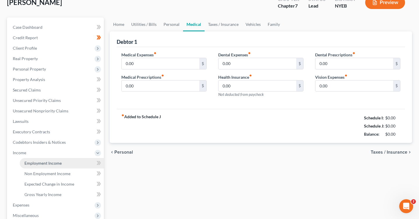
click at [48, 163] on span "Employment Income" at bounding box center [42, 163] width 37 height 5
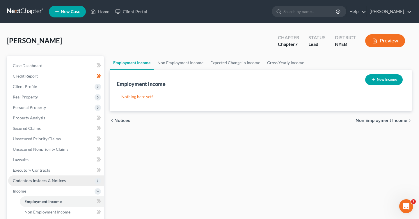
scroll to position [31, 0]
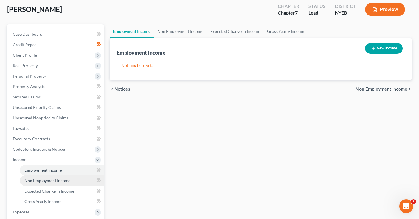
click at [71, 181] on link "Non Employment Income" at bounding box center [62, 181] width 84 height 10
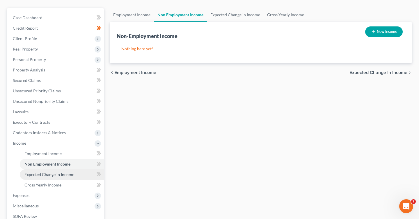
click at [72, 176] on span "Expected Change in Income" at bounding box center [49, 174] width 50 height 5
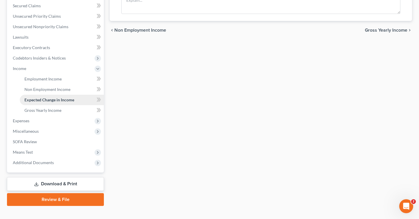
scroll to position [131, 0]
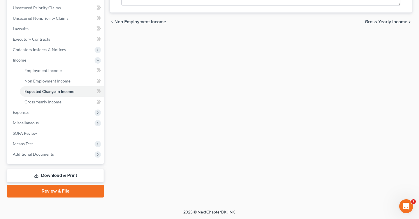
click at [71, 195] on link "Review & File" at bounding box center [55, 191] width 97 height 13
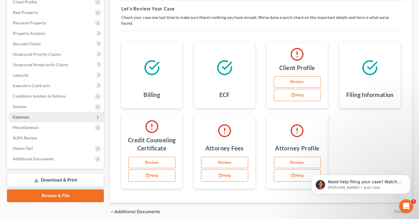
scroll to position [86, 0]
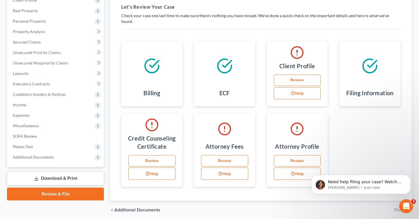
click at [301, 60] on div "Client Profile" at bounding box center [297, 67] width 52 height 15
click at [140, 64] on div at bounding box center [152, 66] width 52 height 41
click at [197, 79] on div "ECF" at bounding box center [224, 73] width 61 height 65
click at [347, 188] on p "Katie • Just now" at bounding box center [365, 187] width 75 height 5
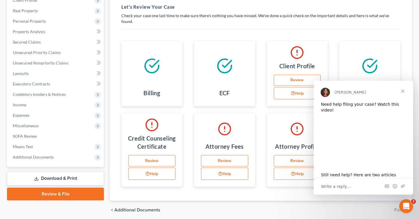
scroll to position [0, 0]
click at [404, 89] on span "Close" at bounding box center [402, 91] width 21 height 21
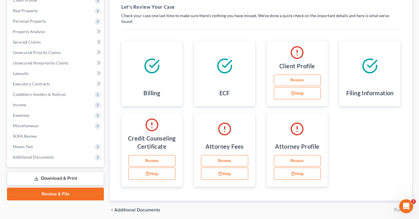
click at [303, 75] on link "Review" at bounding box center [297, 81] width 47 height 12
select select "0"
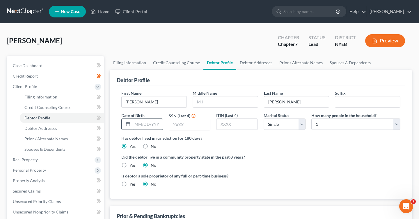
click at [141, 124] on input "text" at bounding box center [147, 124] width 30 height 11
type input "01/08/1975"
click at [188, 126] on input "text" at bounding box center [189, 124] width 41 height 11
type input "0108"
click at [231, 126] on input "text" at bounding box center [236, 124] width 41 height 11
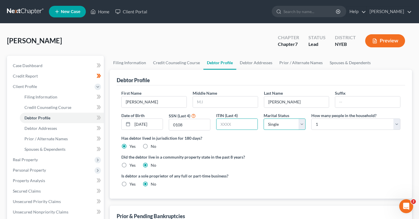
click at [281, 126] on select "Select Single Married Separated Divorced Widowed" at bounding box center [284, 125] width 42 height 12
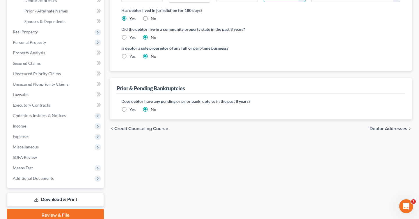
scroll to position [152, 0]
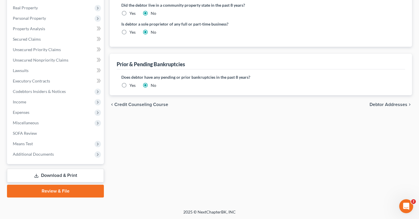
click at [397, 100] on div "chevron_left Credit Counseling Course Debtor Addresses chevron_right" at bounding box center [261, 104] width 302 height 19
click at [395, 106] on span "Debtor Addresses" at bounding box center [388, 104] width 38 height 5
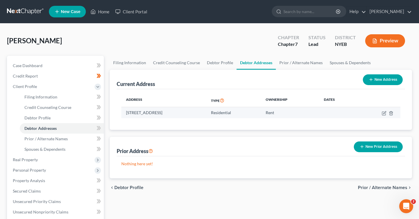
click at [206, 115] on td "170-40 130th Avenue, Apt 3c, Jamaica, NY 11434" at bounding box center [163, 112] width 85 height 11
click at [206, 112] on td "170-40 130th Avenue, Apt 3c, Jamaica, NY 11434" at bounding box center [163, 112] width 85 height 11
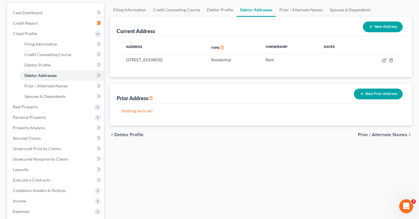
scroll to position [70, 0]
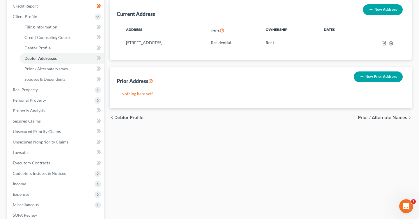
click at [392, 117] on span "Prior / Alternate Names" at bounding box center [382, 117] width 49 height 5
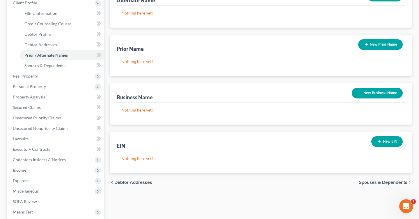
scroll to position [83, 0]
click at [367, 185] on div "chevron_left Debtor Addresses Spouses & Dependents chevron_right" at bounding box center [261, 183] width 302 height 19
click at [368, 183] on span "Spouses & Dependents" at bounding box center [382, 183] width 49 height 5
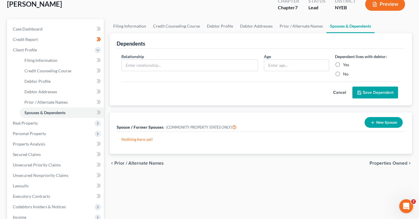
scroll to position [38, 0]
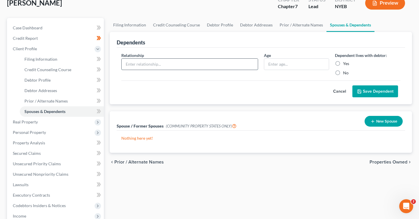
click at [226, 65] on input "text" at bounding box center [190, 64] width 136 height 11
click at [222, 48] on div "Relationship * Age Dependent lives with debtor: Yes No Cancel Save Dependent" at bounding box center [261, 76] width 288 height 57
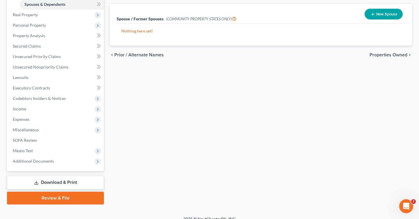
scroll to position [152, 0]
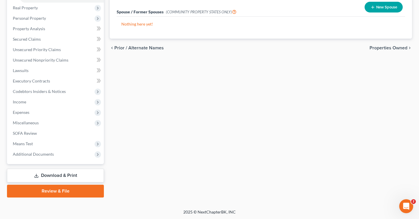
click at [68, 169] on link "Download & Print" at bounding box center [55, 176] width 97 height 14
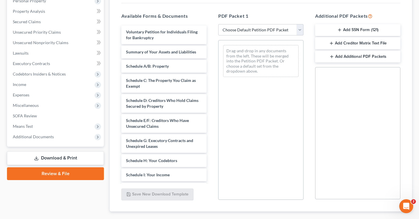
scroll to position [112, 0]
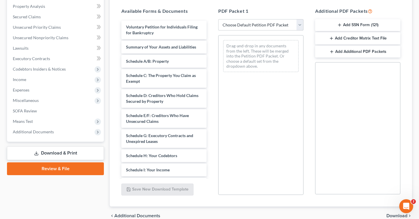
click at [262, 24] on select "Choose Default Petition PDF Packet Complete Bankruptcy Petition (all forms and …" at bounding box center [260, 25] width 85 height 12
select select "0"
click at [218, 19] on select "Choose Default Petition PDF Packet Complete Bankruptcy Petition (all forms and …" at bounding box center [260, 25] width 85 height 12
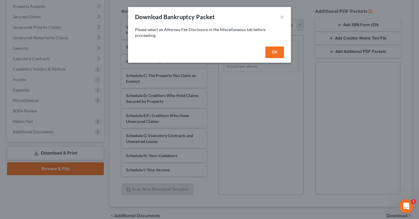
click at [274, 50] on button "OK" at bounding box center [274, 53] width 19 height 12
select select
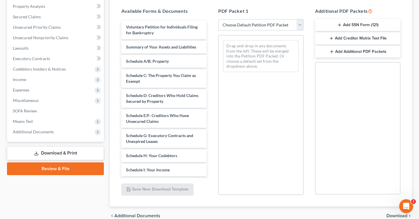
click at [265, 25] on select "Choose Default Petition PDF Packet Complete Bankruptcy Petition (all forms and …" at bounding box center [260, 25] width 85 height 12
click at [218, 19] on select "Choose Default Petition PDF Packet Complete Bankruptcy Petition (all forms and …" at bounding box center [260, 25] width 85 height 12
click at [357, 25] on button "Add SSN Form (121)" at bounding box center [357, 25] width 85 height 12
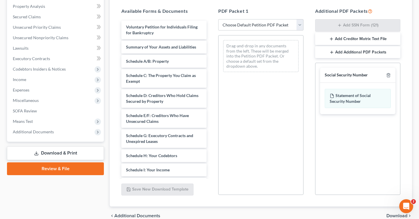
click at [390, 74] on div "Social Security Number" at bounding box center [357, 75] width 75 height 15
click at [388, 74] on polyline "button" at bounding box center [387, 74] width 3 height 0
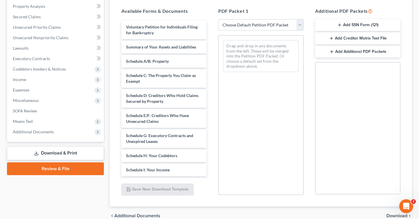
click at [330, 37] on icon "button" at bounding box center [331, 38] width 5 height 5
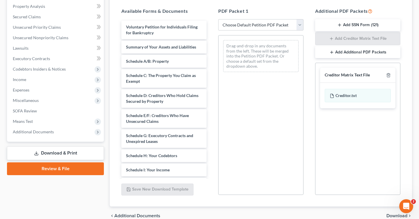
click at [331, 52] on icon "button" at bounding box center [331, 52] width 5 height 5
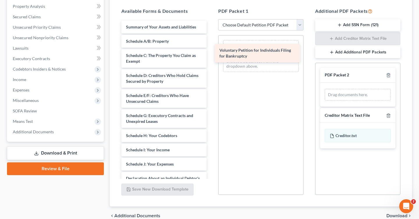
drag, startPoint x: 151, startPoint y: 34, endPoint x: 244, endPoint y: 57, distance: 95.6
click at [211, 57] on div "Voluntary Petition for Individuals Filing for Bankruptcy Voluntary Petition for…" at bounding box center [164, 170] width 94 height 299
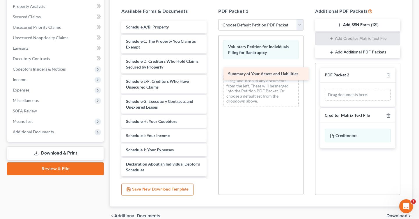
drag, startPoint x: 148, startPoint y: 28, endPoint x: 250, endPoint y: 75, distance: 112.4
click at [211, 75] on div "Summary of Your Assets and Liabilities Summary of Your Assets and Liabilities S…" at bounding box center [164, 163] width 94 height 285
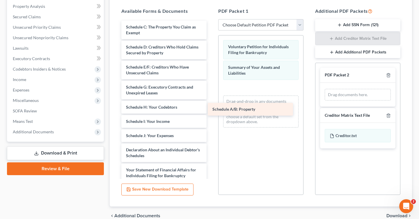
drag, startPoint x: 167, startPoint y: 28, endPoint x: 254, endPoint y: 111, distance: 119.7
click at [211, 111] on div "Schedule A/B: Property Schedule A/B: Property Schedule C: The Property You Clai…" at bounding box center [164, 156] width 94 height 270
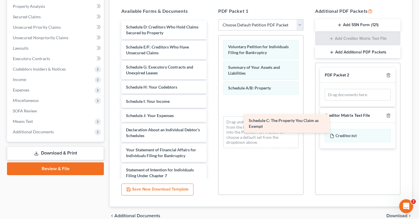
drag, startPoint x: 139, startPoint y: 29, endPoint x: 245, endPoint y: 131, distance: 147.0
click at [211, 131] on div "Schedule C: The Property You Claim as Exempt Schedule C: The Property You Claim…" at bounding box center [164, 146] width 94 height 250
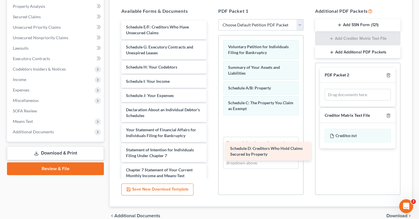
drag, startPoint x: 143, startPoint y: 27, endPoint x: 246, endPoint y: 147, distance: 157.5
click at [211, 147] on div "Schedule D: Creditors Who Hold Claims Secured by Property Schedule D: Creditors…" at bounding box center [164, 136] width 94 height 230
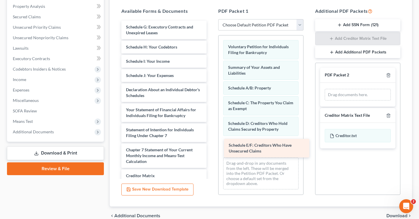
drag, startPoint x: 138, startPoint y: 26, endPoint x: 241, endPoint y: 144, distance: 156.8
click at [211, 144] on div "Schedule E/F: Creditors Who Have Unsecured Claims Schedule E/F: Creditors Who H…" at bounding box center [164, 126] width 94 height 210
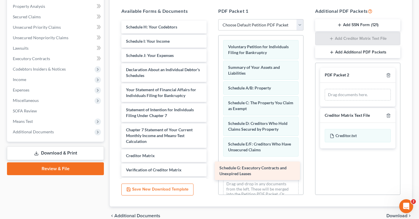
drag, startPoint x: 153, startPoint y: 25, endPoint x: 247, endPoint y: 167, distance: 170.1
click at [211, 167] on div "Schedule G: Executory Contracts and Unexpired Leases Schedule G: Executory Cont…" at bounding box center [164, 116] width 94 height 190
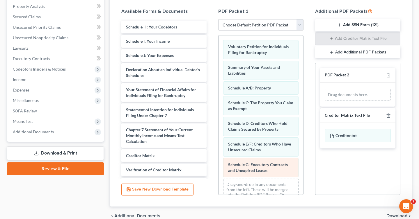
scroll to position [15, 0]
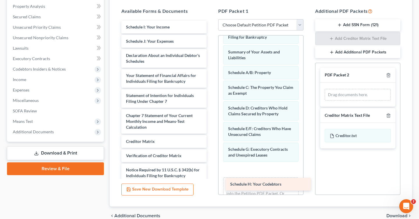
drag, startPoint x: 138, startPoint y: 25, endPoint x: 241, endPoint y: 184, distance: 190.0
click at [211, 184] on div "Schedule H: Your Codebtors Schedule H: Your Codebtors Schedule I: Your Income S…" at bounding box center [164, 109] width 94 height 176
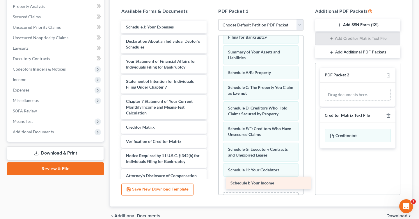
drag, startPoint x: 150, startPoint y: 24, endPoint x: 252, endPoint y: 179, distance: 185.8
click at [211, 179] on div "Schedule I: Your Income Schedule I: Your Income Schedule J: Your Expenses Decla…" at bounding box center [164, 102] width 94 height 162
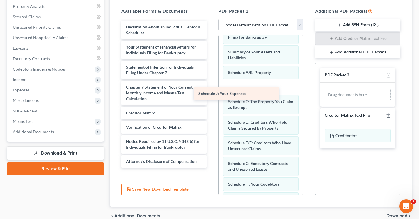
drag, startPoint x: 153, startPoint y: 23, endPoint x: 204, endPoint y: 64, distance: 64.9
click at [204, 64] on div "Schedule J: Your Expenses Schedule J: Your Expenses Declaration About an Indivi…" at bounding box center [164, 94] width 94 height 147
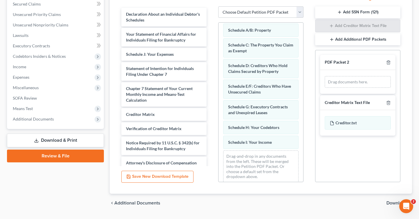
scroll to position [99, 0]
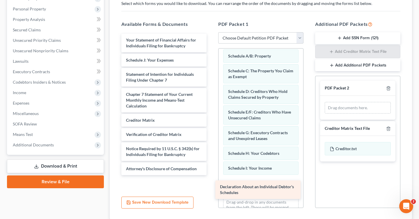
drag, startPoint x: 170, startPoint y: 43, endPoint x: 264, endPoint y: 190, distance: 174.8
click at [211, 175] on div "Declaration About an Individual Debtor's Schedules Declaration About an Individ…" at bounding box center [164, 105] width 94 height 142
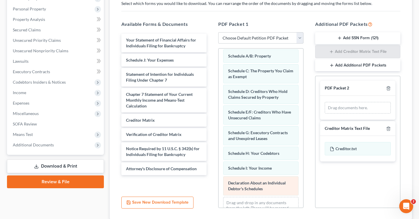
scroll to position [66, 0]
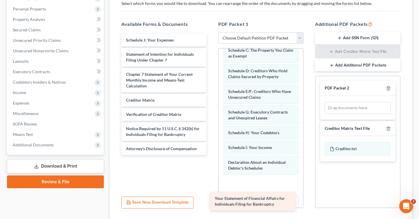
drag, startPoint x: 159, startPoint y: 46, endPoint x: 250, endPoint y: 201, distance: 179.9
click at [211, 155] on div "Your Statement of Financial Affairs for Individuals Filing for Bankruptcy Your …" at bounding box center [164, 95] width 94 height 122
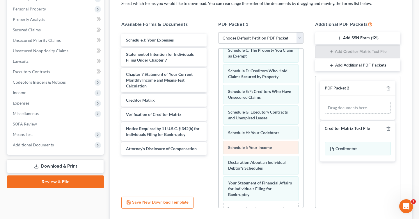
scroll to position [86, 0]
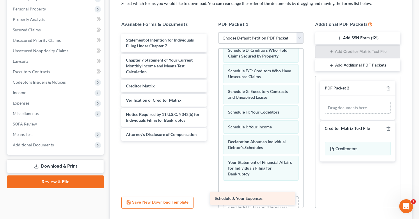
drag, startPoint x: 171, startPoint y: 41, endPoint x: 260, endPoint y: 197, distance: 179.9
click at [211, 141] on div "Schedule J: Your Expenses Schedule J: Your Expenses Statement of Intention for …" at bounding box center [164, 87] width 94 height 107
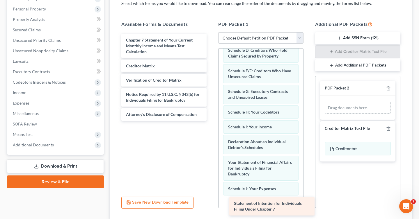
drag, startPoint x: 164, startPoint y: 43, endPoint x: 265, endPoint y: 199, distance: 185.8
click at [211, 121] on div "Statement of Intention for Individuals Filing Under Chapter 7 Statement of Inte…" at bounding box center [164, 77] width 94 height 87
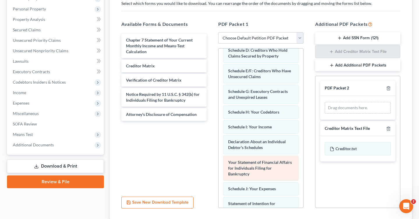
scroll to position [122, 0]
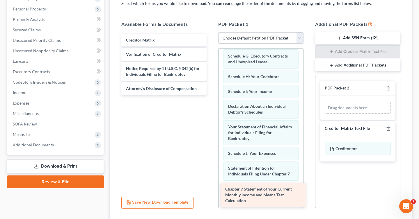
drag, startPoint x: 153, startPoint y: 42, endPoint x: 252, endPoint y: 192, distance: 179.6
click at [211, 95] on div "Chapter 7 Statement of Your Current Monthly Income and Means-Test Calculation C…" at bounding box center [164, 64] width 94 height 61
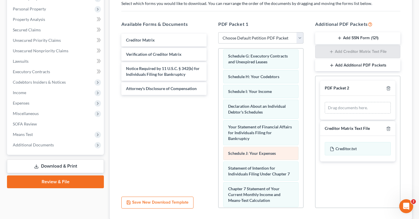
scroll to position [148, 0]
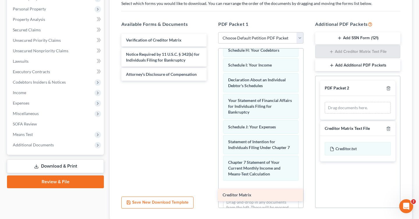
drag, startPoint x: 161, startPoint y: 40, endPoint x: 257, endPoint y: 196, distance: 182.9
click at [211, 81] on div "Creditor Matrix Creditor Matrix Verification of Creditor Matrix Notice Required…" at bounding box center [164, 57] width 94 height 47
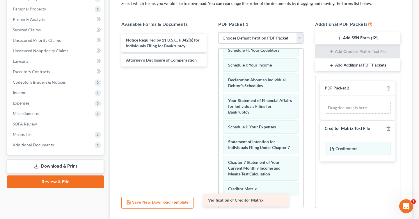
drag, startPoint x: 171, startPoint y: 39, endPoint x: 253, endPoint y: 200, distance: 180.5
click at [211, 67] on div "Verification of Creditor Matrix Verification of Creditor Matrix Notice Required…" at bounding box center [164, 50] width 94 height 33
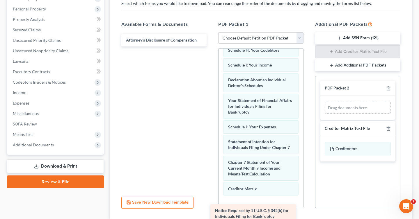
drag, startPoint x: 167, startPoint y: 35, endPoint x: 257, endPoint y: 204, distance: 191.4
click at [211, 47] on div "Notice Required by 11 U.S.C. § 342(b) for Individuals Filing for Bankruptcy Not…" at bounding box center [164, 40] width 94 height 13
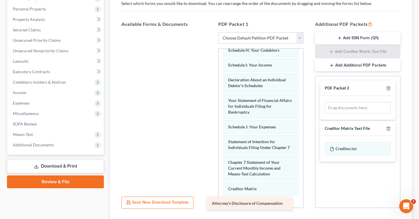
drag, startPoint x: 144, startPoint y: 41, endPoint x: 234, endPoint y: 205, distance: 186.2
click at [211, 32] on div "Attorney's Disclosure of Compensation Attorney's Disclosure of Compensation" at bounding box center [164, 32] width 94 height 0
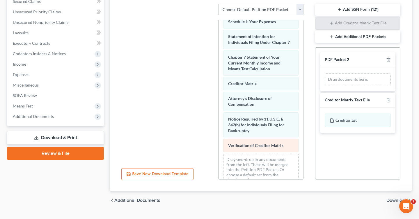
scroll to position [140, 0]
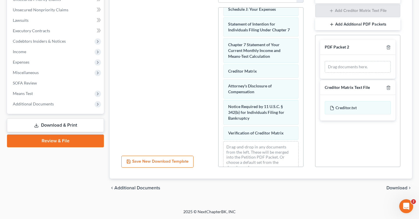
click at [170, 164] on button "Save New Download Template" at bounding box center [157, 162] width 72 height 12
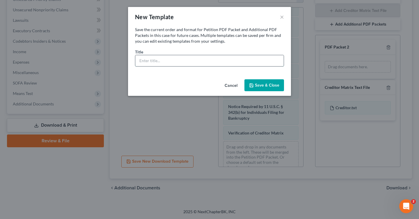
click at [222, 63] on input "text" at bounding box center [209, 60] width 148 height 11
type input "Cindy Lalloo Bankruptcy"
click at [260, 87] on button "Save & Close" at bounding box center [264, 85] width 40 height 12
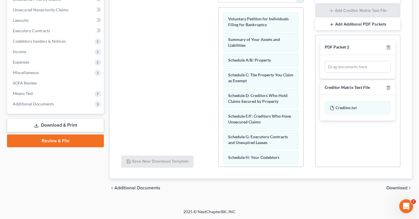
click at [74, 141] on link "Review & File" at bounding box center [55, 141] width 97 height 13
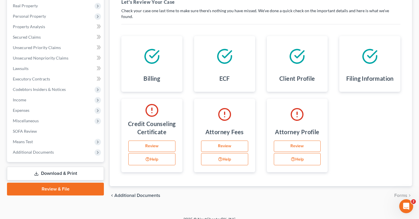
scroll to position [93, 0]
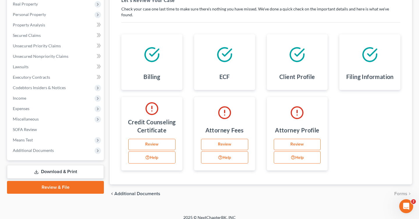
click at [223, 57] on div at bounding box center [225, 54] width 52 height 31
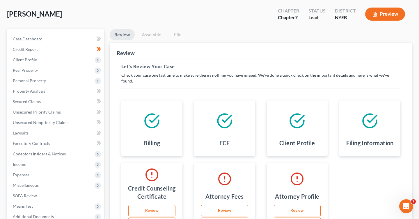
scroll to position [19, 0]
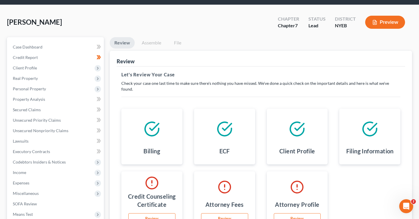
click at [148, 41] on link "Assemble" at bounding box center [151, 42] width 29 height 11
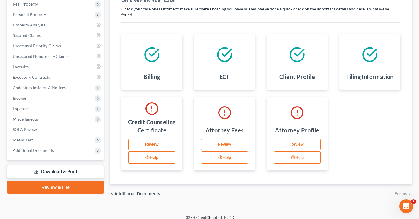
click at [72, 165] on link "Download & Print" at bounding box center [55, 172] width 97 height 14
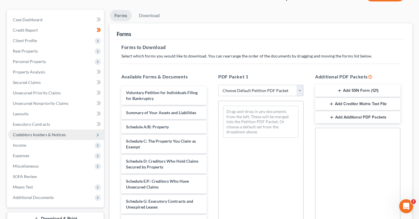
scroll to position [9, 0]
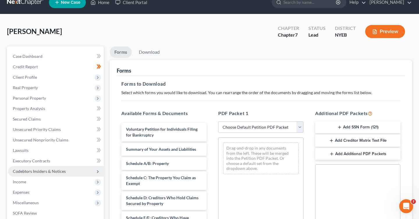
click at [72, 172] on span "Codebtors Insiders & Notices" at bounding box center [56, 171] width 96 height 10
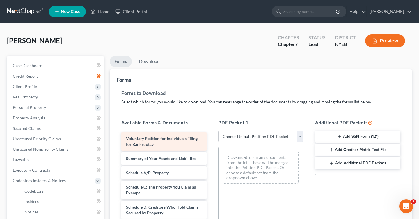
click at [157, 141] on div "Voluntary Petition for Individuals Filing for Bankruptcy" at bounding box center [163, 141] width 85 height 19
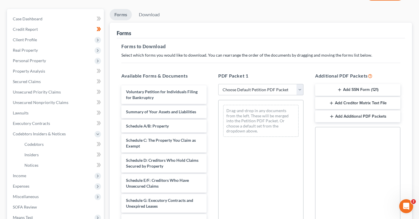
scroll to position [36, 0]
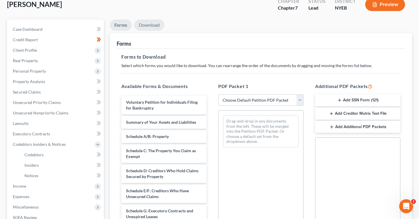
click at [155, 28] on link "Download" at bounding box center [149, 24] width 30 height 11
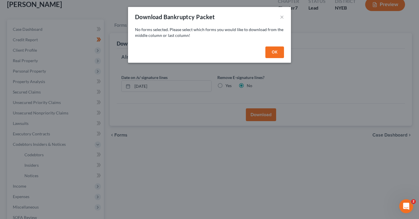
click at [278, 52] on button "OK" at bounding box center [274, 53] width 19 height 12
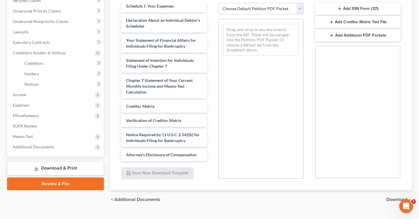
scroll to position [129, 0]
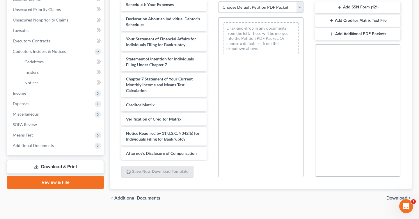
click at [87, 167] on link "Download & Print" at bounding box center [55, 167] width 97 height 14
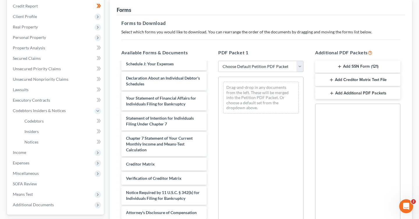
scroll to position [140, 0]
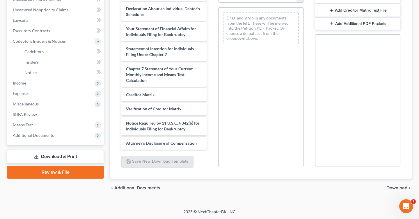
click at [396, 188] on span "Download" at bounding box center [396, 188] width 21 height 5
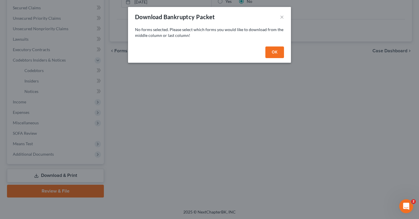
click at [270, 56] on button "OK" at bounding box center [274, 53] width 19 height 12
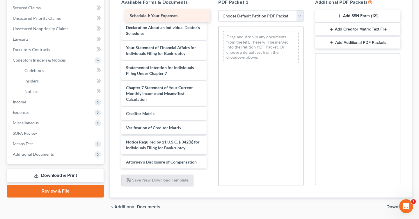
drag, startPoint x: 149, startPoint y: 15, endPoint x: 153, endPoint y: 17, distance: 4.3
click at [153, 17] on div "Schedule J: Your Expenses Voluntary Petition for Individuals Filing for Bankrup…" at bounding box center [164, 9] width 94 height 319
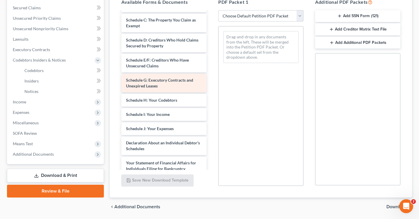
scroll to position [0, 0]
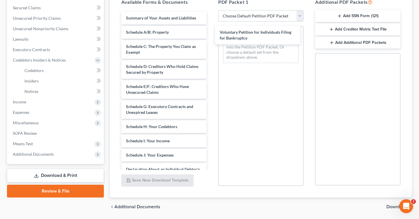
click at [211, 39] on div "Voluntary Petition for Individuals Filing for Bankruptcy Voluntary Petition for…" at bounding box center [164, 161] width 94 height 299
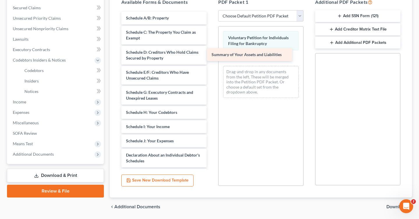
drag, startPoint x: 157, startPoint y: 19, endPoint x: 243, endPoint y: 57, distance: 93.2
click at [211, 57] on div "Summary of Your Assets and Liabilities Summary of Your Assets and Liabilities S…" at bounding box center [164, 154] width 94 height 285
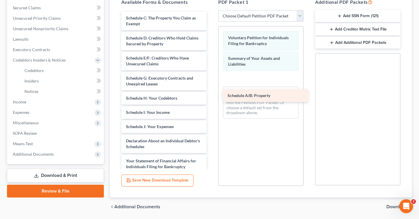
drag, startPoint x: 170, startPoint y: 19, endPoint x: 272, endPoint y: 97, distance: 128.1
click at [211, 97] on div "Schedule A/B: Property Schedule A/B: Property Schedule C: The Property You Clai…" at bounding box center [164, 147] width 94 height 270
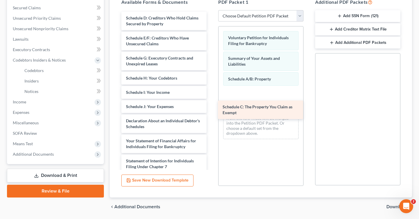
drag, startPoint x: 170, startPoint y: 21, endPoint x: 267, endPoint y: 111, distance: 131.7
click at [211, 111] on div "Schedule C: The Property You Claim as Exempt Schedule C: The Property You Claim…" at bounding box center [164, 137] width 94 height 250
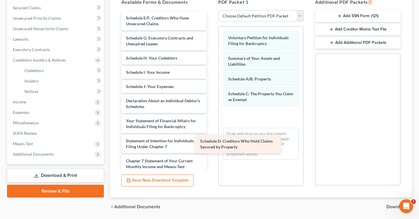
drag, startPoint x: 176, startPoint y: 24, endPoint x: 257, endPoint y: 142, distance: 143.9
click at [211, 142] on div "Schedule D: Creditors Who Hold Claims Secured by Property Schedule D: Creditors…" at bounding box center [164, 127] width 94 height 230
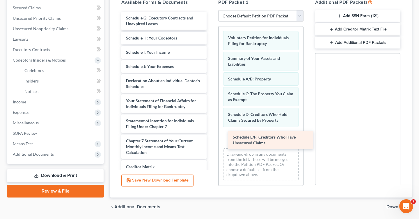
drag, startPoint x: 160, startPoint y: 25, endPoint x: 263, endPoint y: 140, distance: 154.6
click at [211, 140] on div "Schedule E/F: Creditors Who Have Unsecured Claims Schedule E/F: Creditors Who H…" at bounding box center [164, 117] width 94 height 210
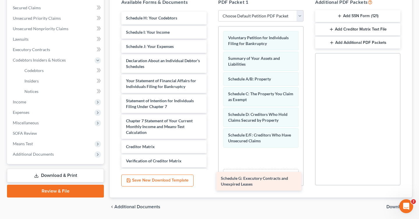
drag, startPoint x: 172, startPoint y: 13, endPoint x: 267, endPoint y: 165, distance: 178.8
click at [211, 165] on div "Schedule G: Executory Contracts and Unexpired Leases Schedule G: Executory Cont…" at bounding box center [164, 107] width 94 height 190
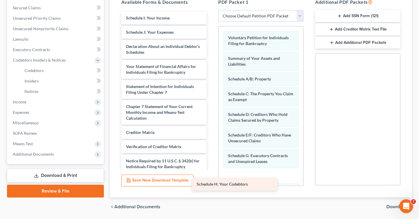
drag, startPoint x: 173, startPoint y: 21, endPoint x: 245, endPoint y: 183, distance: 176.6
click at [211, 183] on div "Schedule H: Your Codebtors Schedule H: Your Codebtors Schedule I: Your Income S…" at bounding box center [164, 100] width 94 height 176
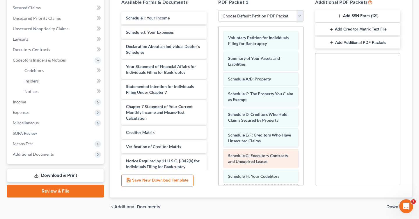
scroll to position [30, 0]
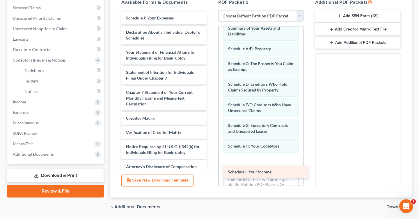
drag, startPoint x: 147, startPoint y: 18, endPoint x: 248, endPoint y: 173, distance: 185.0
click at [211, 173] on div "Schedule I: Your Income Schedule I: Your Income Schedule J: Your Expenses Decla…" at bounding box center [164, 93] width 94 height 162
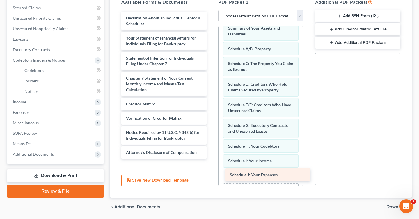
drag, startPoint x: 146, startPoint y: 18, endPoint x: 250, endPoint y: 175, distance: 188.7
click at [211, 159] on div "Schedule J: Your Expenses Schedule J: Your Expenses Declaration About an Indivi…" at bounding box center [164, 85] width 94 height 147
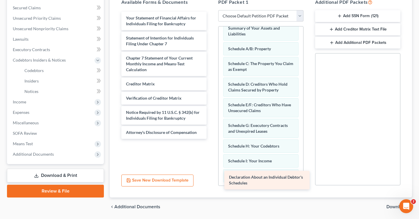
drag, startPoint x: 148, startPoint y: 22, endPoint x: 251, endPoint y: 182, distance: 190.1
click at [211, 139] on div "Declaration About an Individual Debtor's Schedules Declaration About an Individ…" at bounding box center [164, 75] width 94 height 127
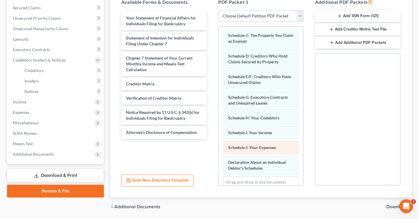
scroll to position [81, 0]
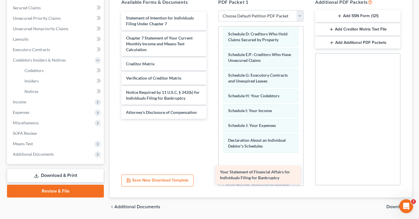
drag, startPoint x: 164, startPoint y: 19, endPoint x: 259, endPoint y: 175, distance: 182.5
click at [211, 119] on div "Your Statement of Financial Affairs for Individuals Filing for Bankruptcy Your …" at bounding box center [164, 65] width 94 height 107
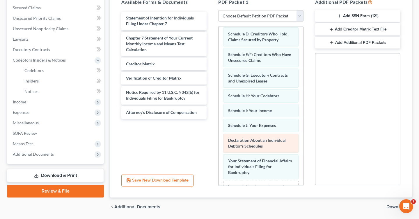
scroll to position [101, 0]
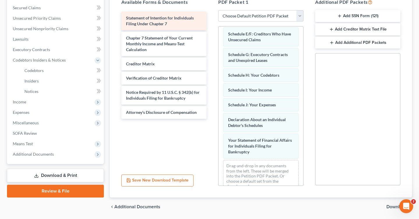
click at [177, 19] on div "Statement of Intention for Individuals Filing Under Chapter 7 Chapter 7 Stateme…" at bounding box center [164, 65] width 94 height 107
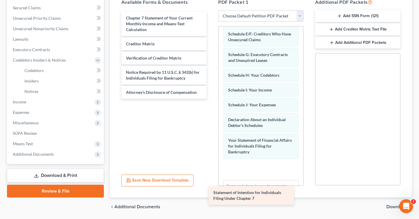
drag, startPoint x: 179, startPoint y: 19, endPoint x: 258, endPoint y: 161, distance: 162.7
click at [211, 99] on div "Statement of Intention for Individuals Filing Under Chapter 7 Statement of Inte…" at bounding box center [164, 55] width 94 height 87
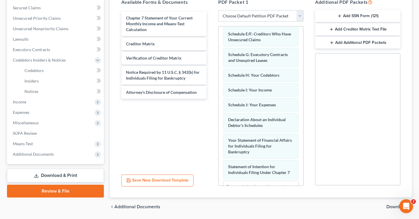
scroll to position [122, 0]
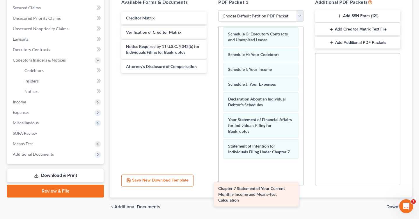
drag, startPoint x: 179, startPoint y: 24, endPoint x: 268, endPoint y: 176, distance: 175.9
click at [211, 73] on div "Chapter 7 Statement of Your Current Monthly Income and Means-Test Calculation C…" at bounding box center [164, 42] width 94 height 61
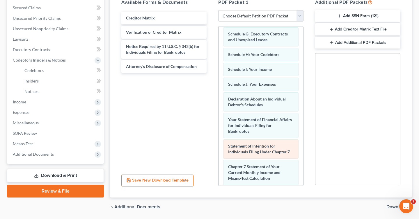
scroll to position [148, 0]
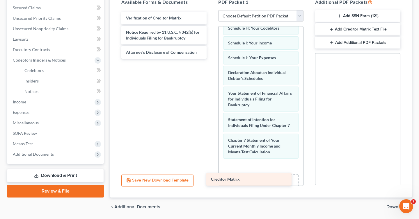
drag, startPoint x: 181, startPoint y: 16, endPoint x: 266, endPoint y: 180, distance: 185.2
click at [211, 59] on div "Creditor Matrix Creditor Matrix Verification of Creditor Matrix Notice Required…" at bounding box center [164, 35] width 94 height 47
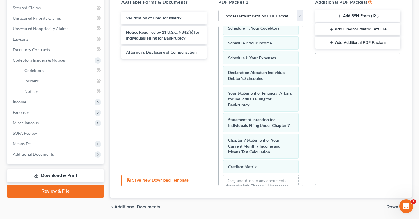
scroll to position [163, 0]
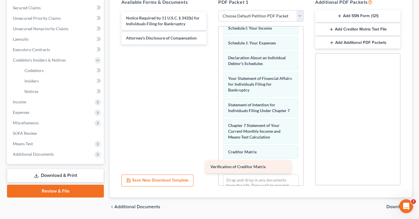
drag, startPoint x: 182, startPoint y: 18, endPoint x: 266, endPoint y: 155, distance: 160.5
click at [211, 44] on div "Verification of Creditor Matrix Verification of Creditor Matrix Notice Required…" at bounding box center [164, 28] width 94 height 33
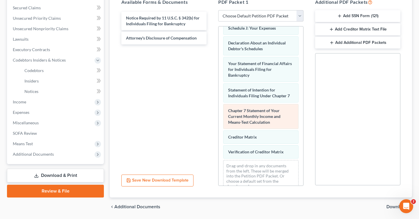
click at [249, 115] on span "Chapter 7 Statement of Your Current Monthly Income and Means-Test Calculation" at bounding box center [254, 116] width 52 height 17
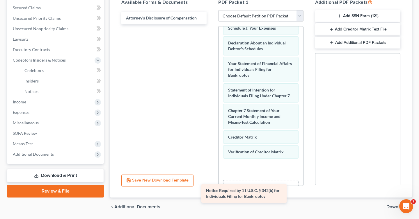
drag, startPoint x: 188, startPoint y: 15, endPoint x: 267, endPoint y: 188, distance: 190.8
click at [211, 24] on div "Notice Required by 11 U.S.C. § 342(b) for Individuals Filing for Bankruptcy Not…" at bounding box center [164, 18] width 94 height 13
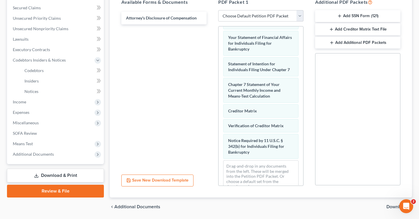
scroll to position [204, 0]
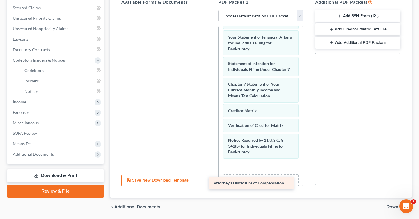
drag, startPoint x: 185, startPoint y: 13, endPoint x: 272, endPoint y: 179, distance: 187.3
click at [211, 10] on div "Attorney's Disclosure of Compensation Attorney's Disclosure of Compensation" at bounding box center [164, 10] width 94 height 0
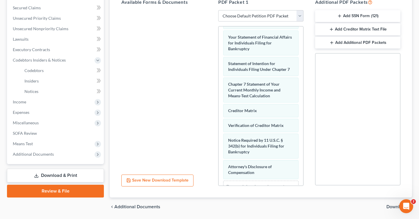
click at [387, 208] on span "Download" at bounding box center [396, 207] width 21 height 5
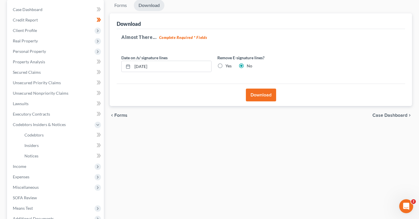
scroll to position [49, 0]
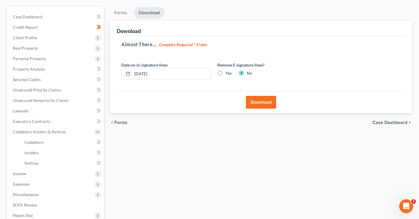
click at [182, 44] on strong "Complete Required * Fields" at bounding box center [183, 44] width 48 height 5
click at [265, 104] on button "Download" at bounding box center [261, 102] width 30 height 13
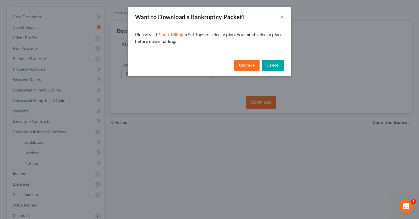
click at [251, 63] on link "Upgrade" at bounding box center [246, 66] width 25 height 12
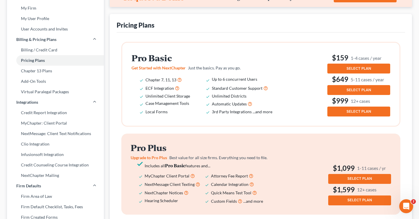
scroll to position [44, 0]
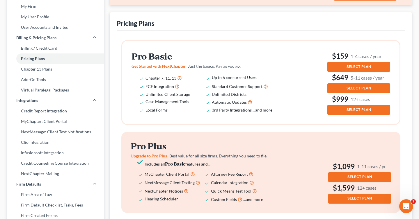
click at [360, 68] on span "SELECT PLAN" at bounding box center [358, 67] width 24 height 5
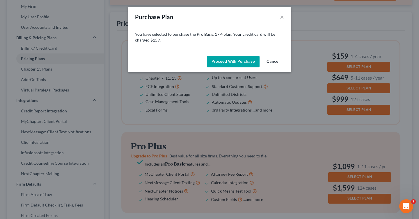
click at [245, 62] on button "Proceed with Purchase" at bounding box center [233, 62] width 53 height 12
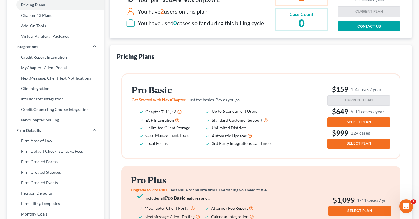
scroll to position [0, 0]
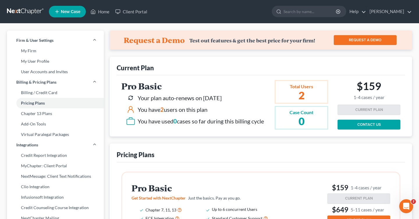
click at [357, 99] on small "1-4 cases / year" at bounding box center [368, 98] width 31 height 6
click at [303, 99] on h2 "2" at bounding box center [301, 95] width 24 height 10
click at [312, 95] on h2 "2" at bounding box center [301, 95] width 24 height 10
click at [363, 104] on div "$159 1-4 cases / year" at bounding box center [368, 92] width 63 height 25
click at [363, 90] on h2 "$159 1-4 cases / year" at bounding box center [368, 90] width 31 height 20
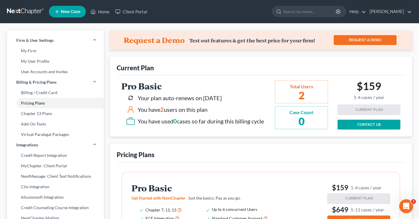
click at [369, 125] on link "CONTACT US" at bounding box center [368, 125] width 63 height 10
click at [32, 13] on link at bounding box center [25, 11] width 37 height 10
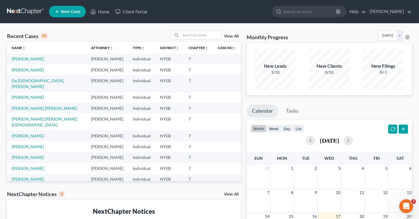
click at [88, 62] on td "[PERSON_NAME]" at bounding box center [107, 58] width 42 height 11
click at [94, 69] on td "[PERSON_NAME]" at bounding box center [107, 70] width 42 height 11
click at [17, 95] on link "[PERSON_NAME]" at bounding box center [28, 97] width 32 height 5
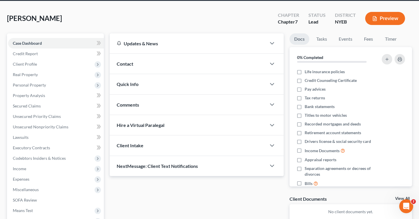
scroll to position [89, 0]
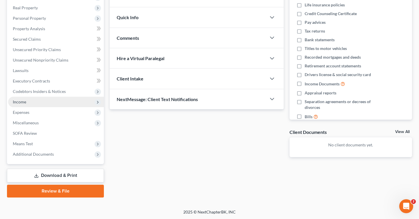
click at [59, 101] on span "Income" at bounding box center [56, 102] width 96 height 10
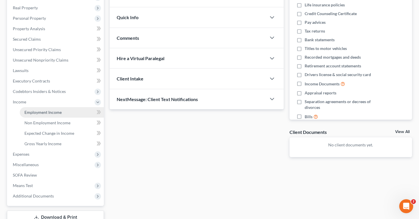
click at [66, 113] on link "Employment Income" at bounding box center [62, 112] width 84 height 10
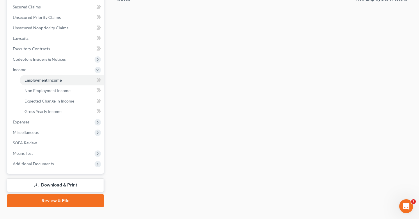
scroll to position [131, 0]
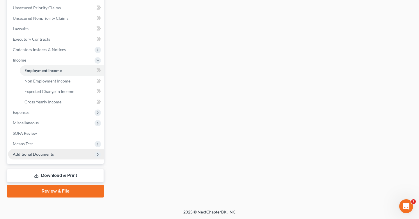
click at [59, 151] on span "Additional Documents" at bounding box center [56, 154] width 96 height 10
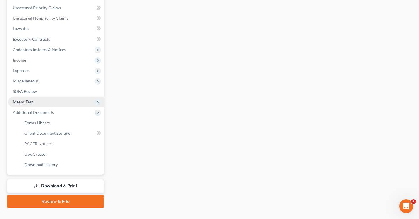
click at [42, 100] on span "Means Test" at bounding box center [56, 102] width 96 height 10
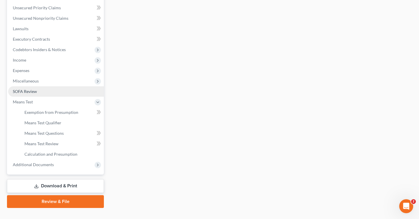
click at [43, 94] on link "SOFA Review" at bounding box center [56, 91] width 96 height 10
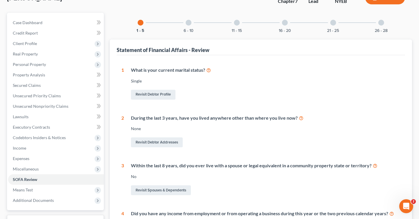
scroll to position [178, 0]
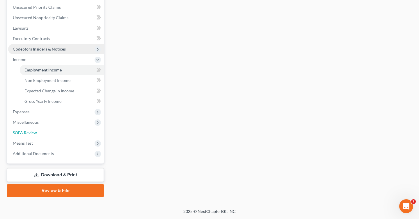
scroll to position [131, 0]
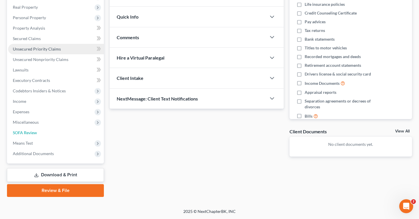
scroll to position [89, 0]
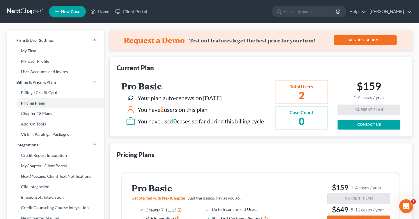
click at [26, 5] on nav "Home New Case Client Portal [PERSON_NAME] [EMAIL_ADDRESS][DOMAIN_NAME] My Accou…" at bounding box center [209, 11] width 419 height 23
click at [28, 17] on nav "Home New Case Client Portal [PERSON_NAME] [EMAIL_ADDRESS][DOMAIN_NAME] My Accou…" at bounding box center [209, 11] width 419 height 23
click at [102, 13] on link "Home" at bounding box center [100, 11] width 25 height 10
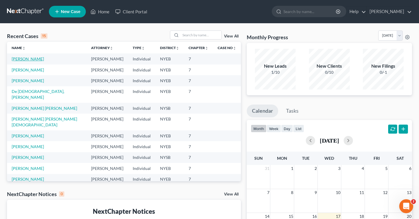
click at [28, 58] on link "[PERSON_NAME]" at bounding box center [28, 58] width 32 height 5
click at [29, 81] on link "[PERSON_NAME]" at bounding box center [28, 80] width 32 height 5
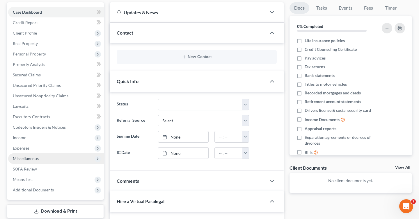
scroll to position [57, 0]
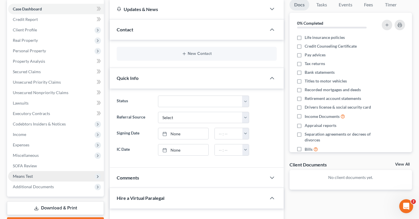
click at [25, 176] on span "Means Test" at bounding box center [23, 176] width 20 height 5
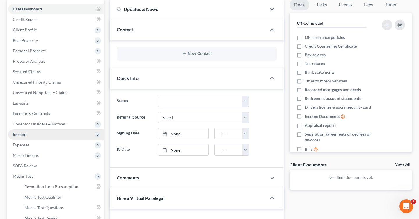
click at [36, 132] on span "Income" at bounding box center [56, 134] width 96 height 10
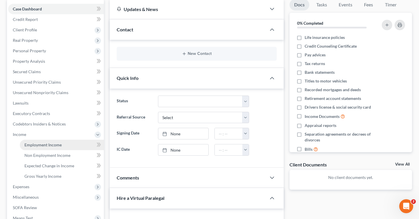
click at [38, 141] on link "Employment Income" at bounding box center [62, 145] width 84 height 10
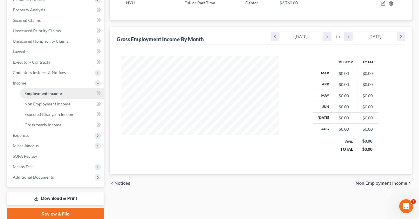
scroll to position [110, 0]
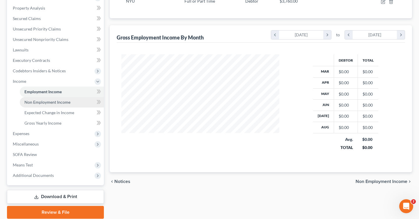
click at [40, 101] on span "Non Employment Income" at bounding box center [47, 102] width 46 height 5
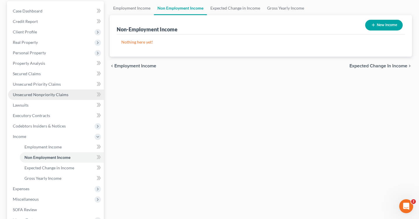
scroll to position [98, 0]
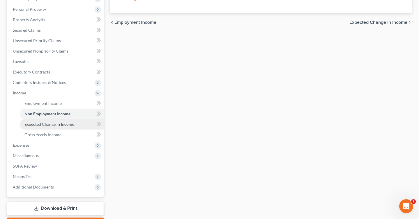
click at [45, 128] on link "Expected Change in Income" at bounding box center [62, 124] width 84 height 10
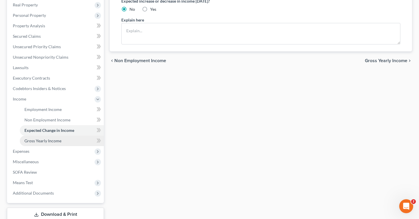
click at [46, 140] on span "Gross Yearly Income" at bounding box center [42, 140] width 37 height 5
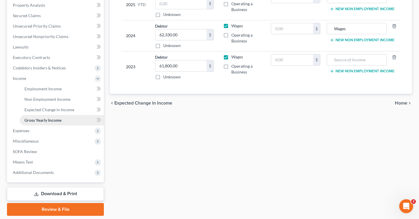
scroll to position [113, 0]
click at [65, 194] on link "Download & Print" at bounding box center [55, 194] width 97 height 14
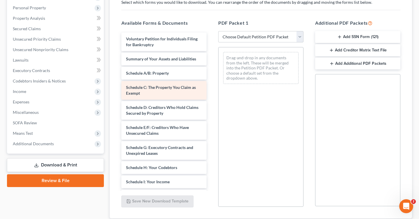
scroll to position [99, 0]
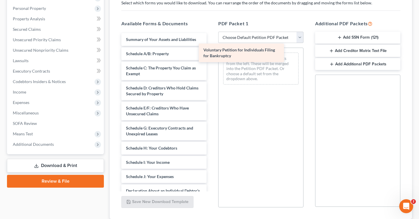
drag, startPoint x: 153, startPoint y: 43, endPoint x: 231, endPoint y: 61, distance: 80.7
click at [211, 61] on div "Voluntary Petition for Individuals Filing for Bankruptcy Voluntary Petition for…" at bounding box center [164, 182] width 94 height 299
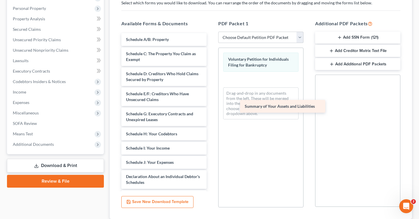
drag, startPoint x: 189, startPoint y: 36, endPoint x: 293, endPoint y: 92, distance: 117.8
click at [211, 92] on div "Summary of Your Assets and Liabilities Summary of Your Assets and Liabilities S…" at bounding box center [164, 175] width 94 height 285
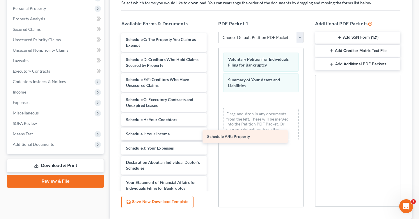
drag, startPoint x: 182, startPoint y: 42, endPoint x: 263, endPoint y: 138, distance: 125.4
click at [211, 138] on div "Schedule A/B: Property Schedule A/B: Property Schedule C: The Property You Clai…" at bounding box center [164, 168] width 94 height 270
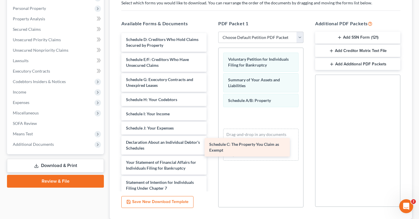
drag, startPoint x: 178, startPoint y: 49, endPoint x: 264, endPoint y: 139, distance: 125.0
click at [211, 139] on div "Schedule C: The Property You Claim as Exempt Schedule C: The Property You Claim…" at bounding box center [164, 158] width 94 height 250
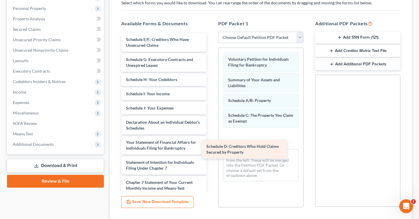
drag, startPoint x: 164, startPoint y: 42, endPoint x: 255, endPoint y: 154, distance: 144.6
click at [211, 154] on div "Schedule D: Creditors Who Hold Claims Secured by Property Schedule D: Creditors…" at bounding box center [164, 148] width 94 height 230
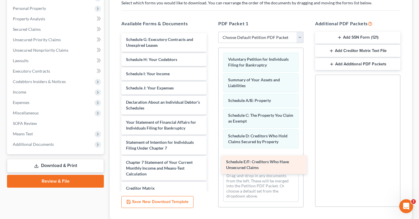
drag, startPoint x: 140, startPoint y: 44, endPoint x: 234, endPoint y: 157, distance: 147.6
click at [211, 158] on div "Schedule E/F: Creditors Who Have Unsecured Claims Schedule E/F: Creditors Who H…" at bounding box center [164, 138] width 94 height 210
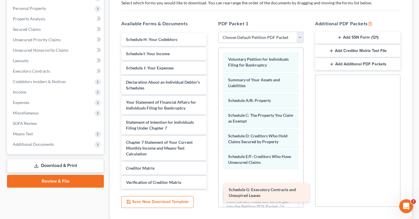
drag, startPoint x: 143, startPoint y: 44, endPoint x: 240, endPoint y: 189, distance: 174.6
click at [211, 189] on div "Schedule G: Executory Contracts and Unexpired Leases Schedule G: Executory Cont…" at bounding box center [164, 128] width 94 height 190
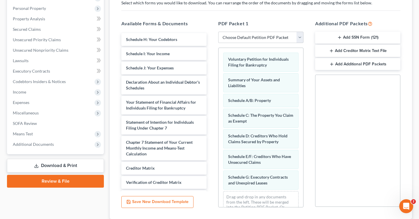
scroll to position [15, 0]
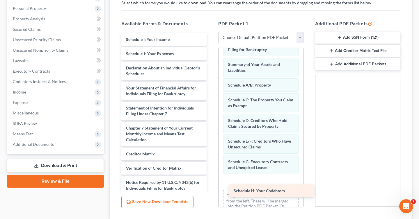
drag, startPoint x: 147, startPoint y: 36, endPoint x: 254, endPoint y: 185, distance: 183.9
click at [211, 186] on div "Schedule H: Your Codebtors Schedule H: Your Codebtors Schedule I: Your Income S…" at bounding box center [164, 121] width 94 height 176
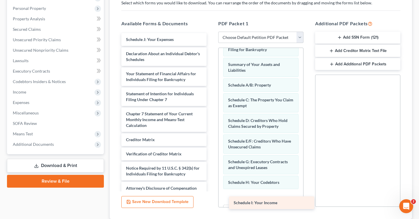
drag, startPoint x: 134, startPoint y: 37, endPoint x: 242, endPoint y: 201, distance: 195.8
click at [211, 195] on div "Schedule I: Your Income Schedule I: Your Income Schedule J: Your Expenses Decla…" at bounding box center [164, 114] width 94 height 162
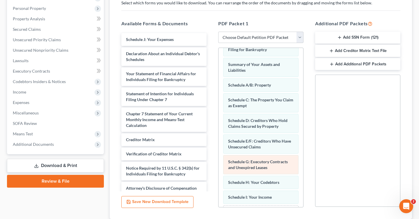
scroll to position [45, 0]
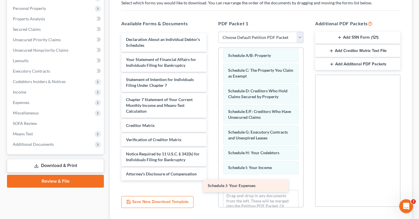
drag, startPoint x: 165, startPoint y: 42, endPoint x: 251, endPoint y: 188, distance: 169.8
click at [211, 181] on div "Schedule J: Your Expenses Schedule J: Your Expenses Declaration About an Indivi…" at bounding box center [164, 106] width 94 height 147
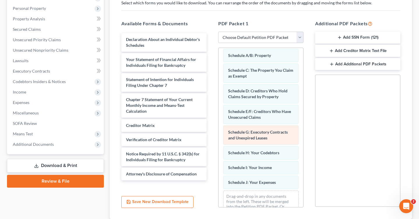
scroll to position [60, 0]
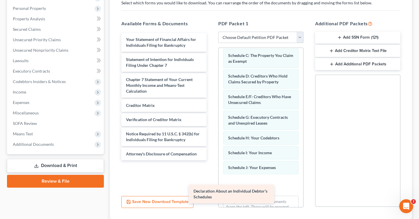
drag, startPoint x: 169, startPoint y: 50, endPoint x: 242, endPoint y: 194, distance: 161.1
click at [211, 160] on div "Declaration About an Individual Debtor's Schedules Declaration About an Individ…" at bounding box center [164, 96] width 94 height 127
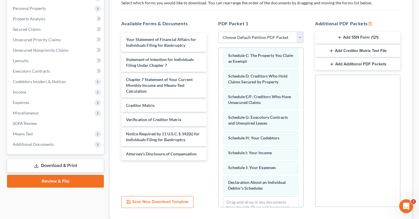
scroll to position [81, 0]
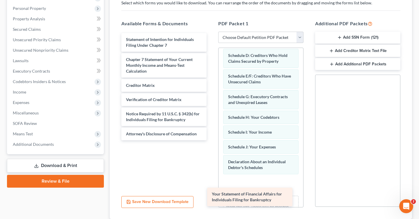
drag, startPoint x: 158, startPoint y: 41, endPoint x: 245, endPoint y: 193, distance: 175.1
click at [211, 140] on div "Your Statement of Financial Affairs for Individuals Filing for Bankruptcy Your …" at bounding box center [164, 86] width 94 height 107
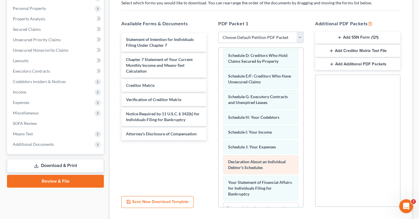
scroll to position [101, 0]
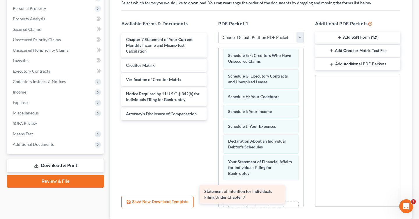
drag, startPoint x: 174, startPoint y: 44, endPoint x: 252, endPoint y: 186, distance: 161.9
click at [211, 120] on div "Statement of Intention for Individuals Filing Under Chapter 7 Statement of Inte…" at bounding box center [164, 76] width 94 height 87
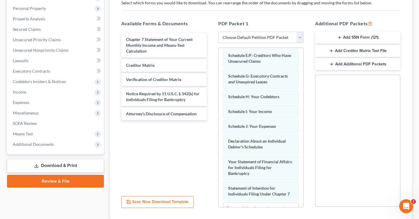
scroll to position [122, 0]
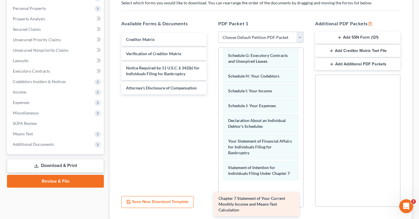
drag, startPoint x: 165, startPoint y: 41, endPoint x: 258, endPoint y: 191, distance: 176.1
click at [211, 94] on div "Chapter 7 Statement of Your Current Monthly Income and Means-Test Calculation C…" at bounding box center [164, 63] width 94 height 61
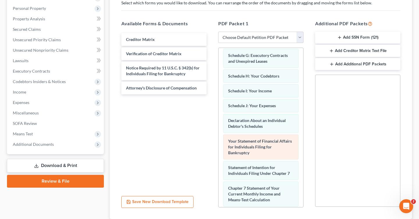
scroll to position [148, 0]
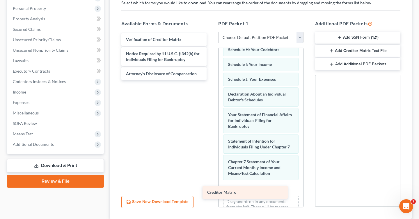
drag, startPoint x: 152, startPoint y: 40, endPoint x: 234, endPoint y: 192, distance: 173.4
click at [211, 80] on div "Creditor Matrix Creditor Matrix Verification of Creditor Matrix Notice Required…" at bounding box center [164, 56] width 94 height 47
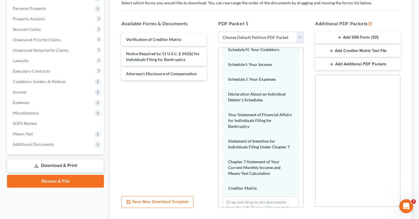
scroll to position [163, 0]
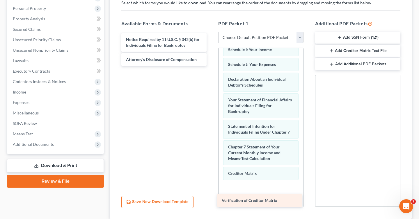
drag, startPoint x: 146, startPoint y: 41, endPoint x: 242, endPoint y: 198, distance: 183.8
click at [211, 66] on div "Verification of Creditor Matrix Verification of Creditor Matrix Notice Required…" at bounding box center [164, 49] width 94 height 33
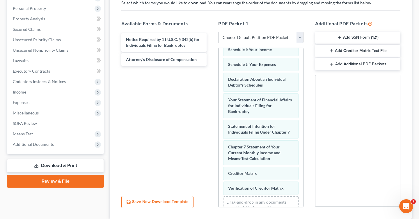
scroll to position [178, 0]
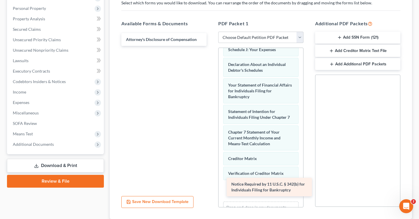
drag, startPoint x: 141, startPoint y: 40, endPoint x: 242, endPoint y: 178, distance: 170.8
click at [211, 46] on div "Notice Required by 11 U.S.C. § 342(b) for Individuals Filing for Bankruptcy Not…" at bounding box center [164, 39] width 94 height 13
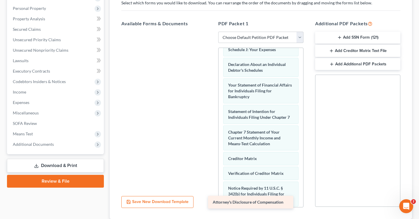
drag, startPoint x: 157, startPoint y: 43, endPoint x: 243, endPoint y: 206, distance: 183.9
click at [211, 32] on div "Attorney's Disclosure of Compensation Attorney's Disclosure of Compensation" at bounding box center [164, 32] width 94 height 0
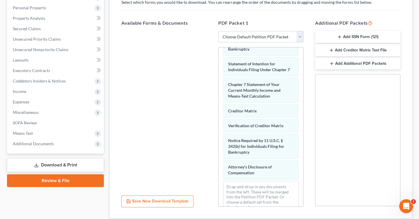
scroll to position [140, 0]
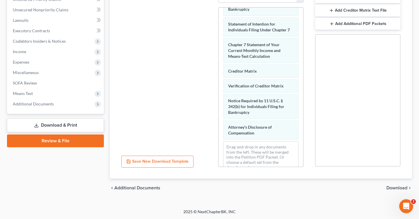
click at [393, 189] on span "Download" at bounding box center [396, 188] width 21 height 5
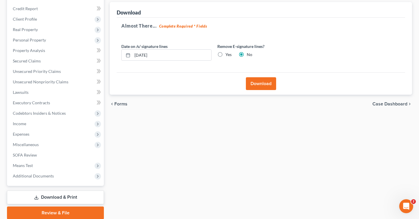
scroll to position [66, 0]
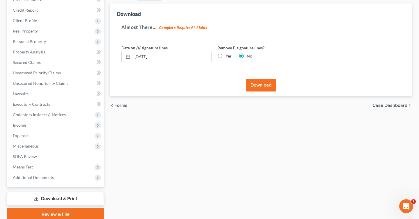
click at [257, 80] on button "Download" at bounding box center [261, 85] width 30 height 13
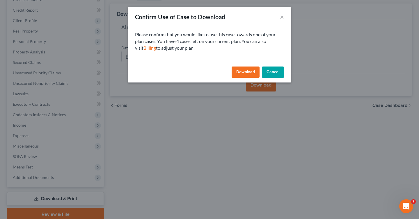
click at [254, 73] on button "Download" at bounding box center [245, 73] width 28 height 12
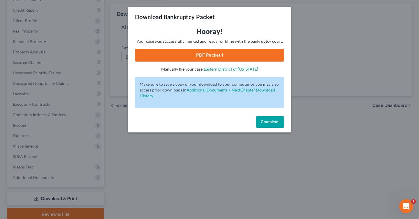
click at [218, 53] on link "PDF Packet 1" at bounding box center [209, 55] width 149 height 13
click at [273, 123] on span "Complete!" at bounding box center [269, 121] width 19 height 5
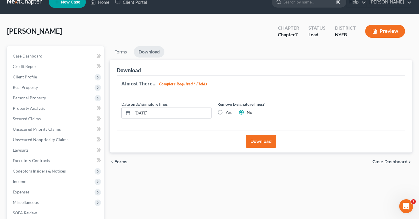
scroll to position [0, 0]
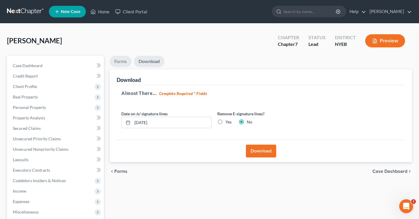
click at [113, 58] on link "Forms" at bounding box center [121, 61] width 22 height 11
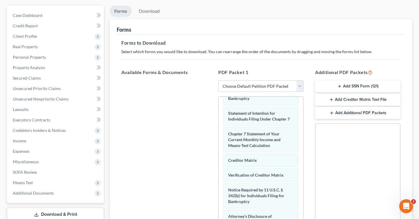
scroll to position [6, 0]
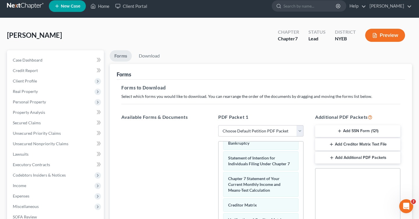
click at [32, 5] on link at bounding box center [25, 6] width 37 height 10
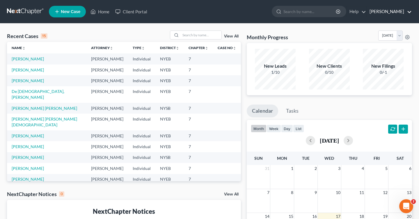
click at [401, 12] on link "[PERSON_NAME]" at bounding box center [388, 11] width 45 height 10
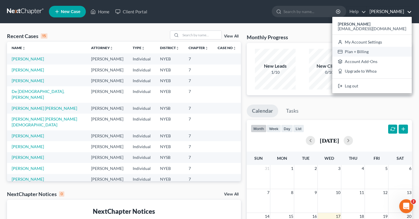
click at [373, 49] on link "Plan + Billing" at bounding box center [371, 52] width 79 height 10
